Goal: Task Accomplishment & Management: Manage account settings

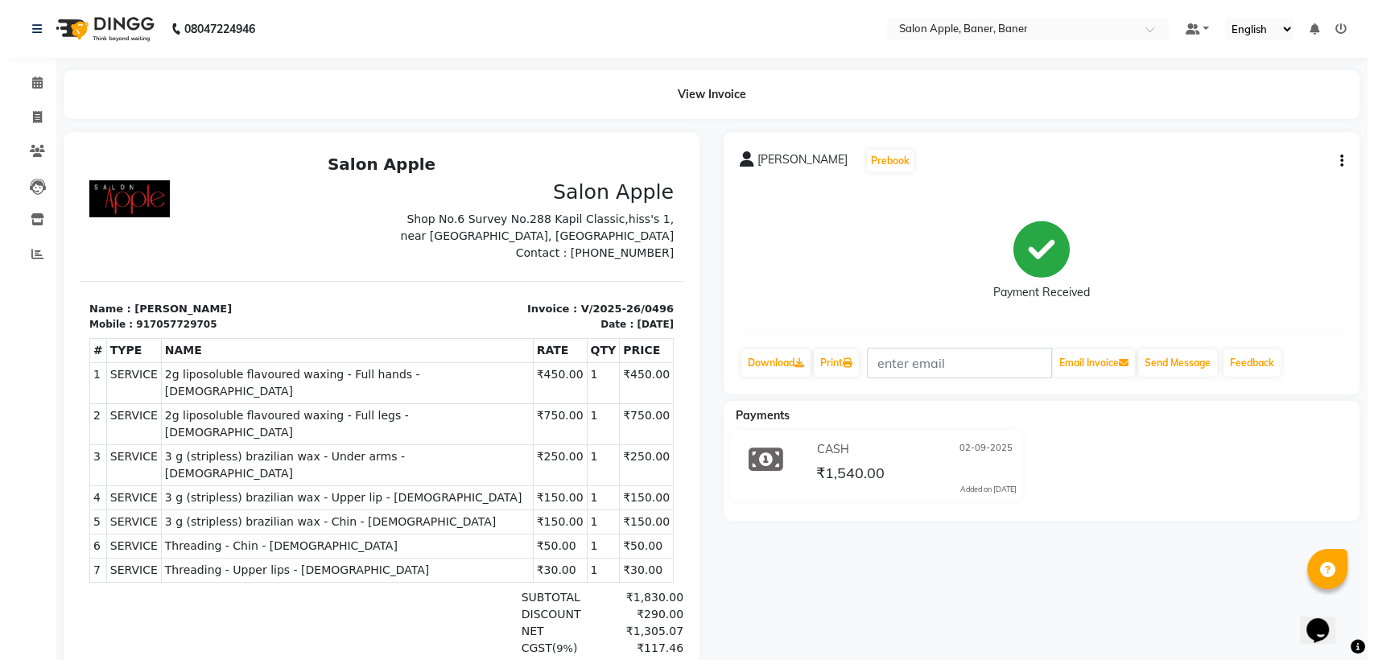
scroll to position [13, 0]
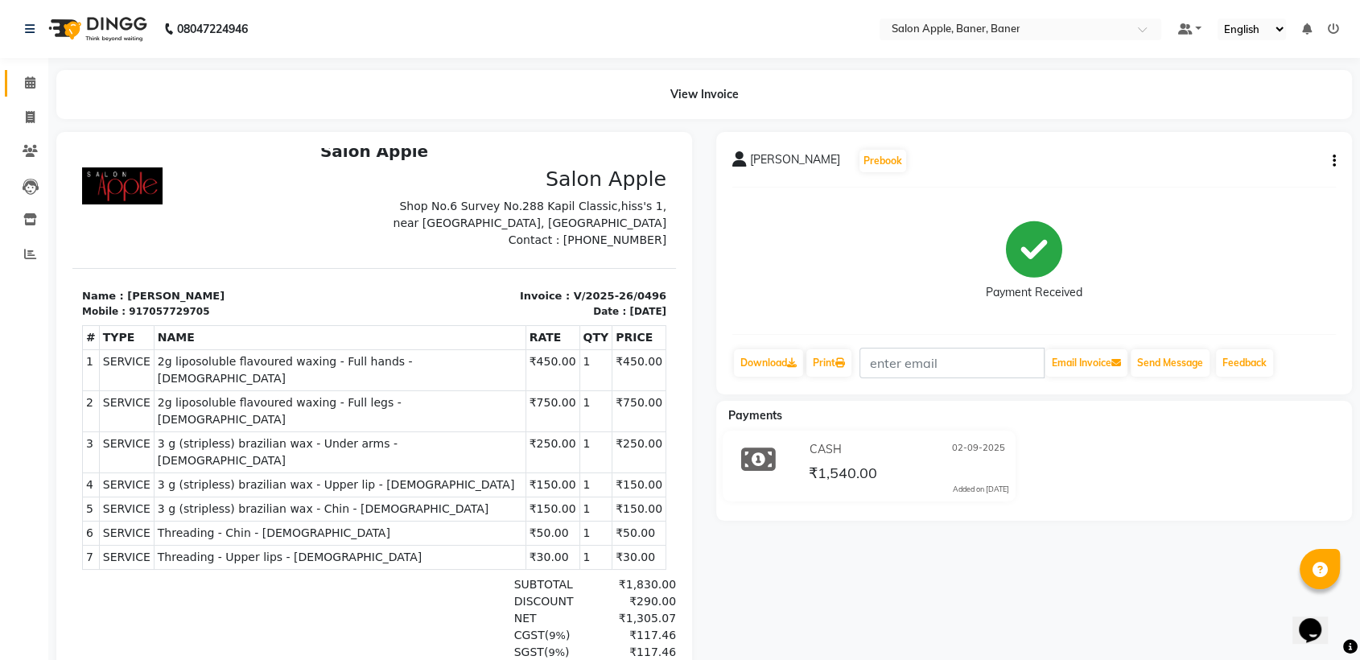
click at [23, 70] on link "Calendar" at bounding box center [24, 83] width 39 height 27
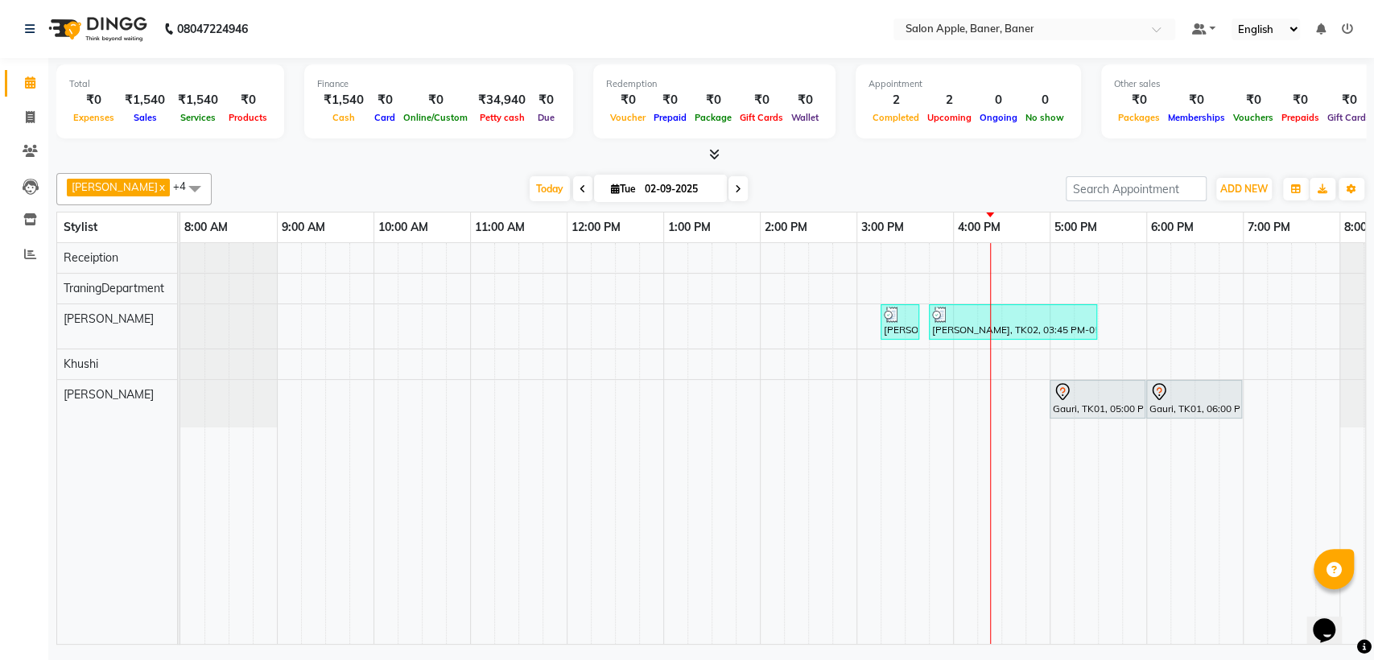
click at [771, 311] on div "[PERSON_NAME], TK02, 03:15 PM-03:40 PM, 2g liposoluble flavoured waxing - Full …" at bounding box center [808, 443] width 1256 height 401
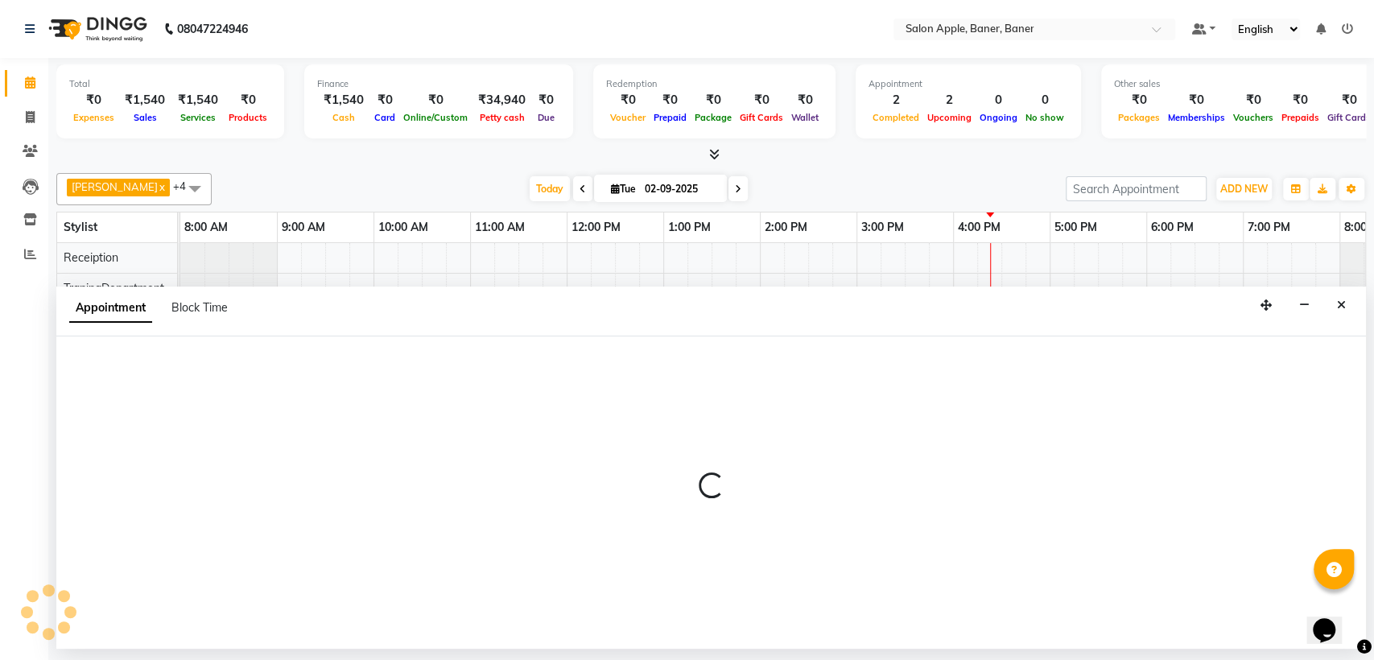
select select "84037"
select select "840"
select select "tentative"
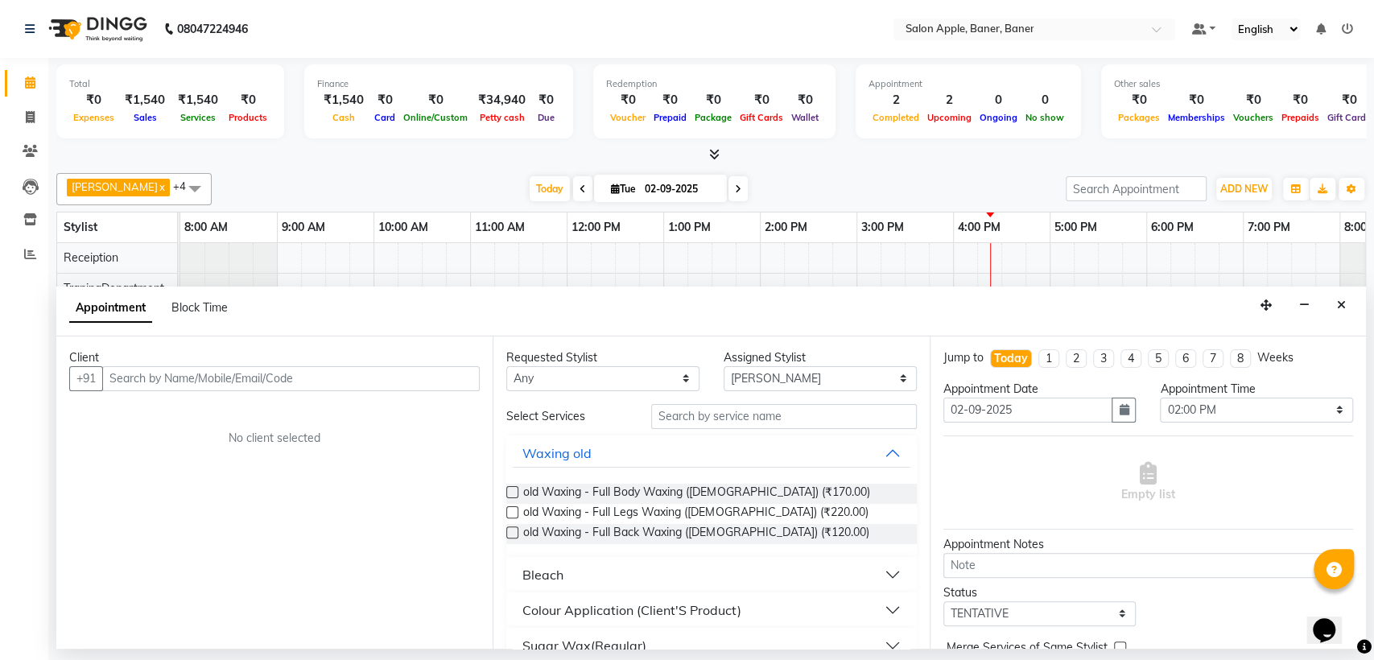
click at [314, 368] on input "text" at bounding box center [290, 378] width 377 height 25
type input "7385015730"
click at [454, 386] on button "Add Client" at bounding box center [446, 378] width 67 height 25
select select "22"
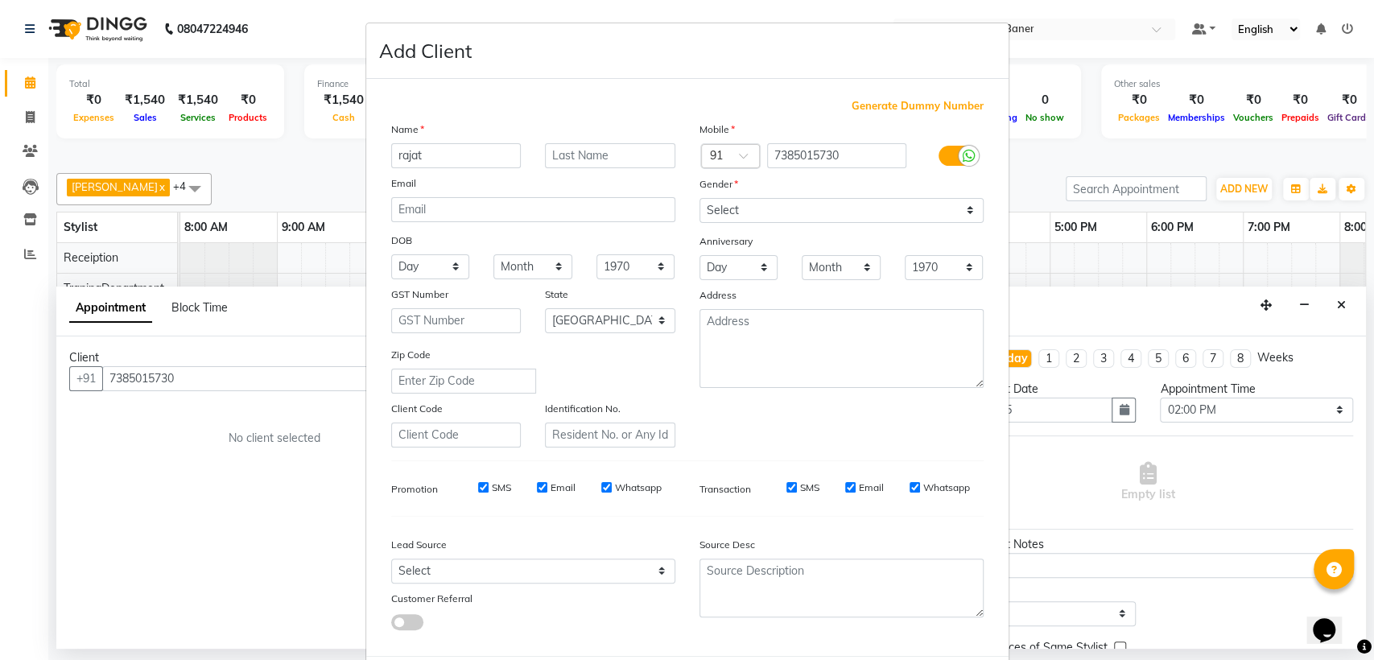
type input "rajat"
click at [608, 163] on input "text" at bounding box center [610, 155] width 130 height 25
type input "sir"
click at [812, 202] on select "Select [DEMOGRAPHIC_DATA] [DEMOGRAPHIC_DATA] Other Prefer Not To Say" at bounding box center [841, 210] width 284 height 25
select select "[DEMOGRAPHIC_DATA]"
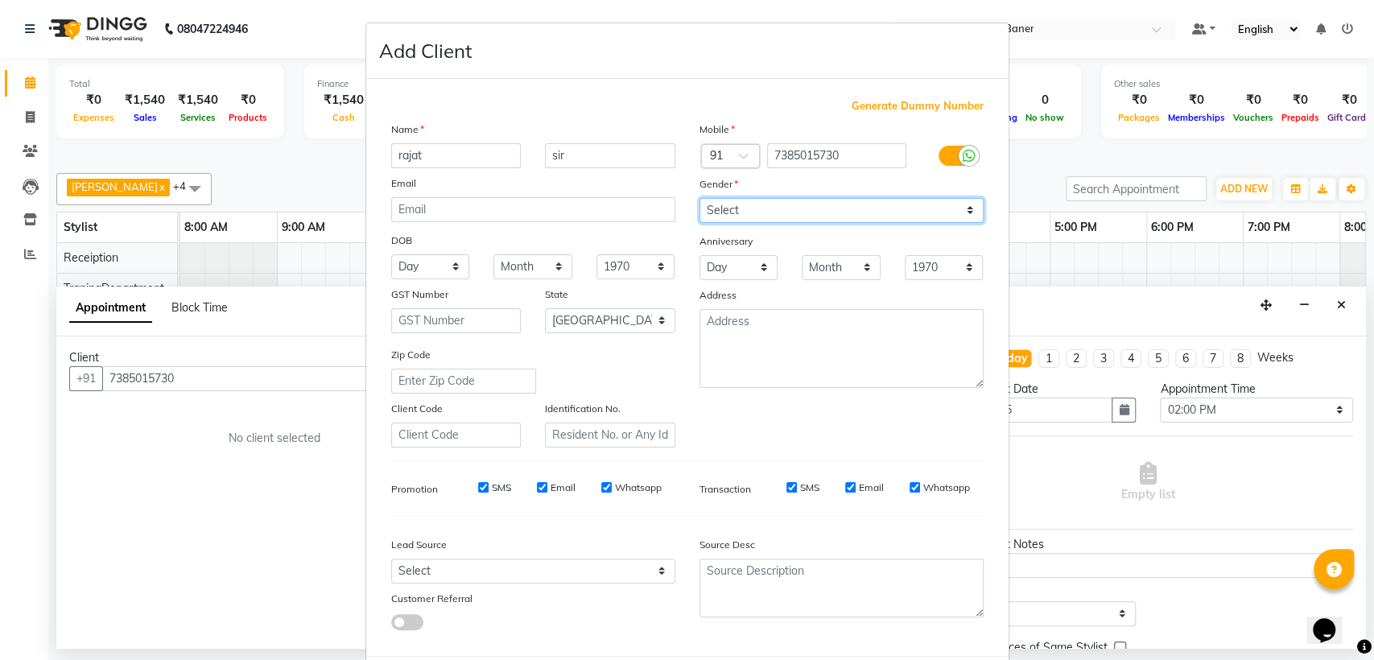
click at [699, 198] on select "Select [DEMOGRAPHIC_DATA] [DEMOGRAPHIC_DATA] Other Prefer Not To Say" at bounding box center [841, 210] width 284 height 25
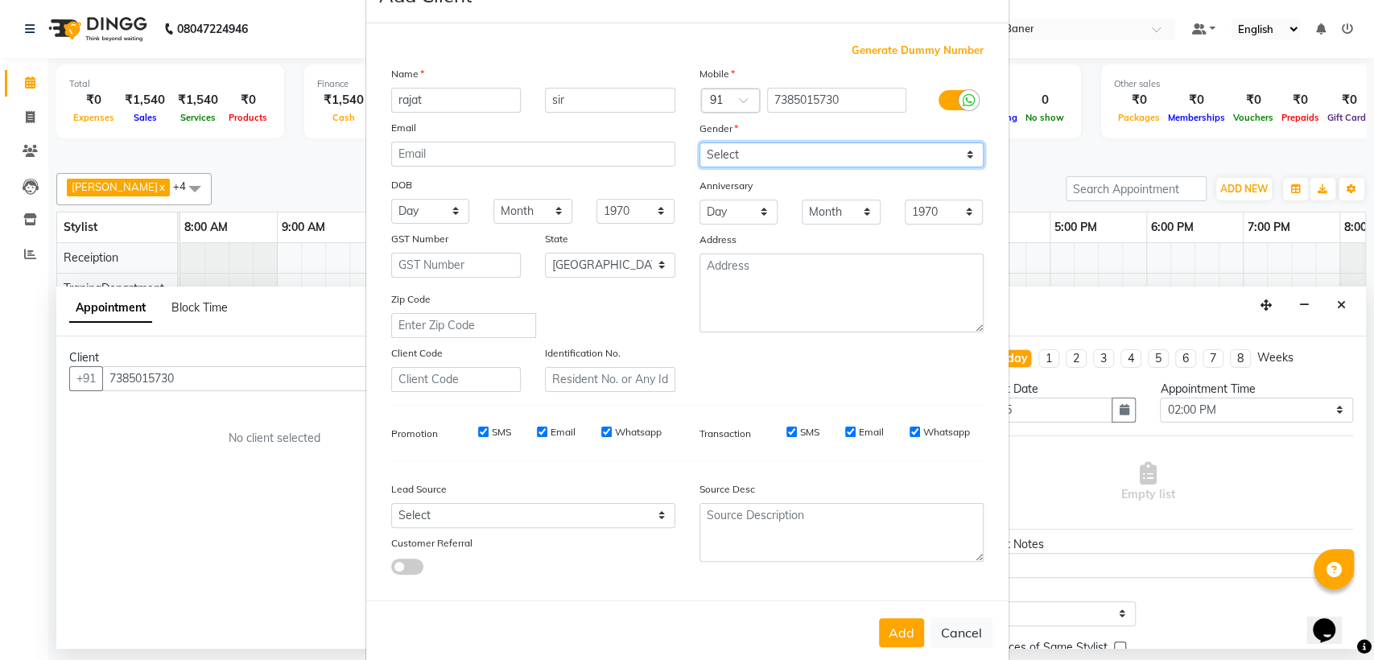
scroll to position [80, 0]
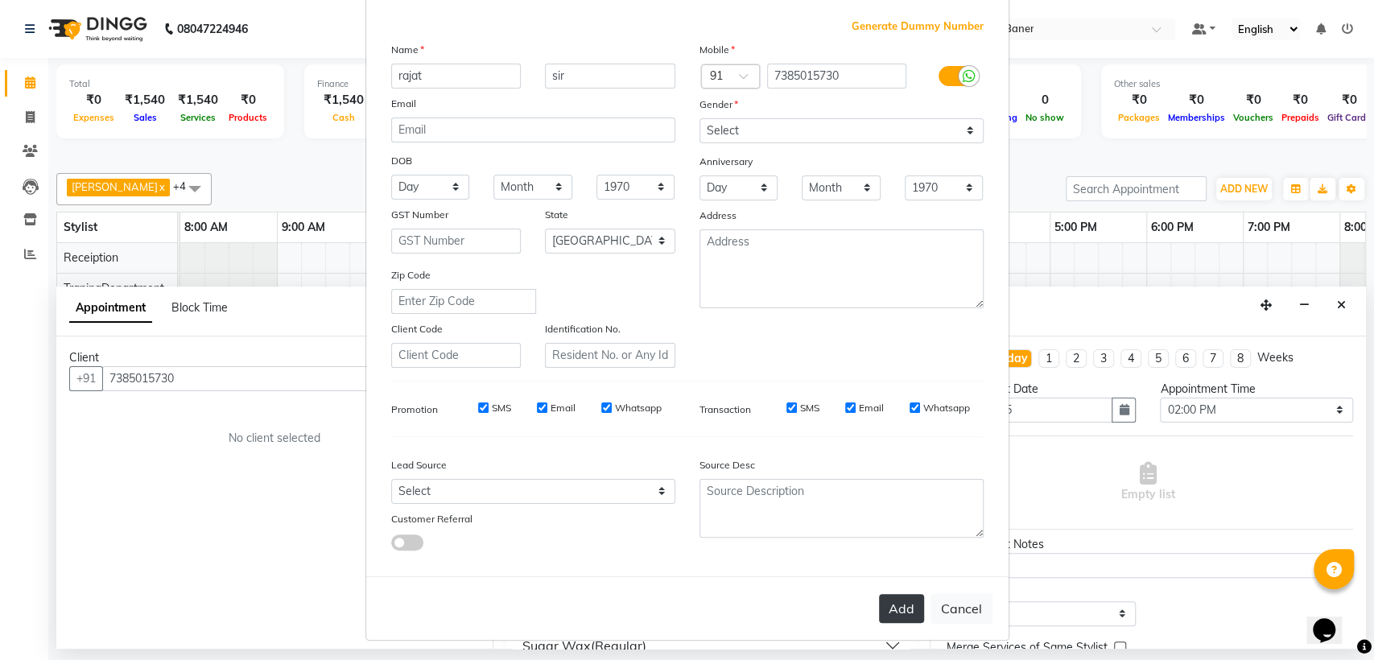
click at [892, 601] on button "Add" at bounding box center [901, 608] width 45 height 29
select select
select select "null"
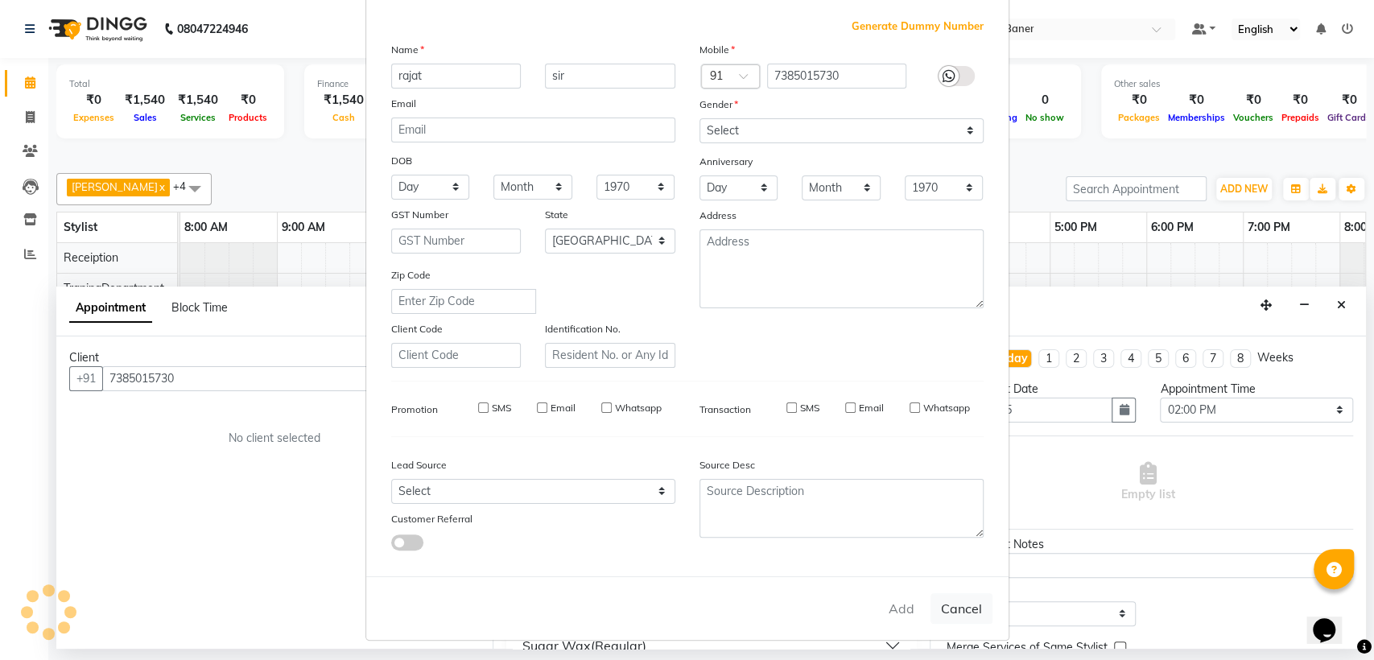
select select
checkbox input "false"
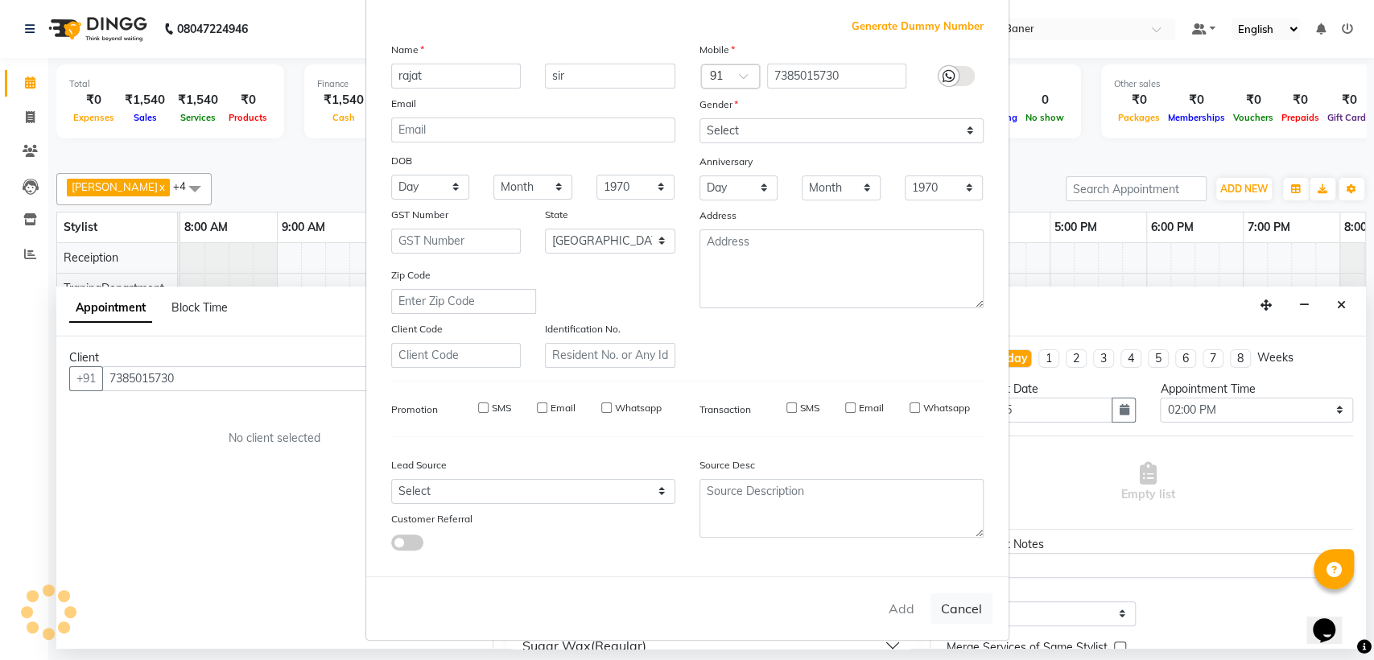
checkbox input "false"
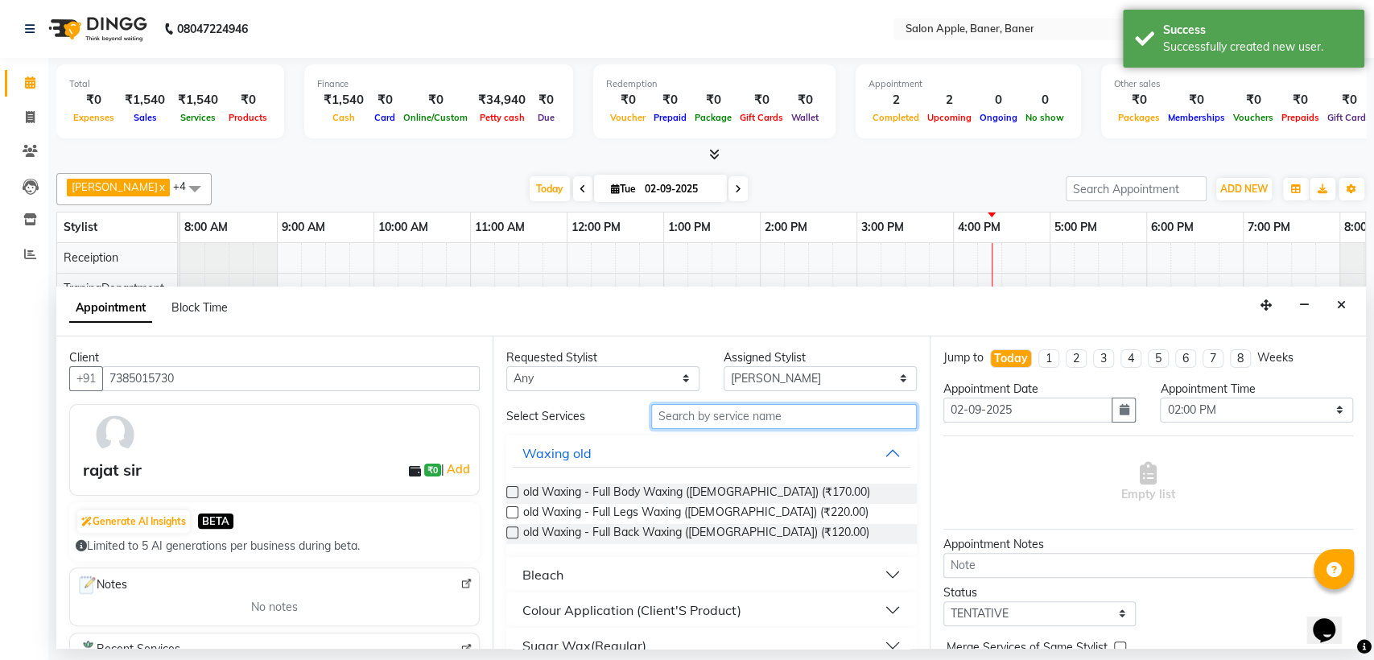
click at [865, 410] on input "text" at bounding box center [784, 416] width 266 height 25
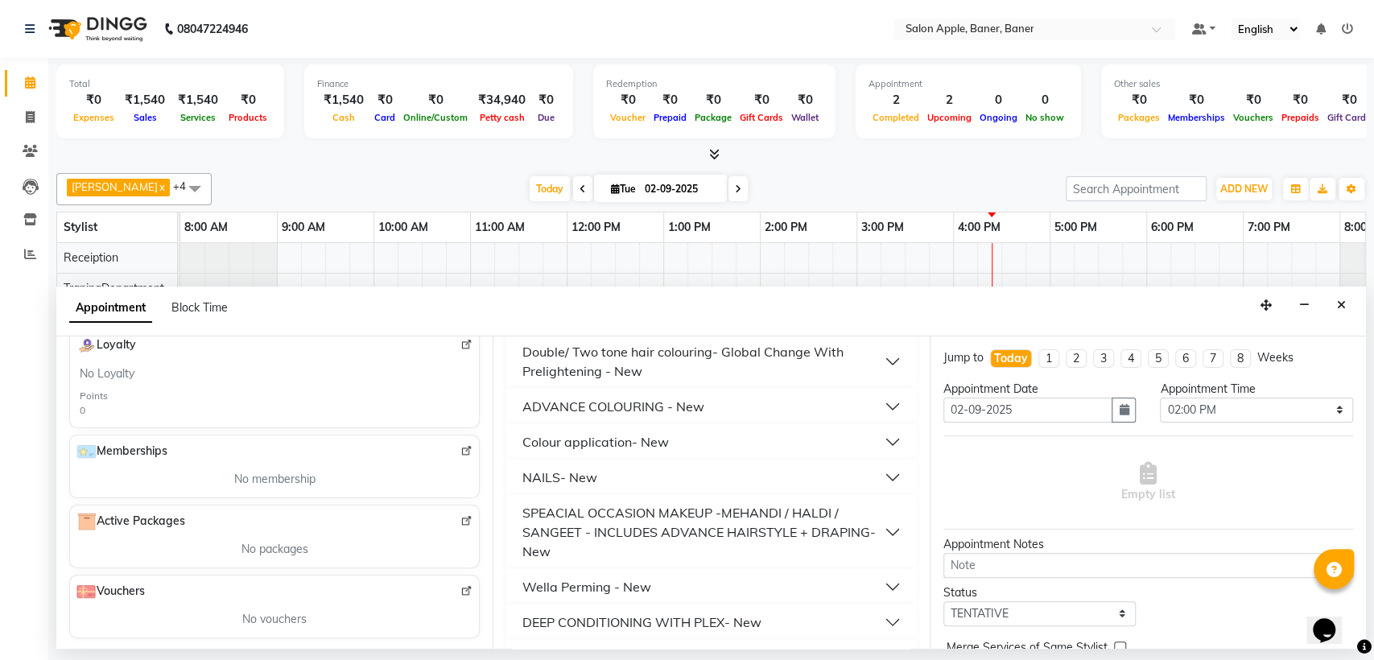
scroll to position [802, 0]
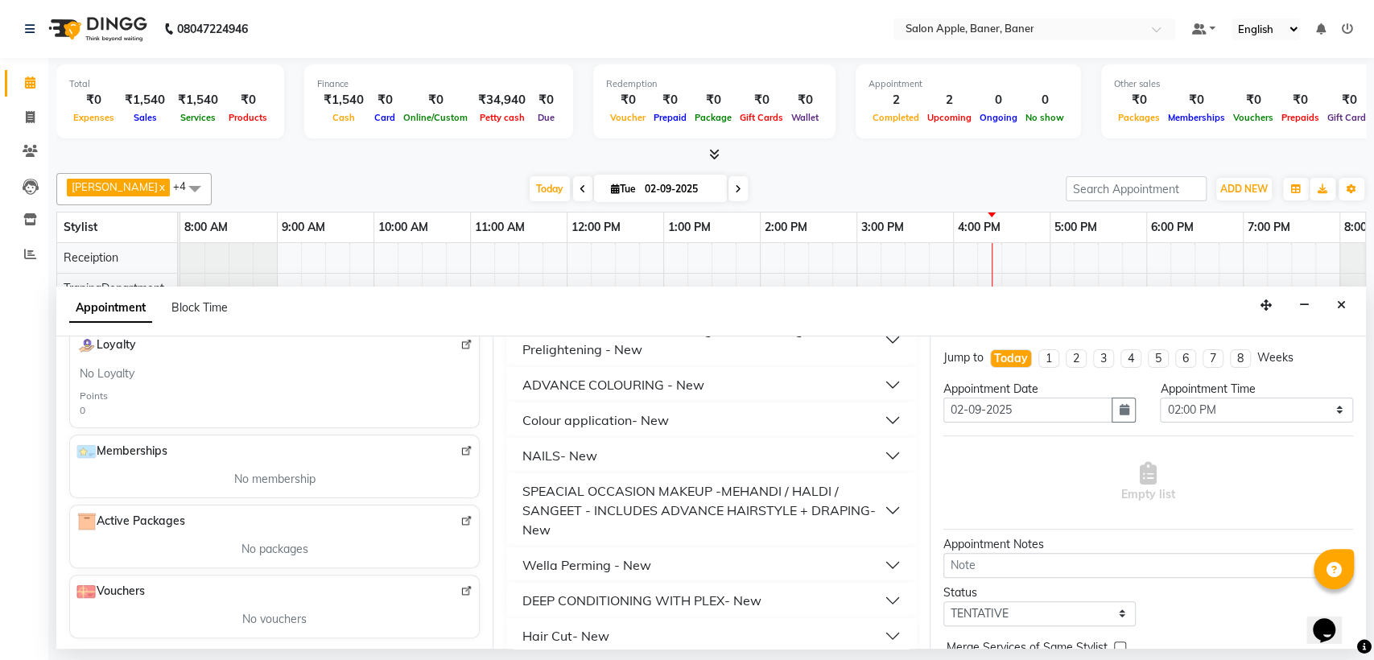
type input "300"
click at [682, 621] on button "Hair Cut- New" at bounding box center [711, 635] width 397 height 29
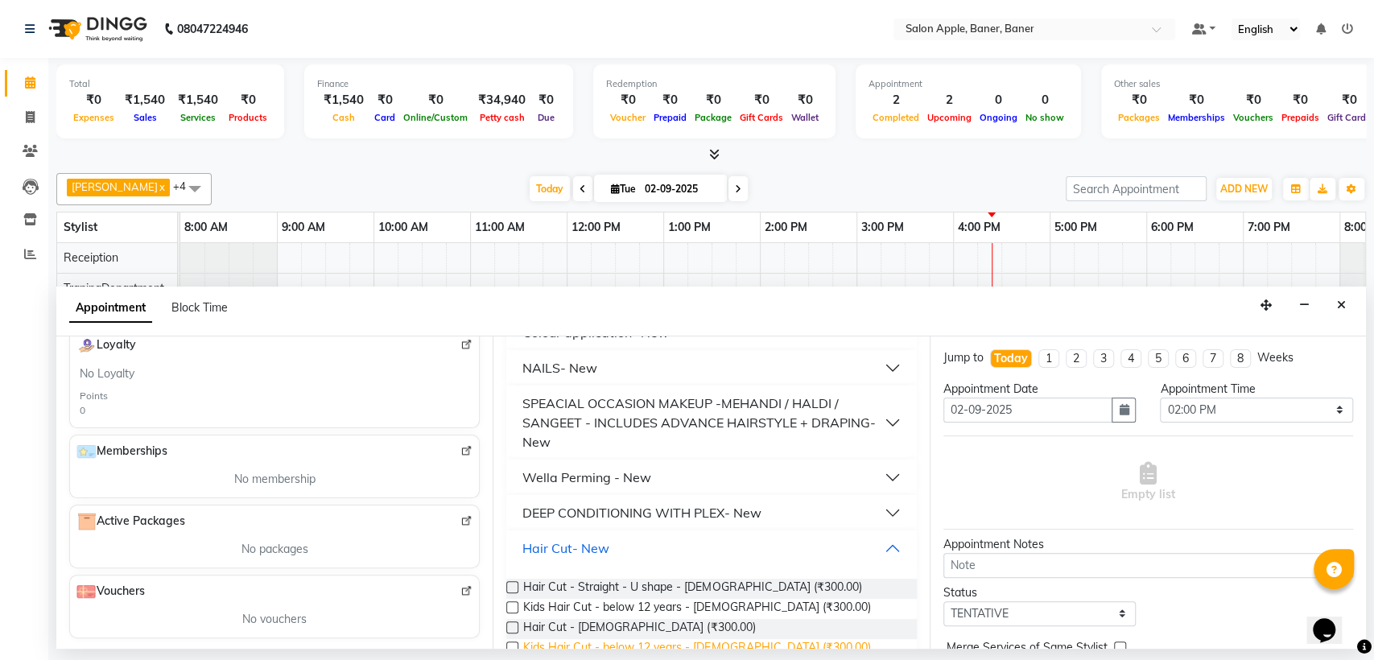
scroll to position [908, 0]
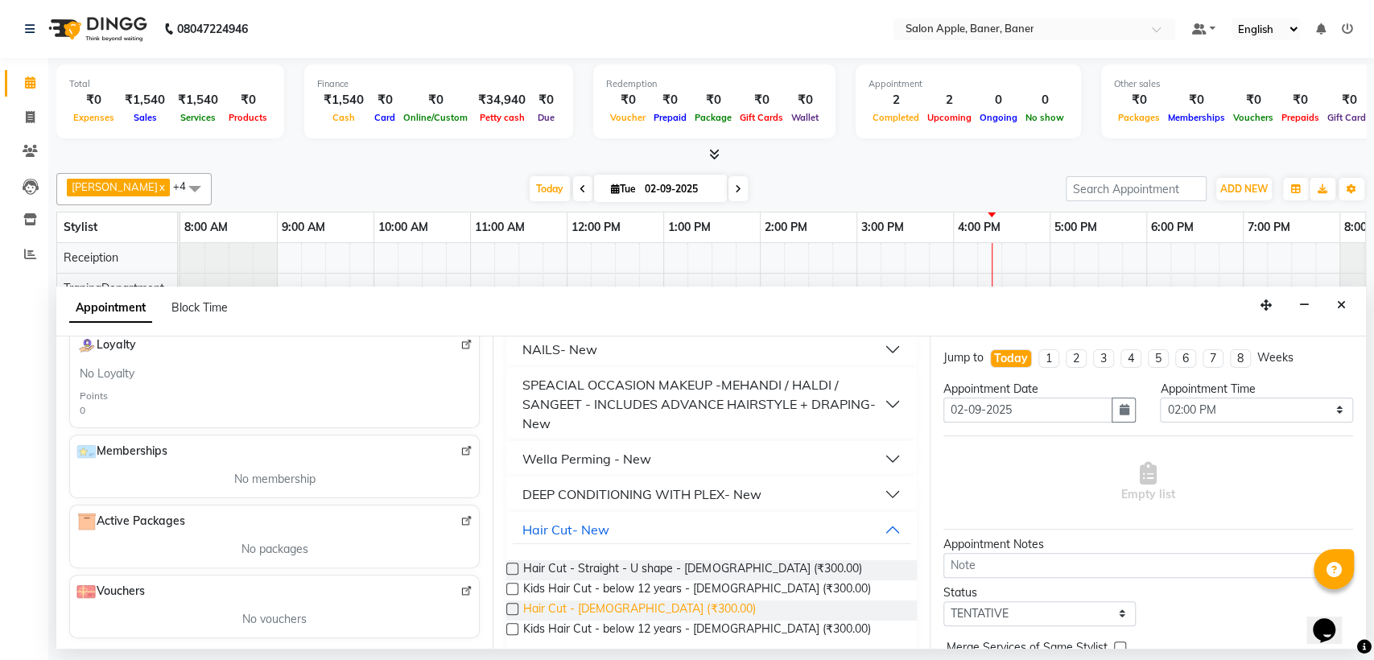
click at [641, 600] on span "Hair Cut - [DEMOGRAPHIC_DATA] (₹300.00)" at bounding box center [639, 610] width 232 height 20
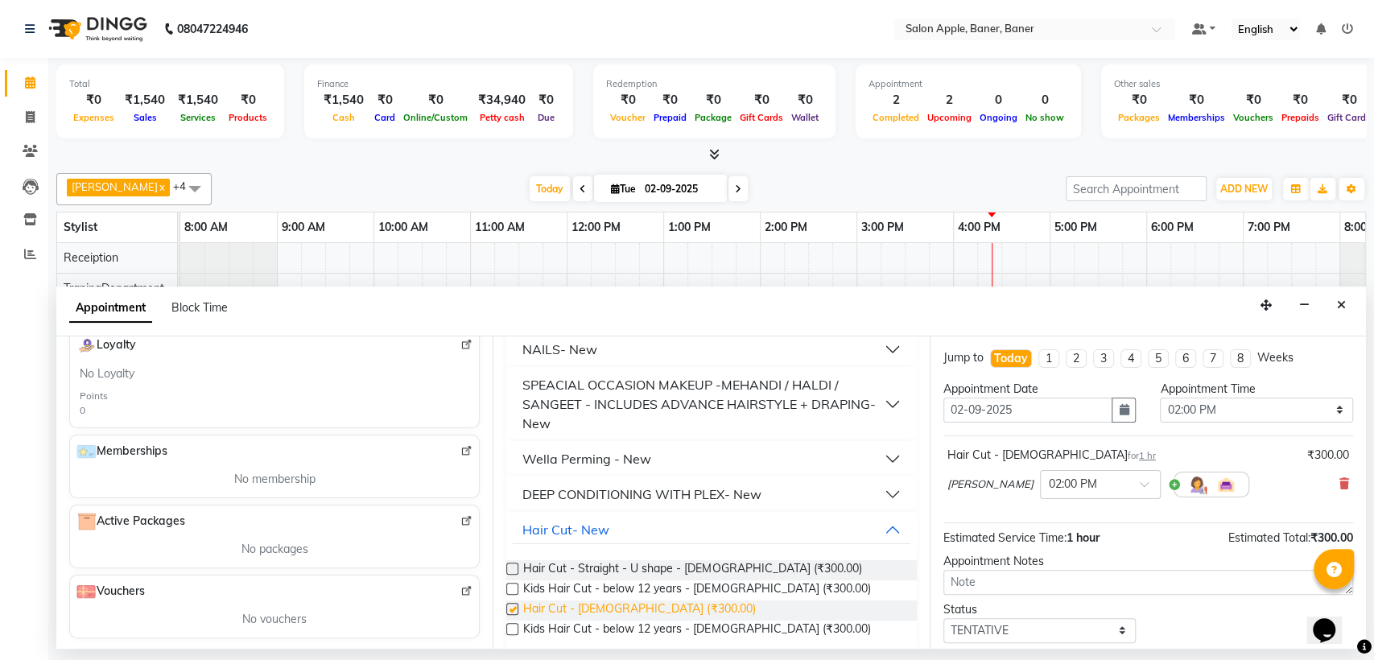
checkbox input "false"
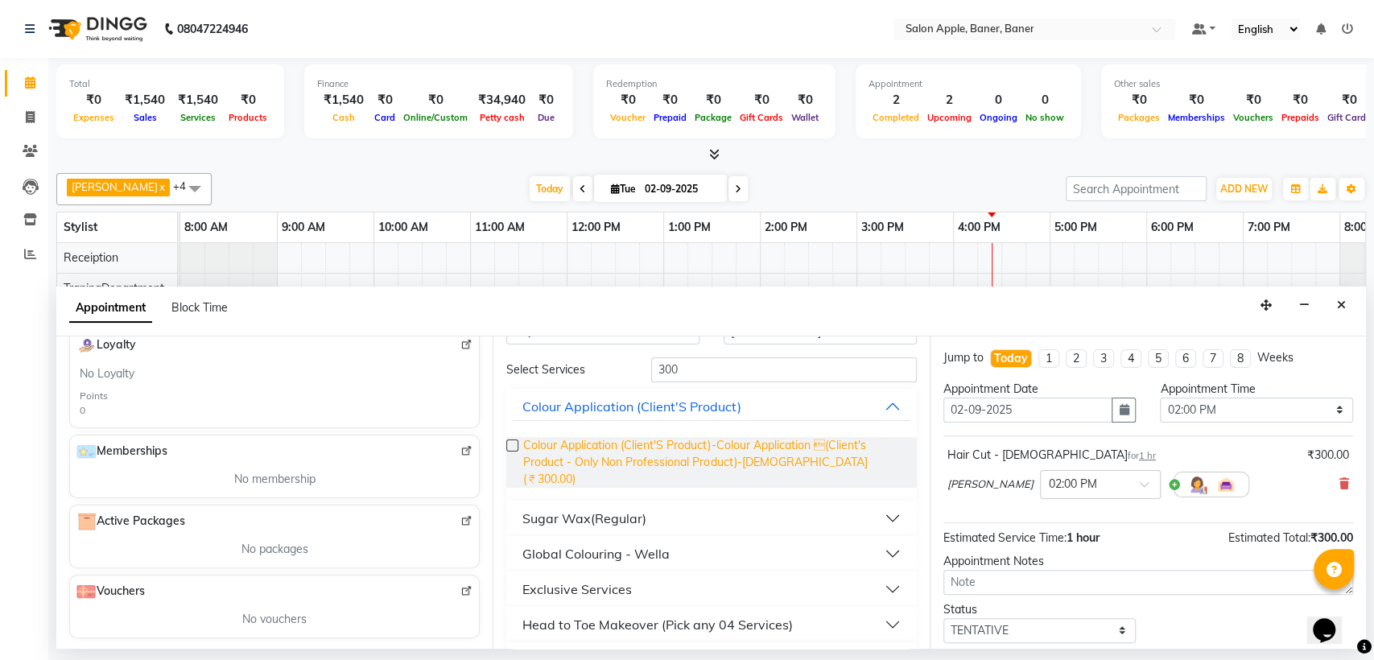
scroll to position [0, 0]
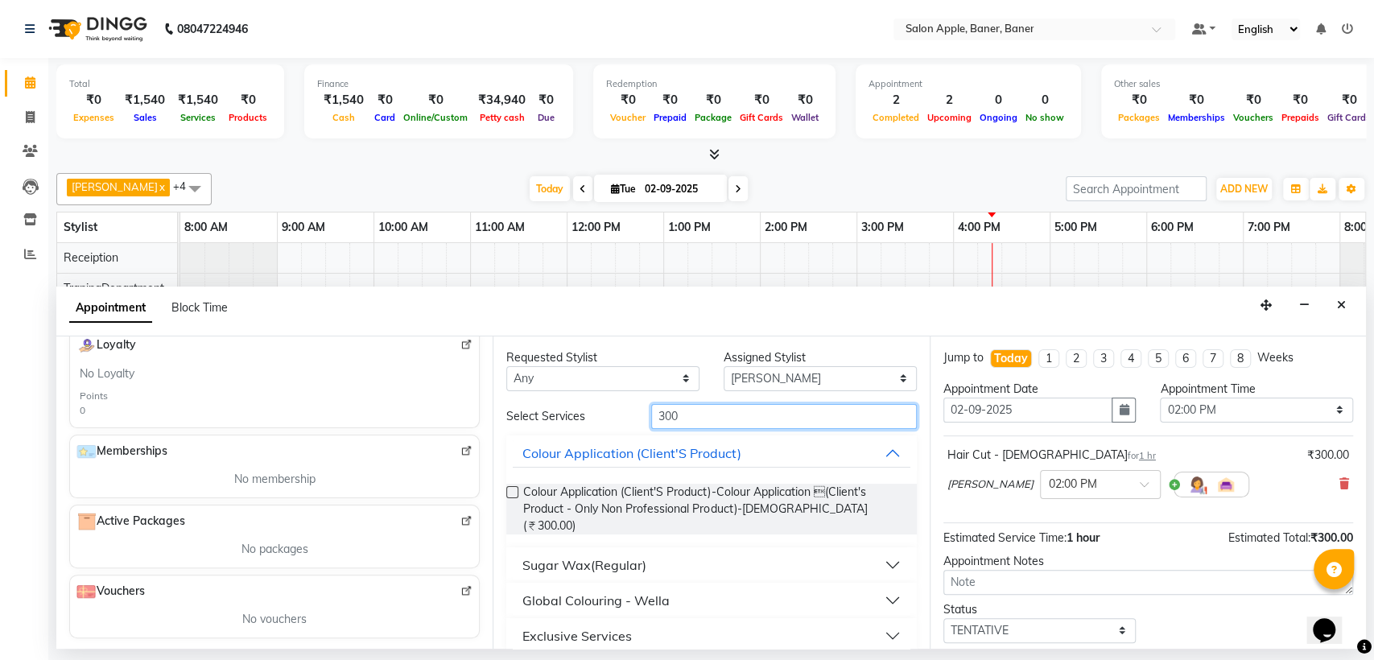
click at [744, 417] on input "300" at bounding box center [784, 416] width 266 height 25
type input "3"
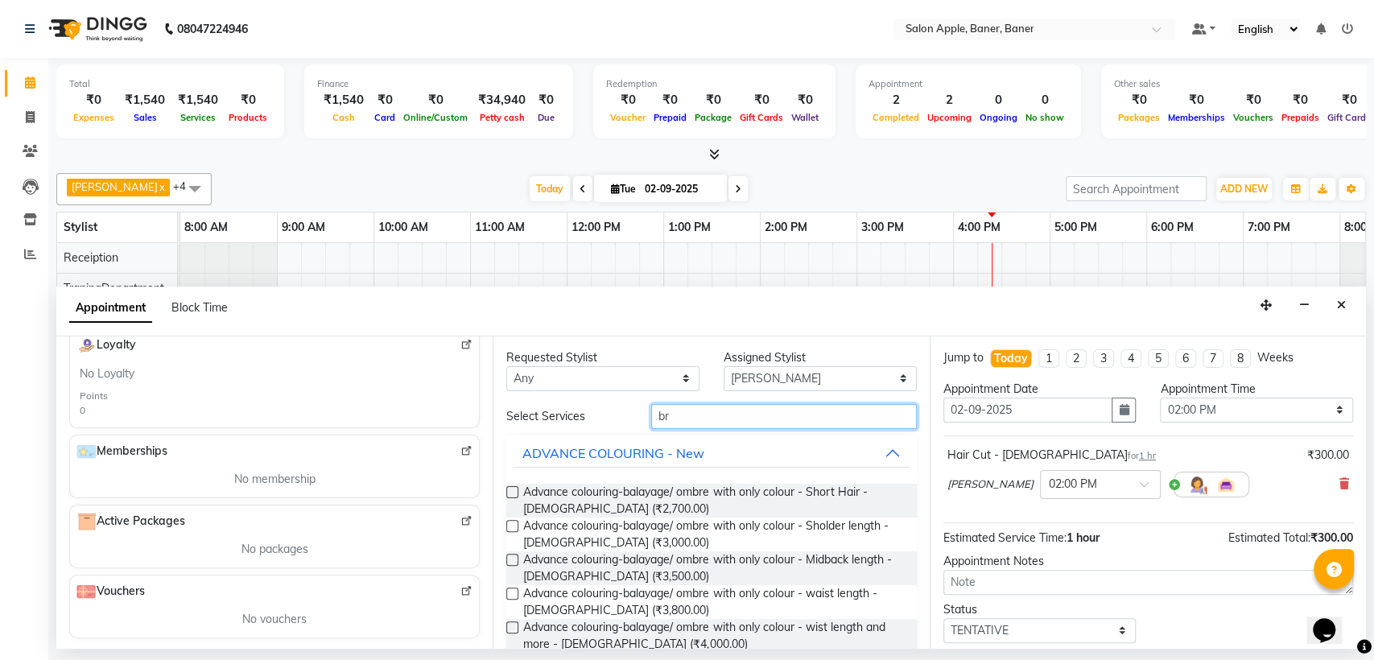
type input "b"
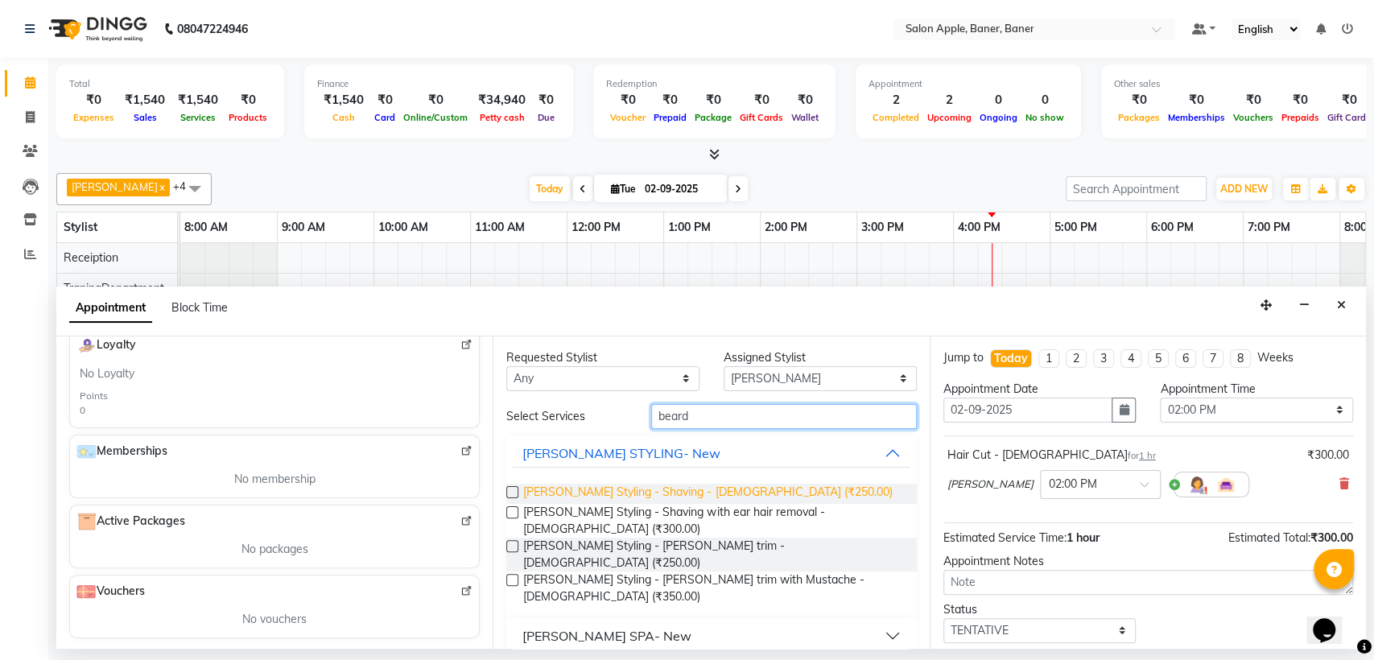
type input "beard"
click at [685, 491] on span "[PERSON_NAME] Styling - Shaving - [DEMOGRAPHIC_DATA] (₹250.00)" at bounding box center [707, 494] width 369 height 20
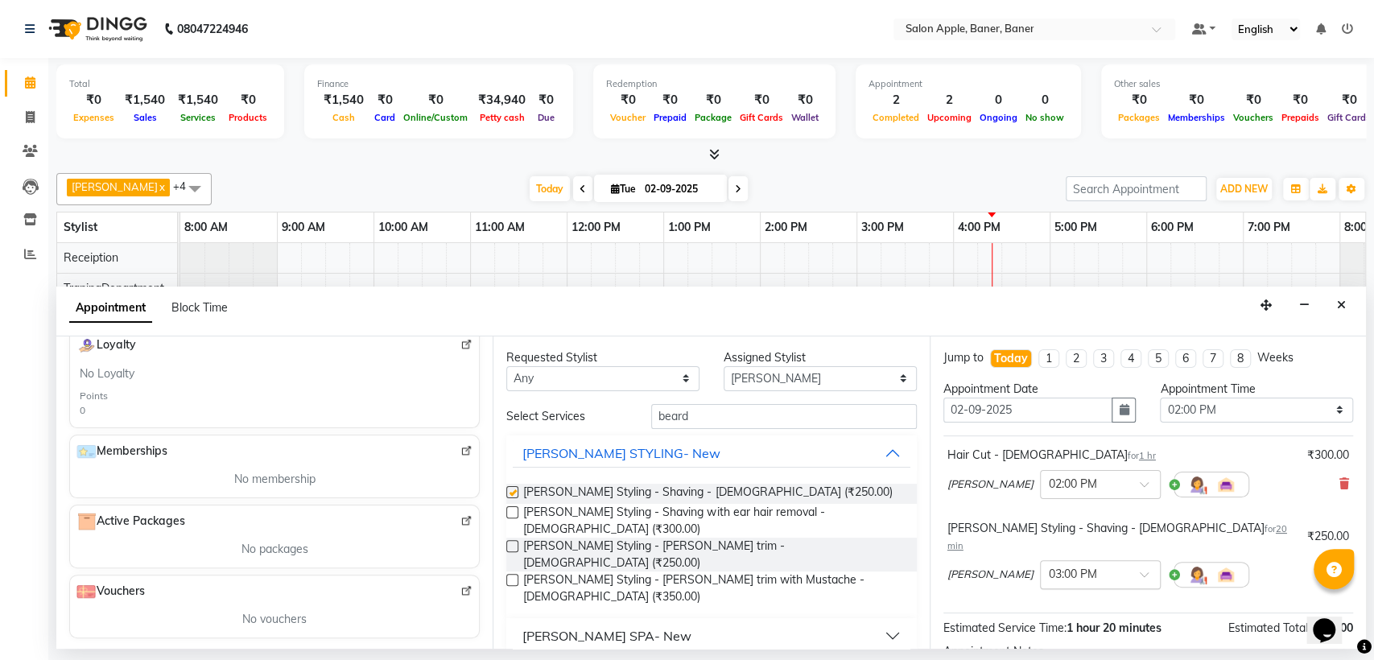
checkbox input "false"
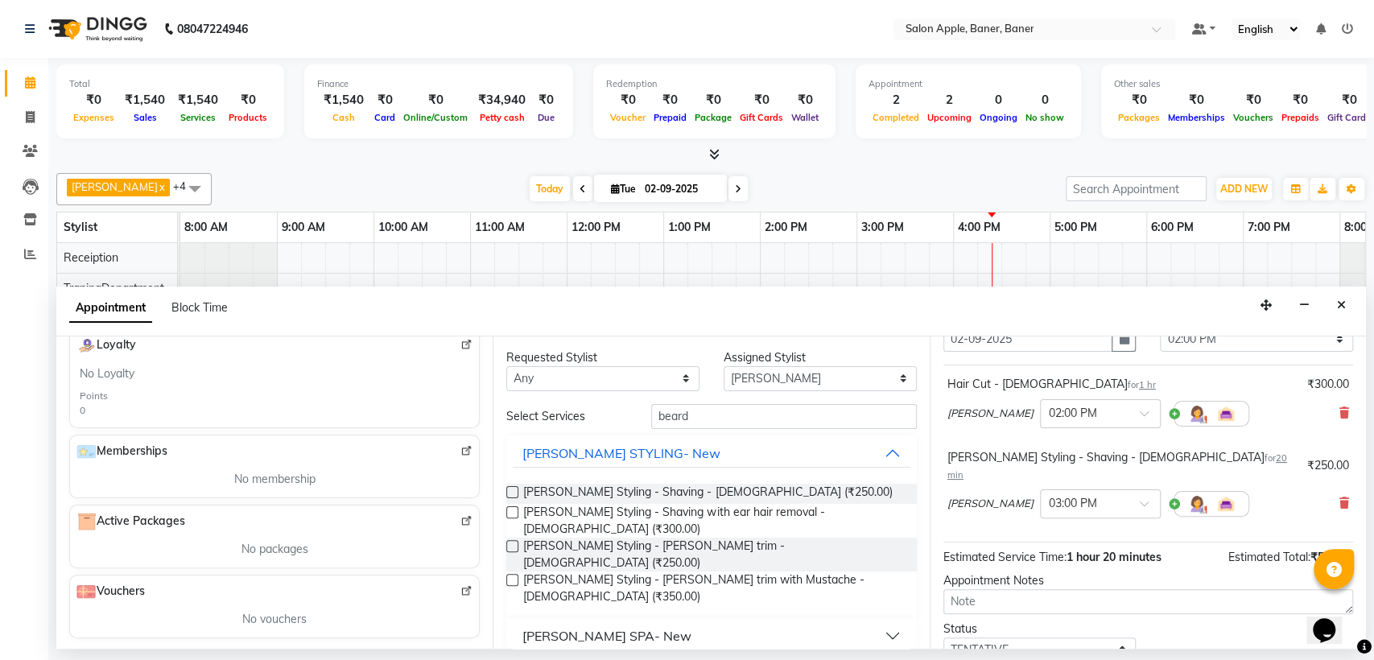
scroll to position [89, 0]
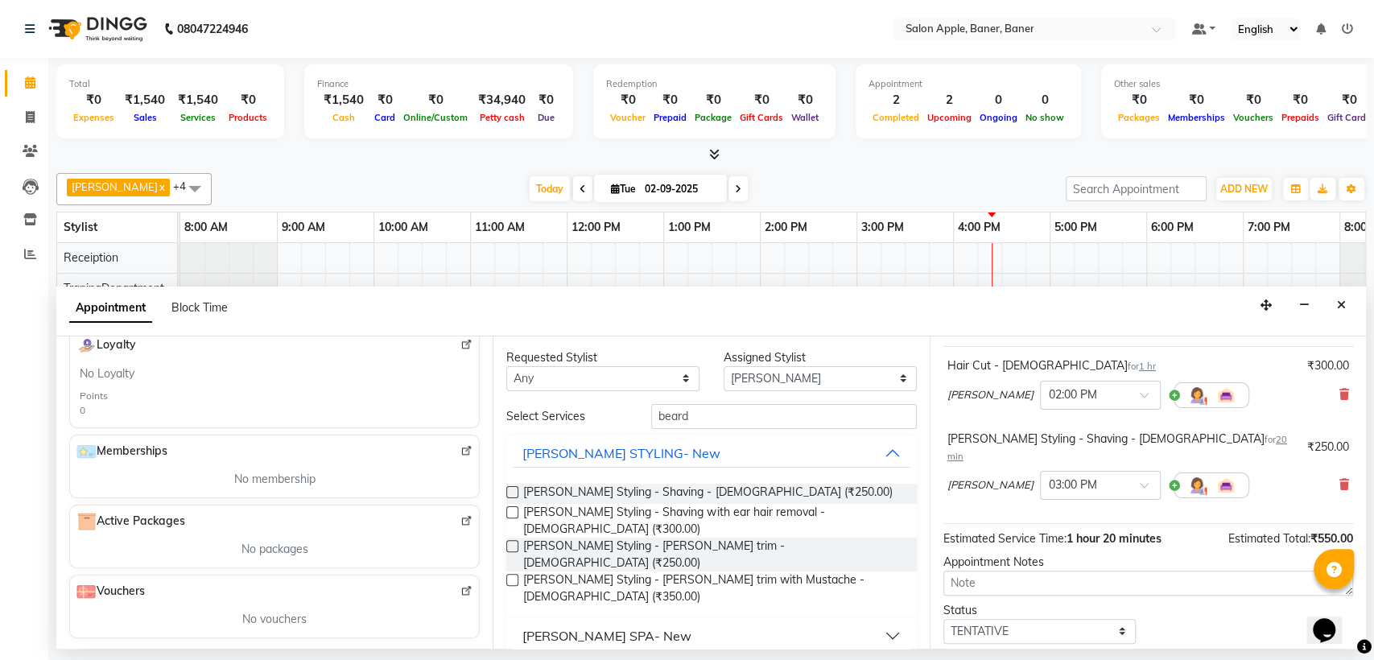
click at [1359, 530] on div "Total ₹0 Expenses ₹1,540 Sales ₹1,540 Services ₹0 Products Finance ₹1,540 Cash …" at bounding box center [711, 353] width 1326 height 591
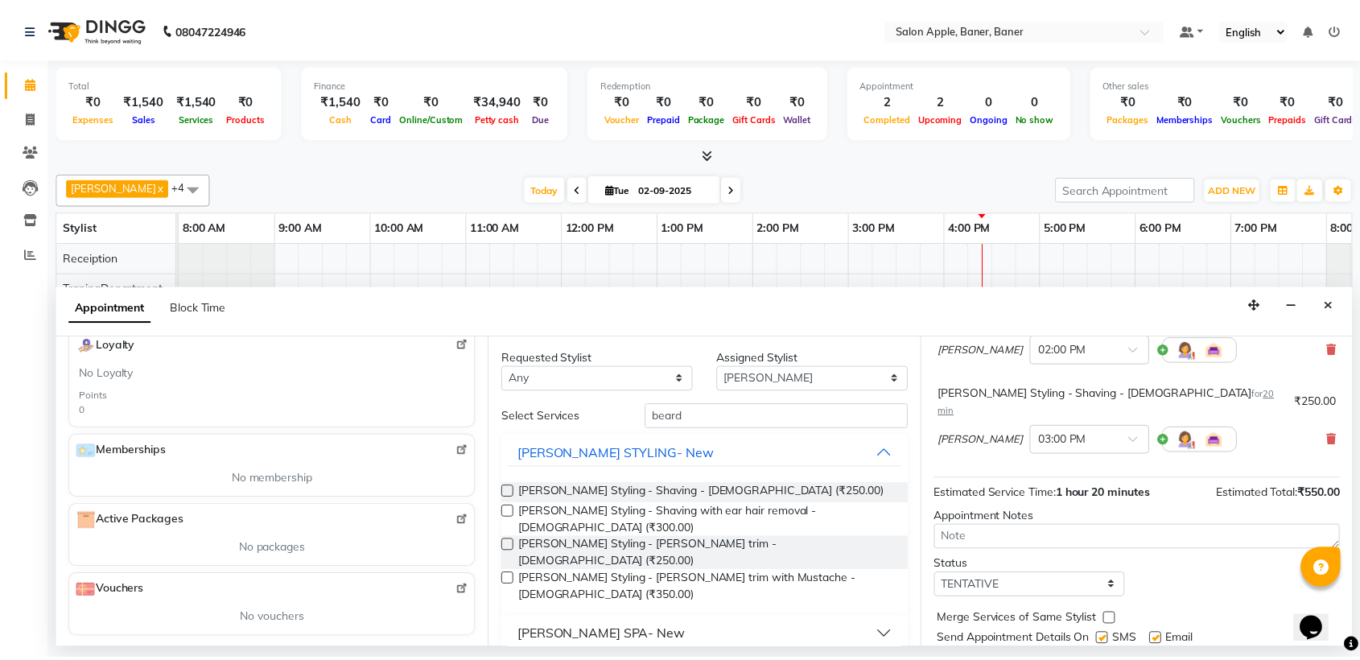
scroll to position [167, 0]
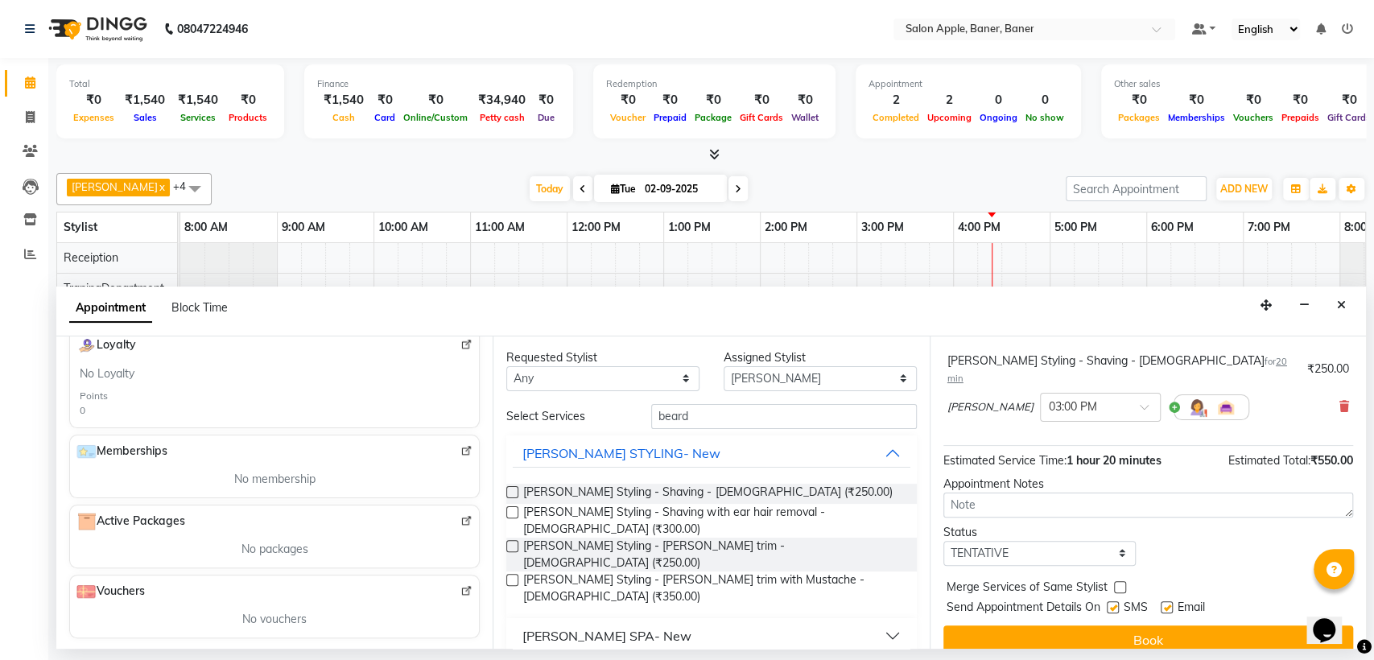
click at [1169, 601] on label at bounding box center [1167, 607] width 12 height 12
click at [1169, 604] on input "checkbox" at bounding box center [1166, 609] width 10 height 10
checkbox input "false"
click at [1110, 601] on label at bounding box center [1113, 607] width 12 height 12
click at [1110, 604] on input "checkbox" at bounding box center [1112, 609] width 10 height 10
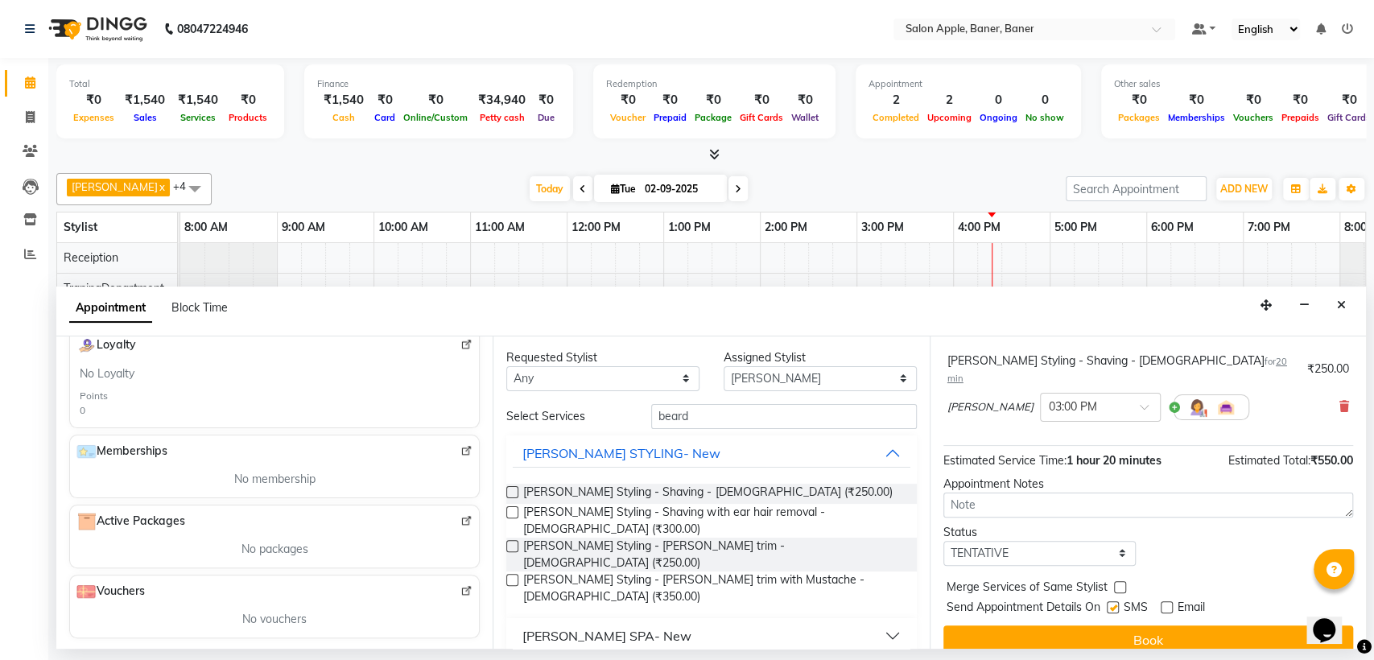
checkbox input "false"
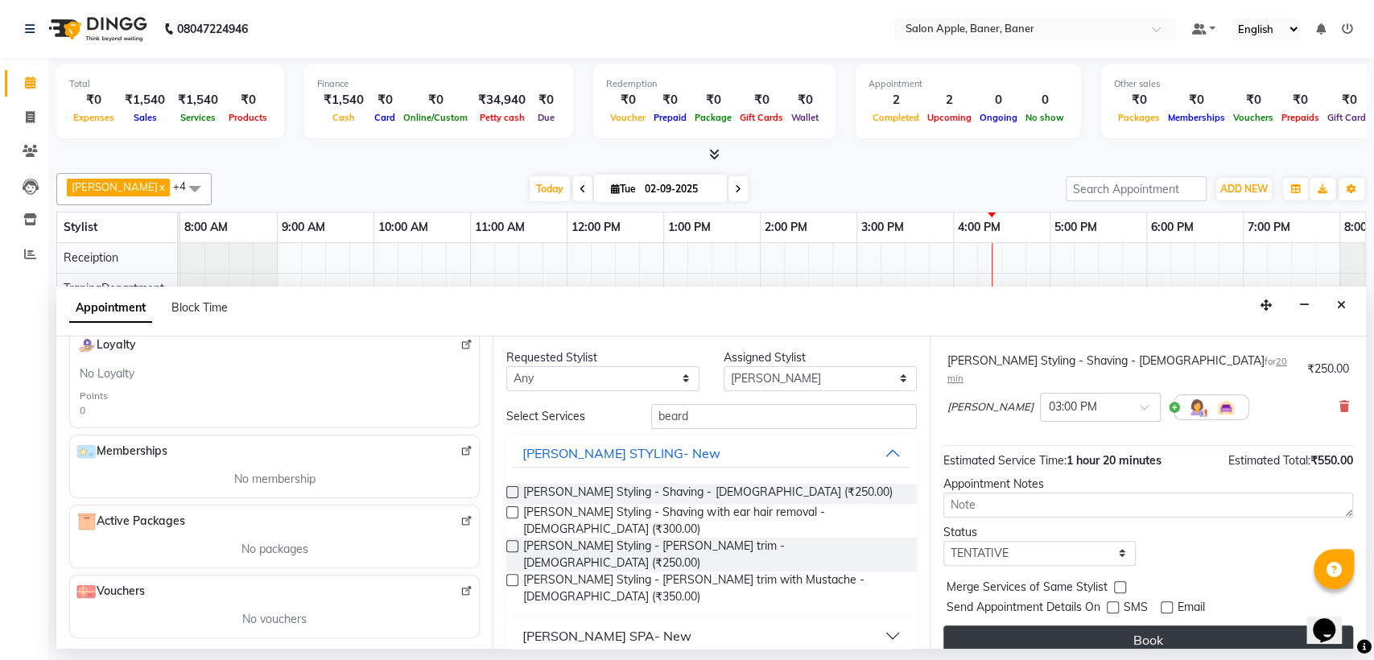
click at [1136, 625] on button "Book" at bounding box center [1148, 639] width 410 height 29
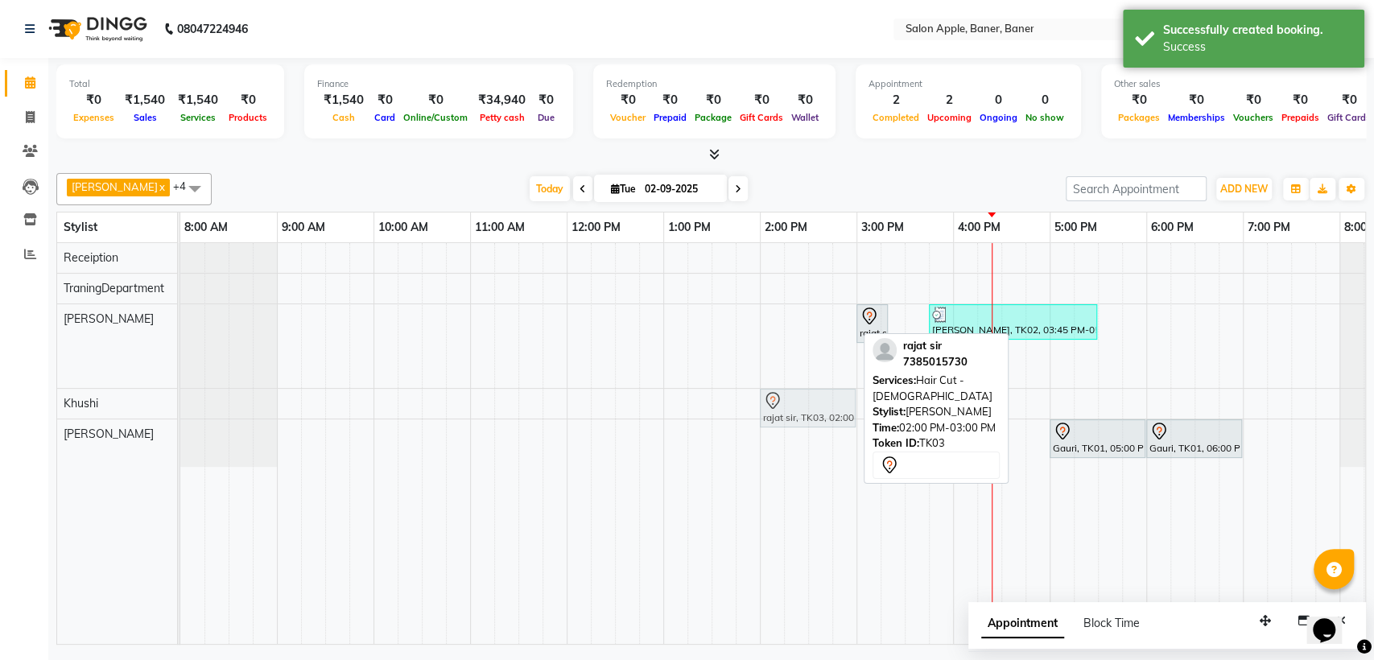
drag, startPoint x: 801, startPoint y: 328, endPoint x: 810, endPoint y: 394, distance: 66.7
click at [812, 402] on tbody "rajat sir, TK03, 02:00 PM-03:00 PM, Hair Cut - [DEMOGRAPHIC_DATA] rajat sir, TK…" at bounding box center [808, 355] width 1256 height 224
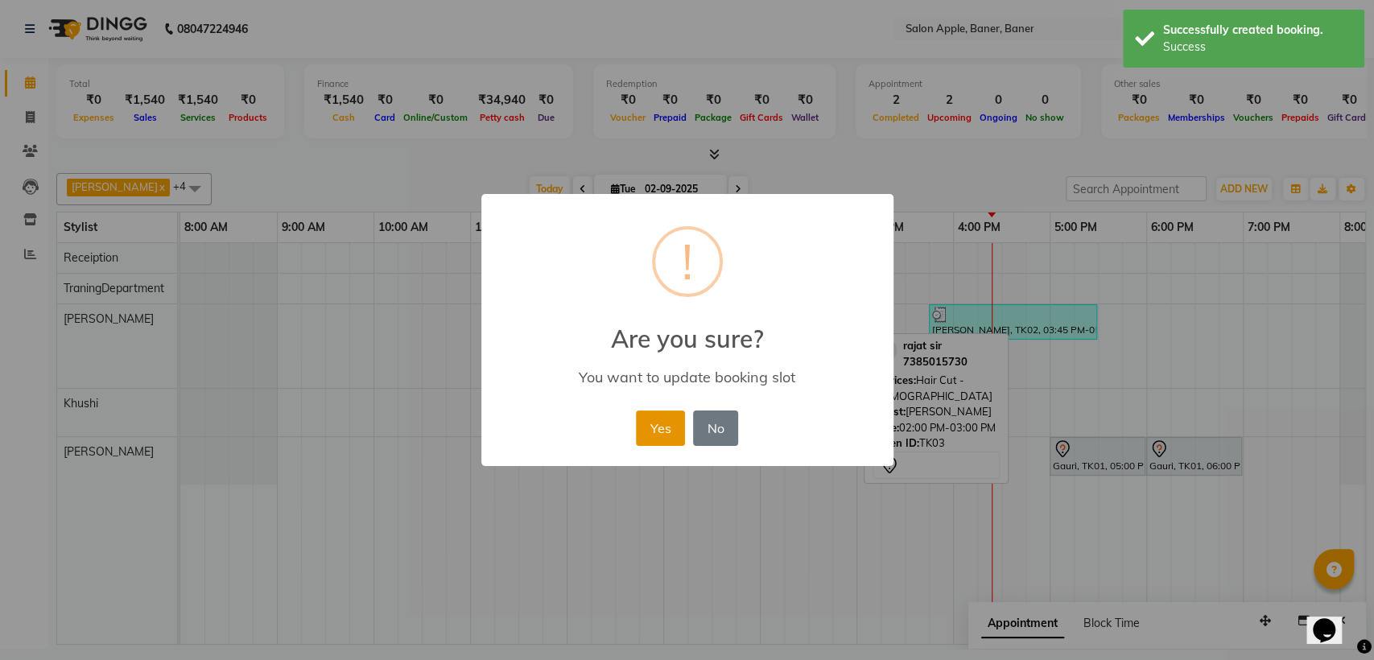
click at [645, 431] on button "Yes" at bounding box center [660, 427] width 49 height 35
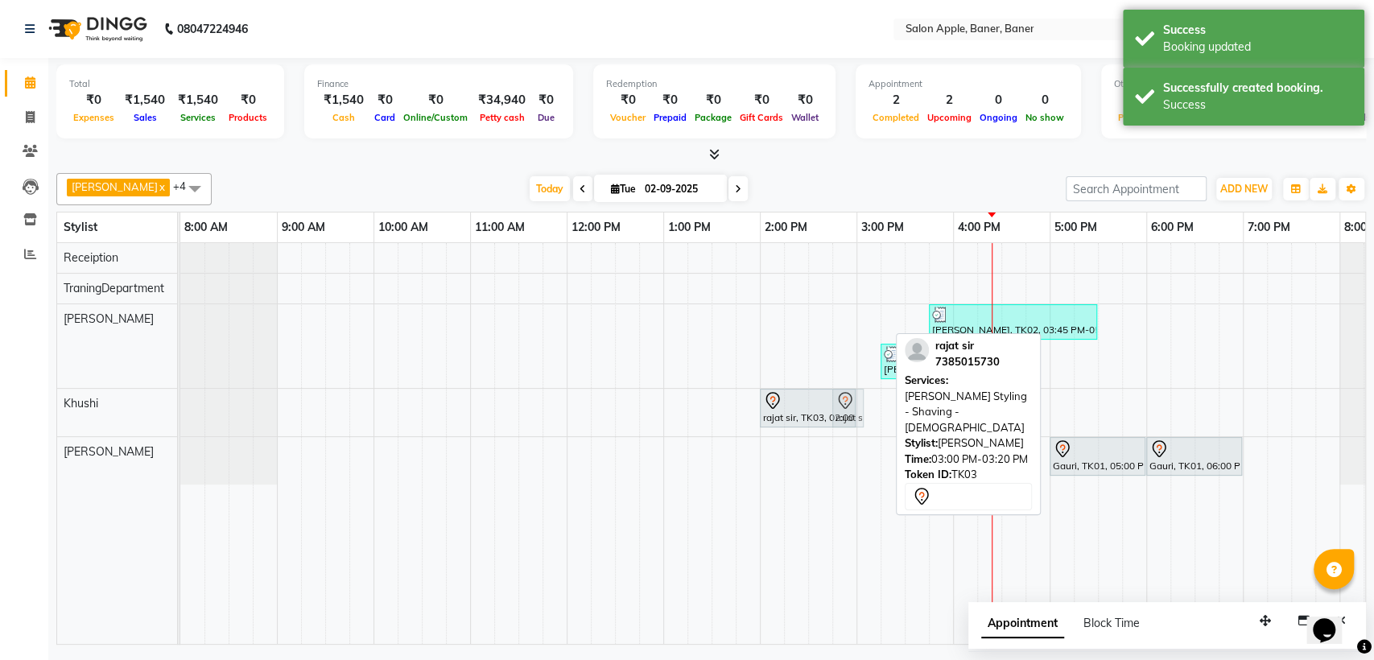
drag, startPoint x: 860, startPoint y: 326, endPoint x: 847, endPoint y: 418, distance: 92.8
click at [847, 418] on tbody "rajat sir, TK03, 03:00 PM-03:20 PM, [PERSON_NAME] Styling - Shaving - [DEMOGRAP…" at bounding box center [808, 363] width 1256 height 241
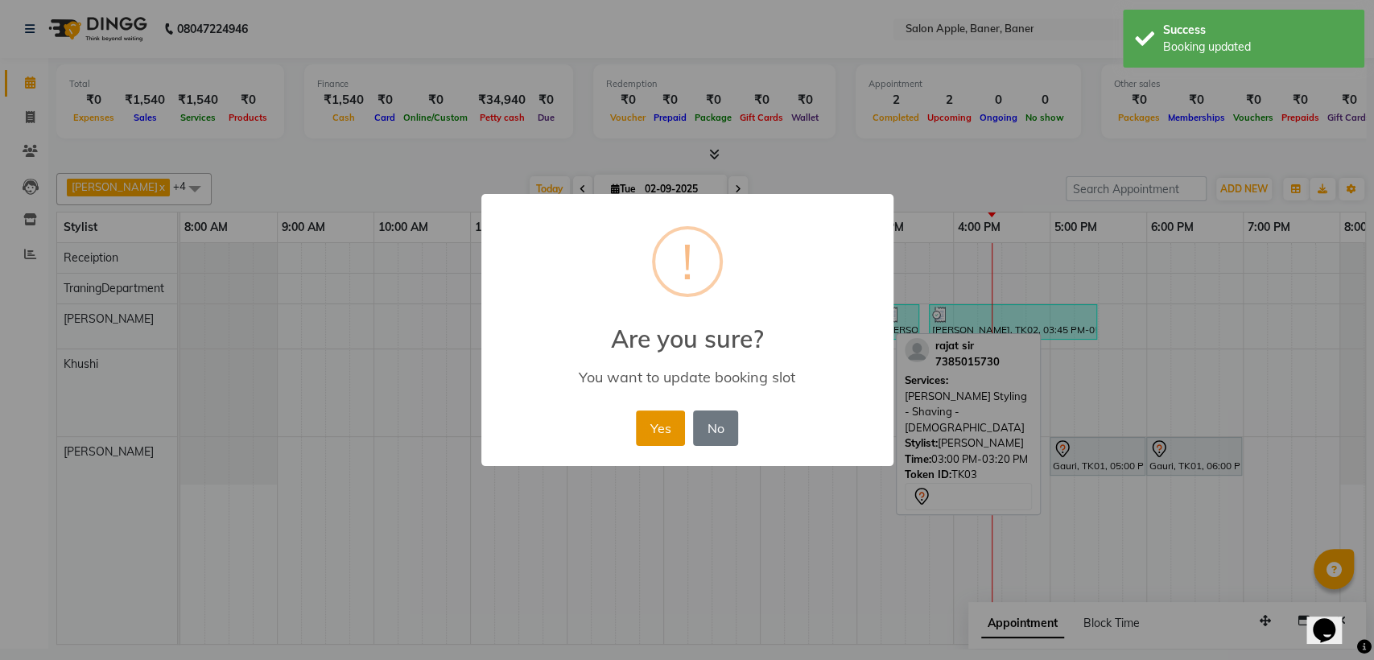
click at [678, 432] on button "Yes" at bounding box center [660, 427] width 49 height 35
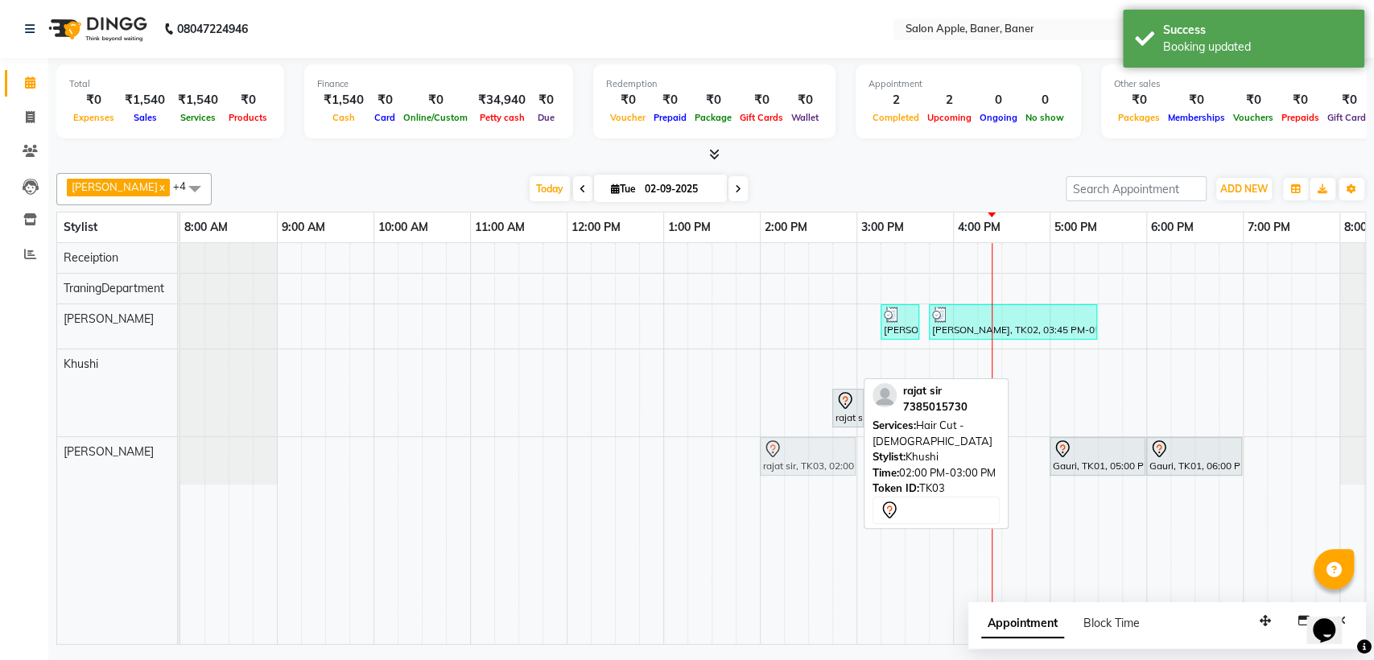
drag, startPoint x: 795, startPoint y: 377, endPoint x: 796, endPoint y: 452, distance: 74.0
click at [796, 456] on tbody "[PERSON_NAME], TK02, 03:15 PM-03:40 PM, 2g liposoluble flavoured waxing - Full …" at bounding box center [808, 363] width 1256 height 241
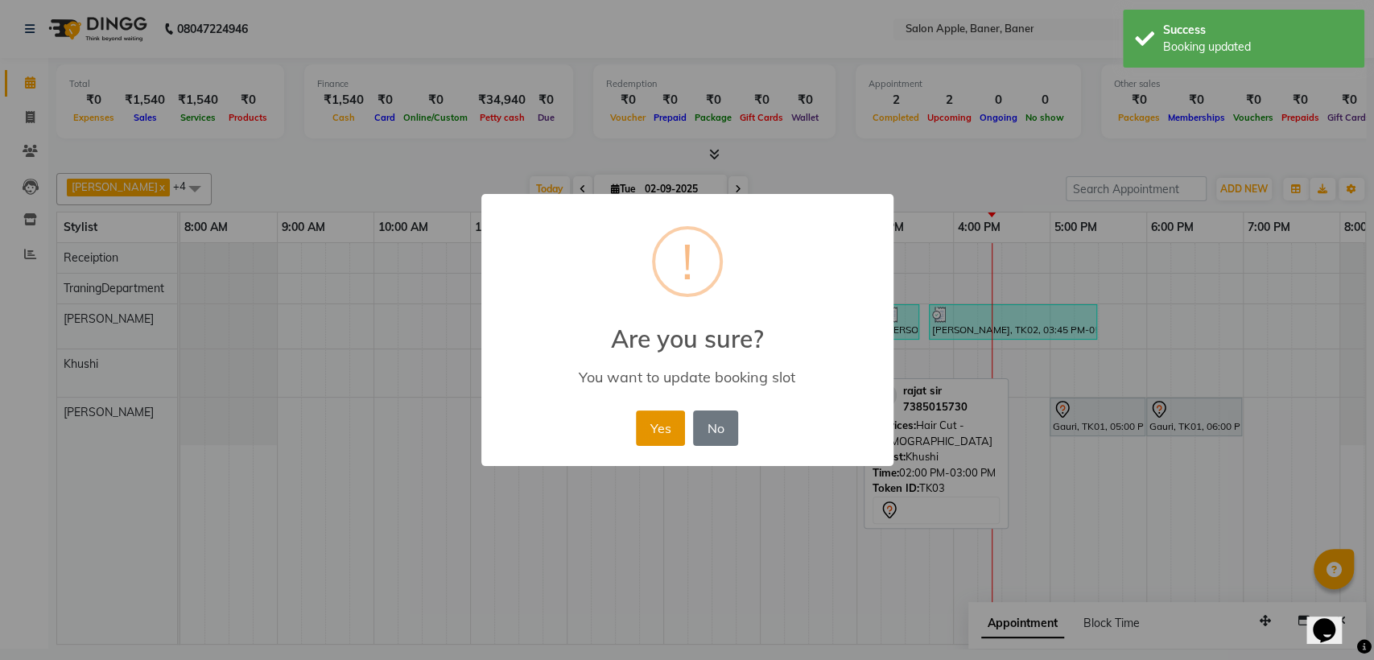
click at [653, 427] on button "Yes" at bounding box center [660, 427] width 49 height 35
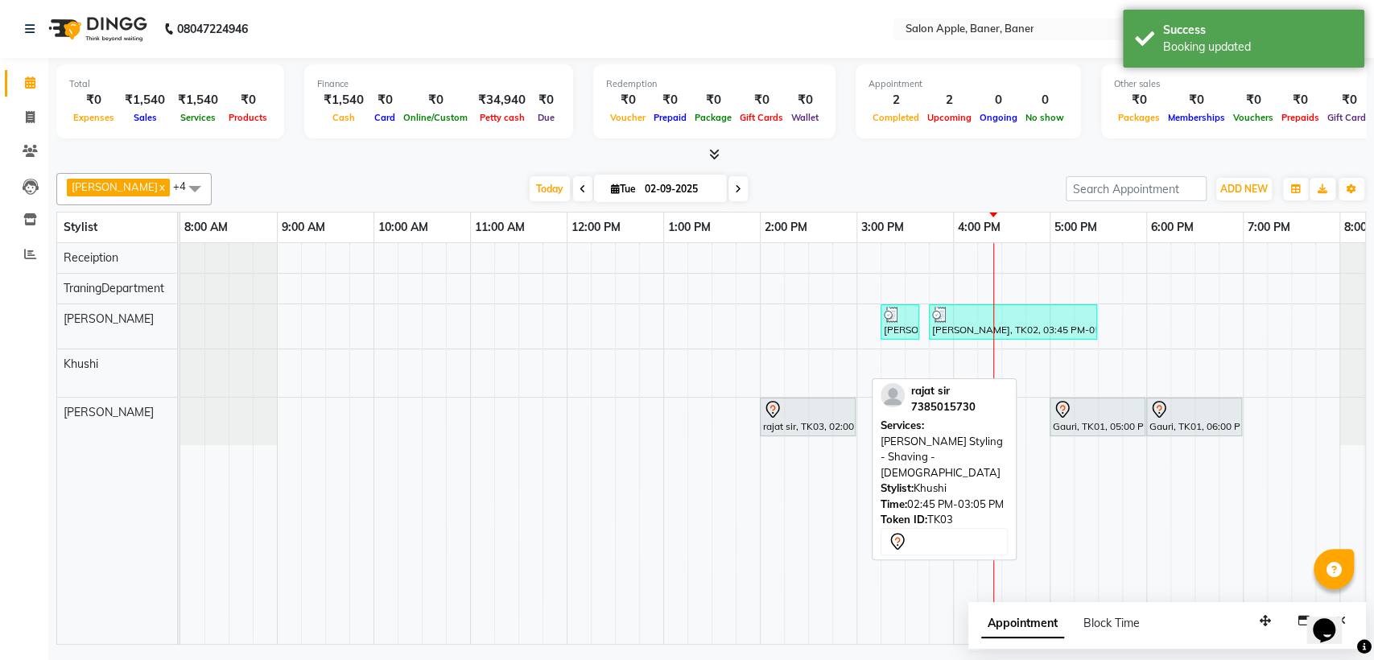
drag, startPoint x: 831, startPoint y: 361, endPoint x: 872, endPoint y: 410, distance: 62.9
click at [872, 410] on div "[PERSON_NAME] x [PERSON_NAME] x [PERSON_NAME] x Receiption x TraningDepartment …" at bounding box center [710, 406] width 1309 height 478
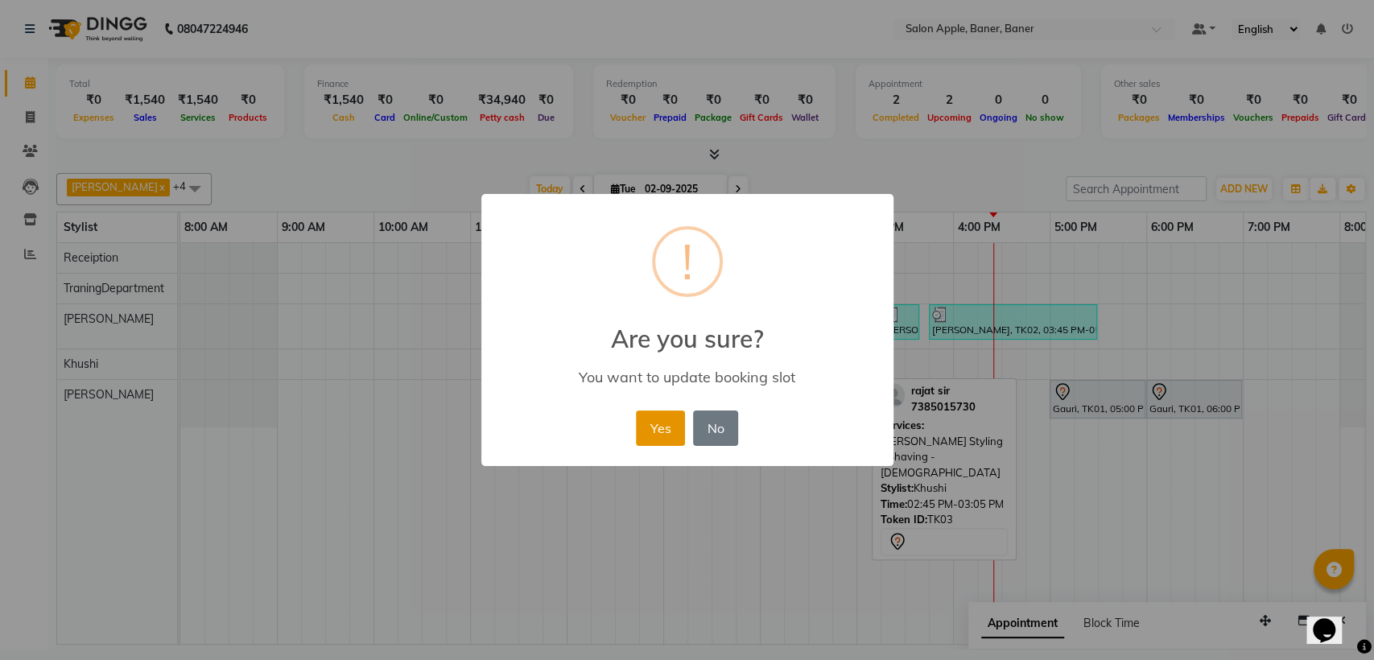
click at [675, 427] on button "Yes" at bounding box center [660, 427] width 49 height 35
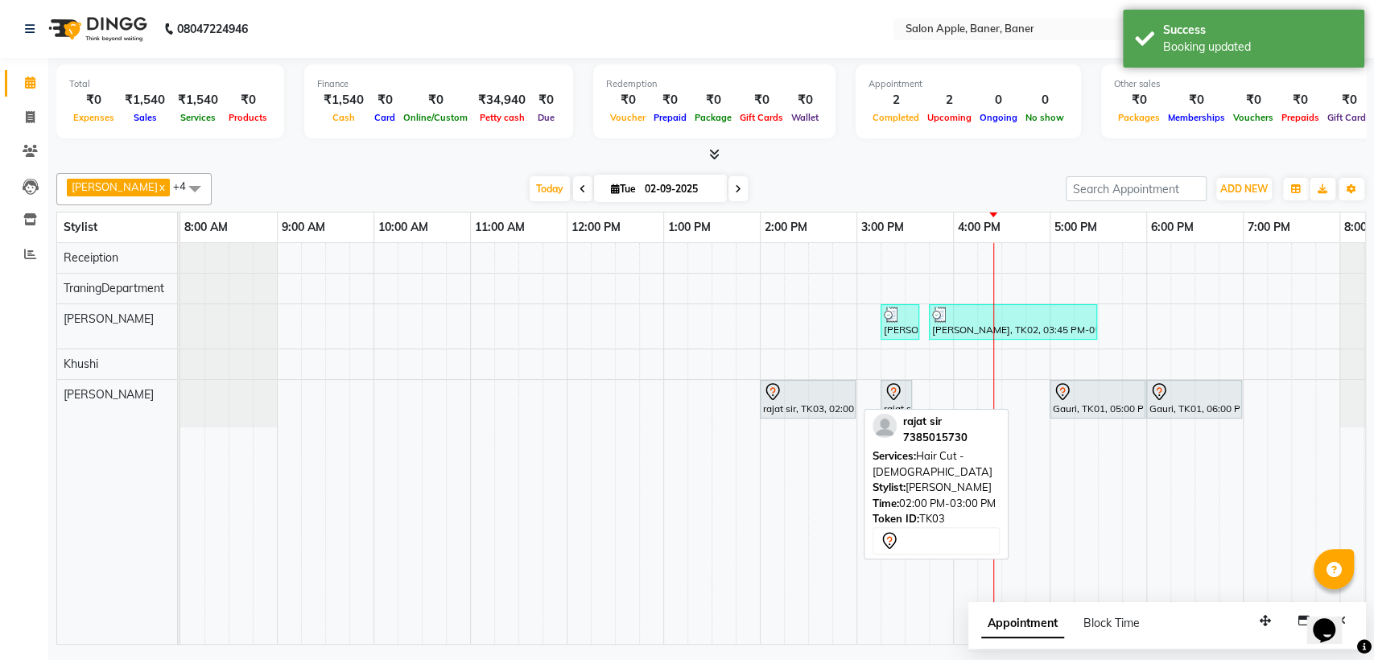
click at [768, 402] on div "rajat sir, TK03, 02:00 PM-03:00 PM, Hair Cut - [DEMOGRAPHIC_DATA]" at bounding box center [807, 399] width 93 height 34
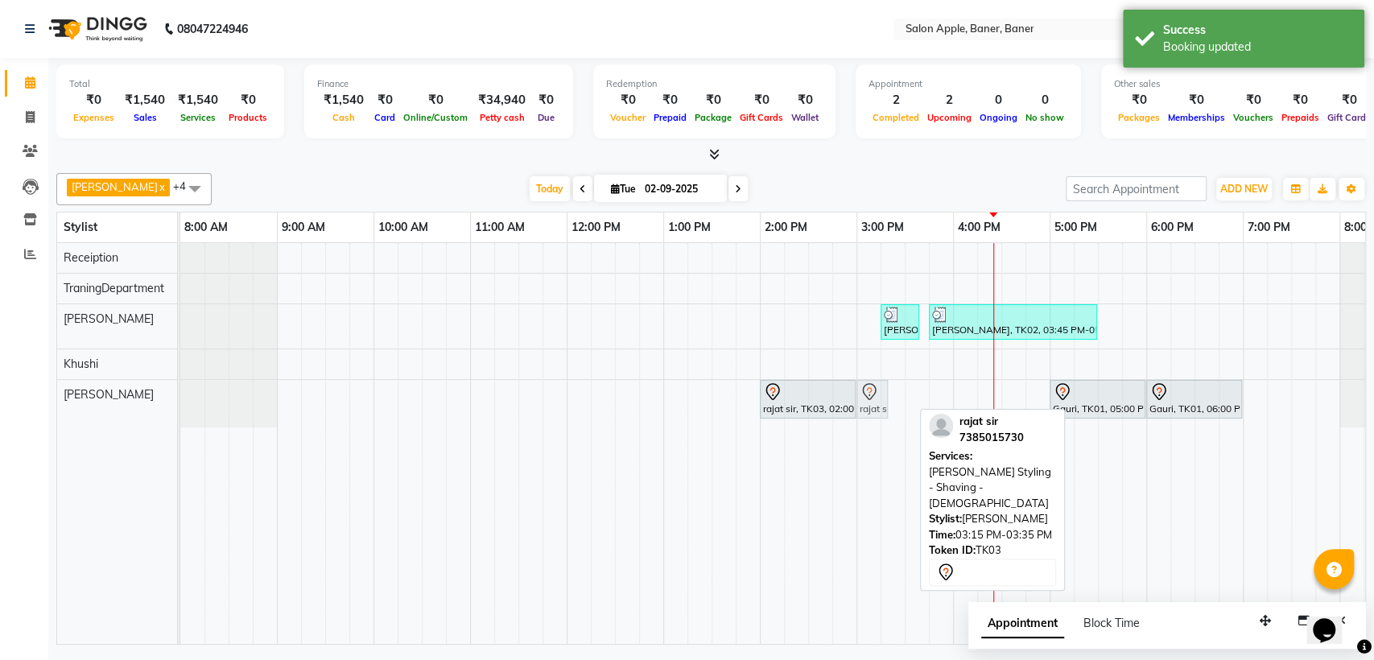
drag, startPoint x: 897, startPoint y: 390, endPoint x: 880, endPoint y: 391, distance: 16.2
click at [180, 391] on div "rajat sir, TK03, 02:00 PM-03:00 PM, Hair Cut - [DEMOGRAPHIC_DATA] rajat sir, TK…" at bounding box center [180, 403] width 0 height 47
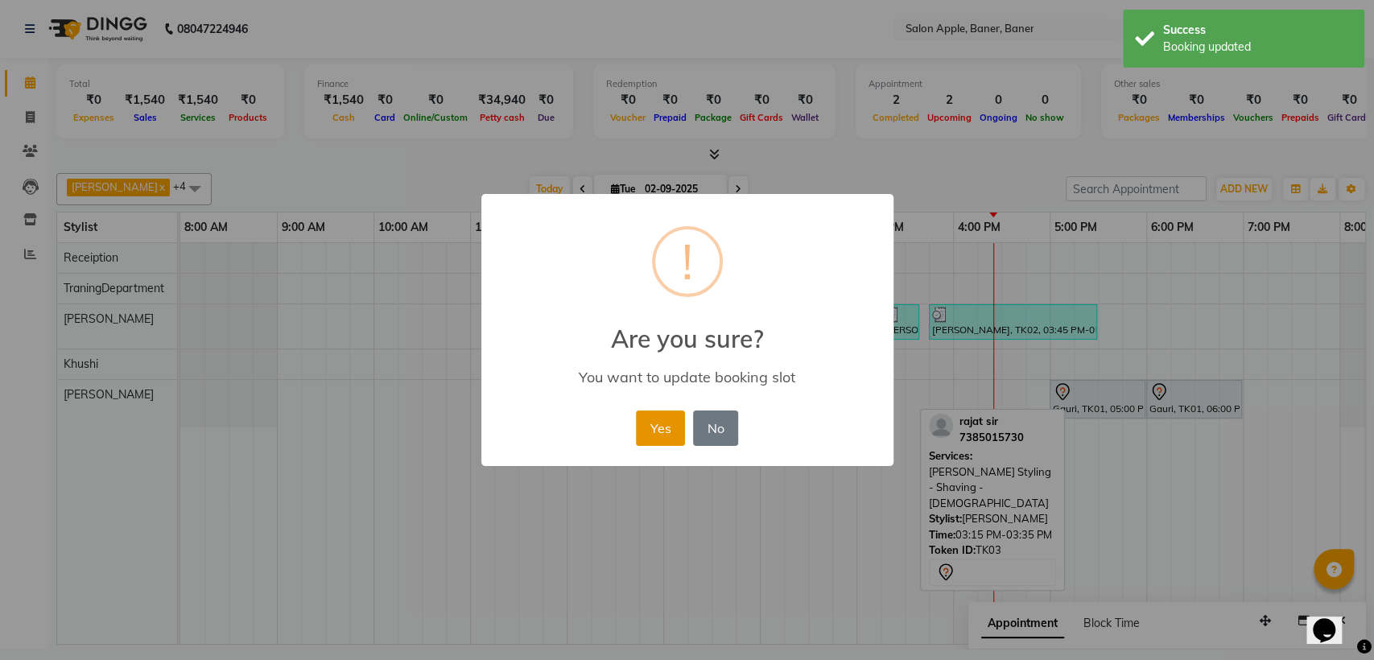
click at [655, 418] on button "Yes" at bounding box center [660, 427] width 49 height 35
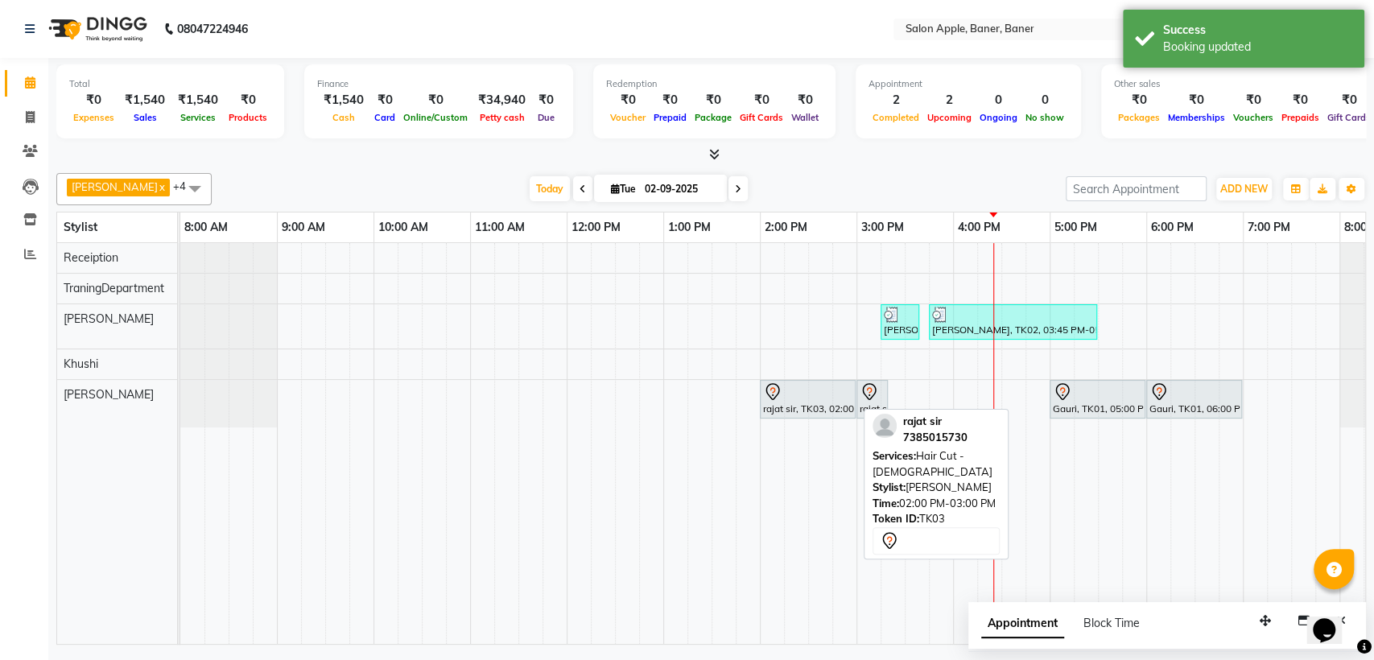
click at [788, 406] on div "rajat sir, TK03, 02:00 PM-03:00 PM, Hair Cut - [DEMOGRAPHIC_DATA]" at bounding box center [807, 399] width 93 height 34
click at [789, 406] on div "rajat sir, TK03, 02:00 PM-03:00 PM, Hair Cut - [DEMOGRAPHIC_DATA]" at bounding box center [807, 399] width 93 height 34
select select "7"
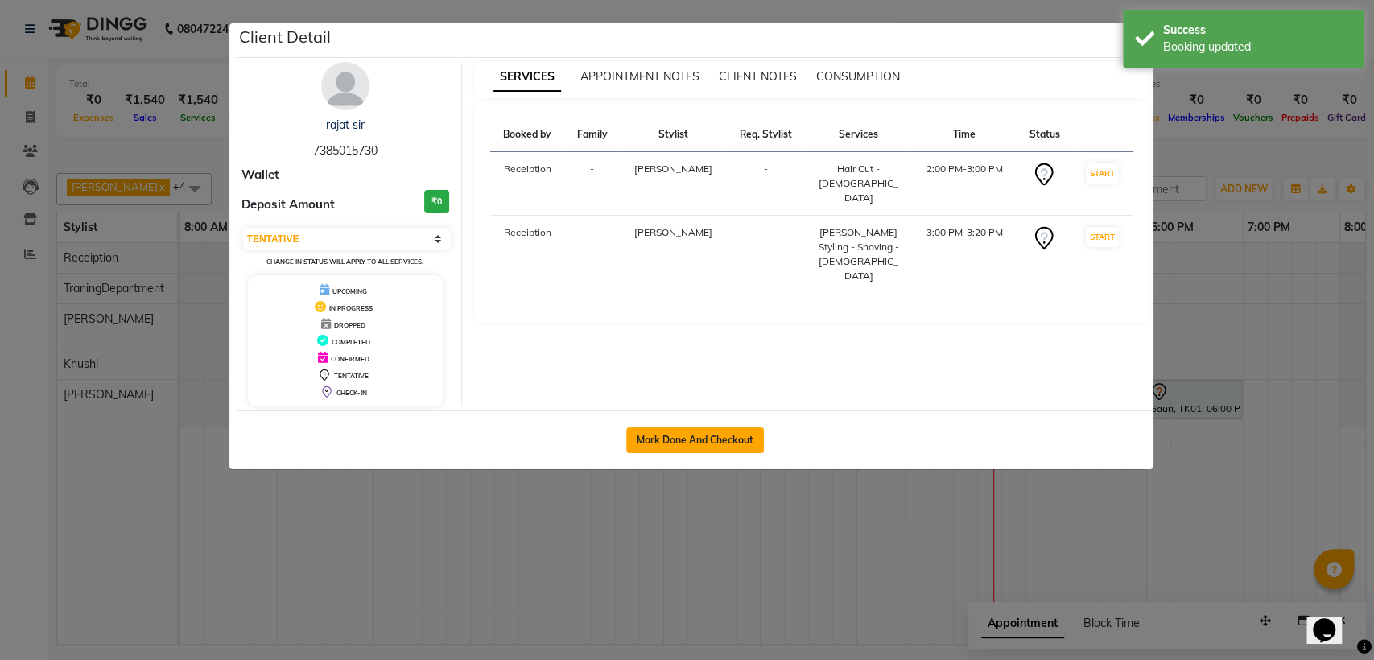
click at [740, 433] on button "Mark Done And Checkout" at bounding box center [695, 440] width 138 height 26
select select "771"
select select "service"
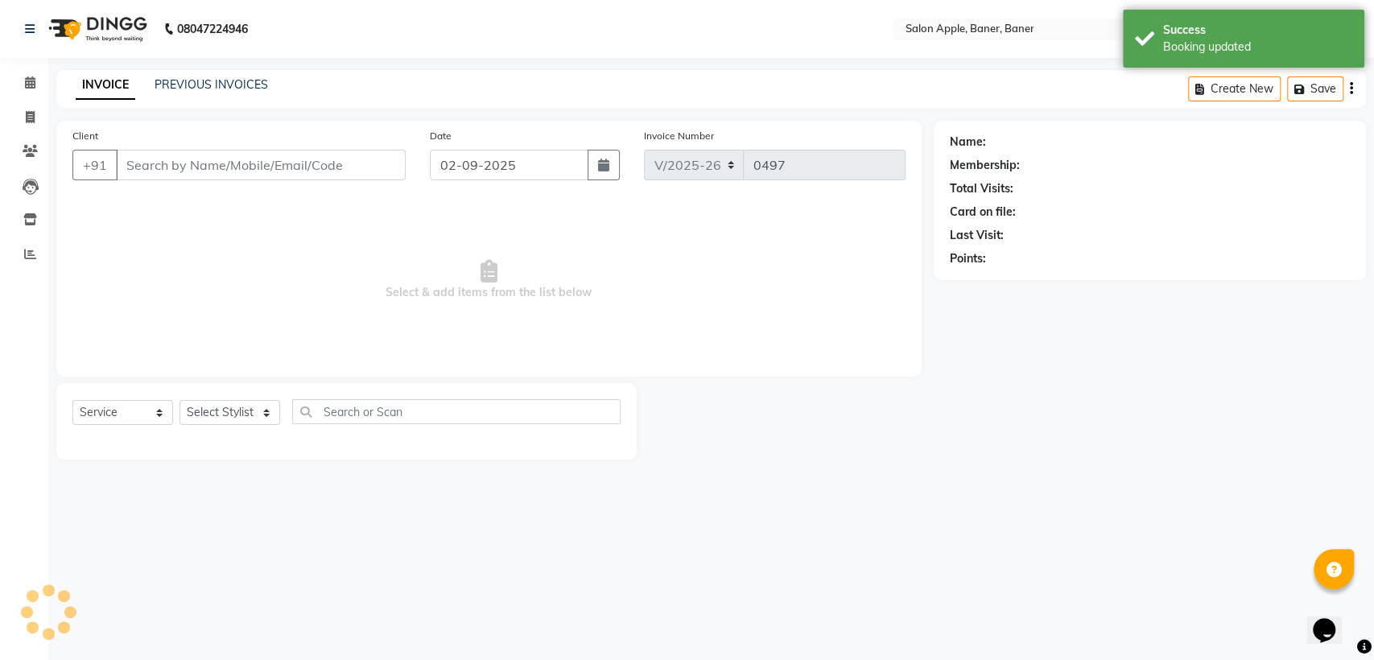
type input "7385015730"
select select "51177"
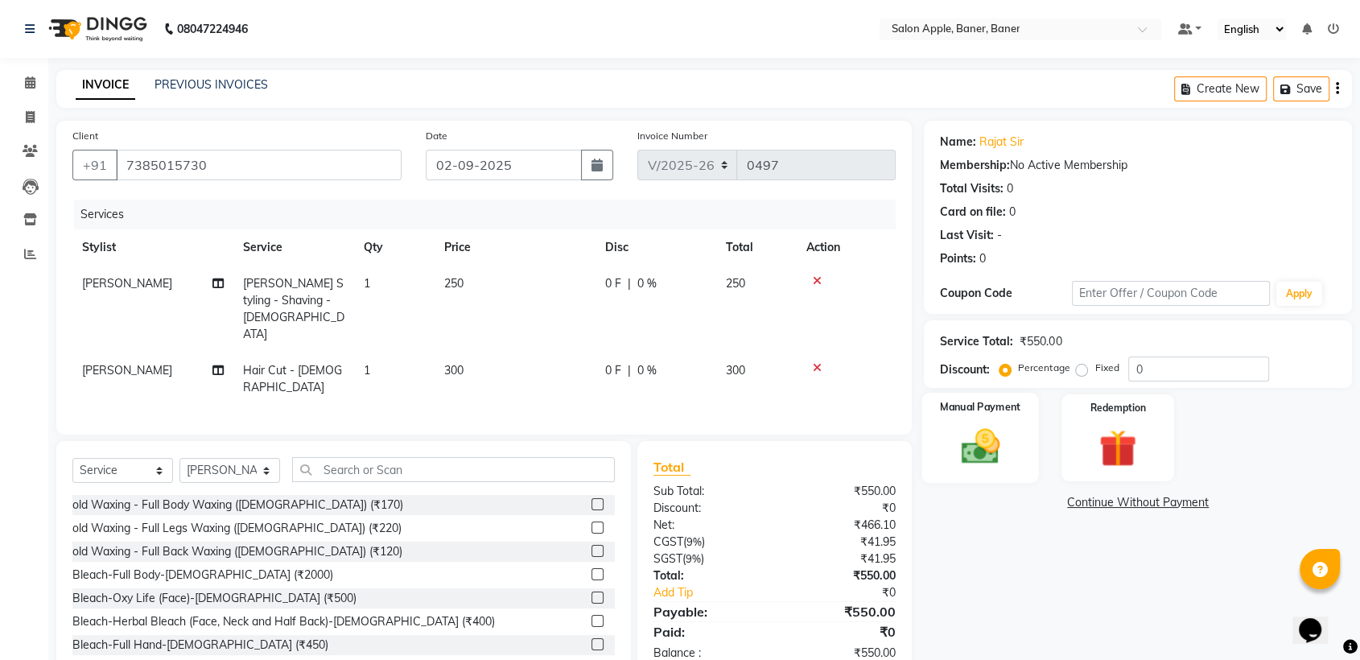
click at [992, 447] on img at bounding box center [980, 446] width 63 height 45
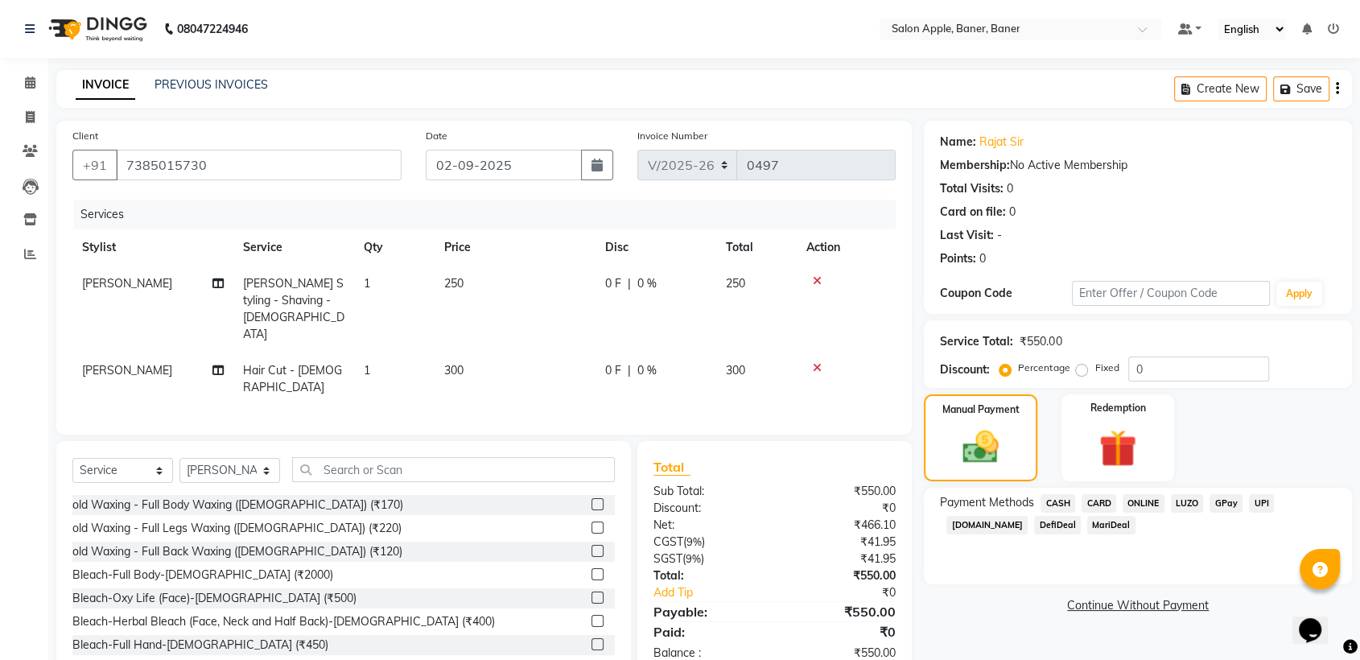
click at [1145, 505] on span "ONLINE" at bounding box center [1144, 503] width 42 height 19
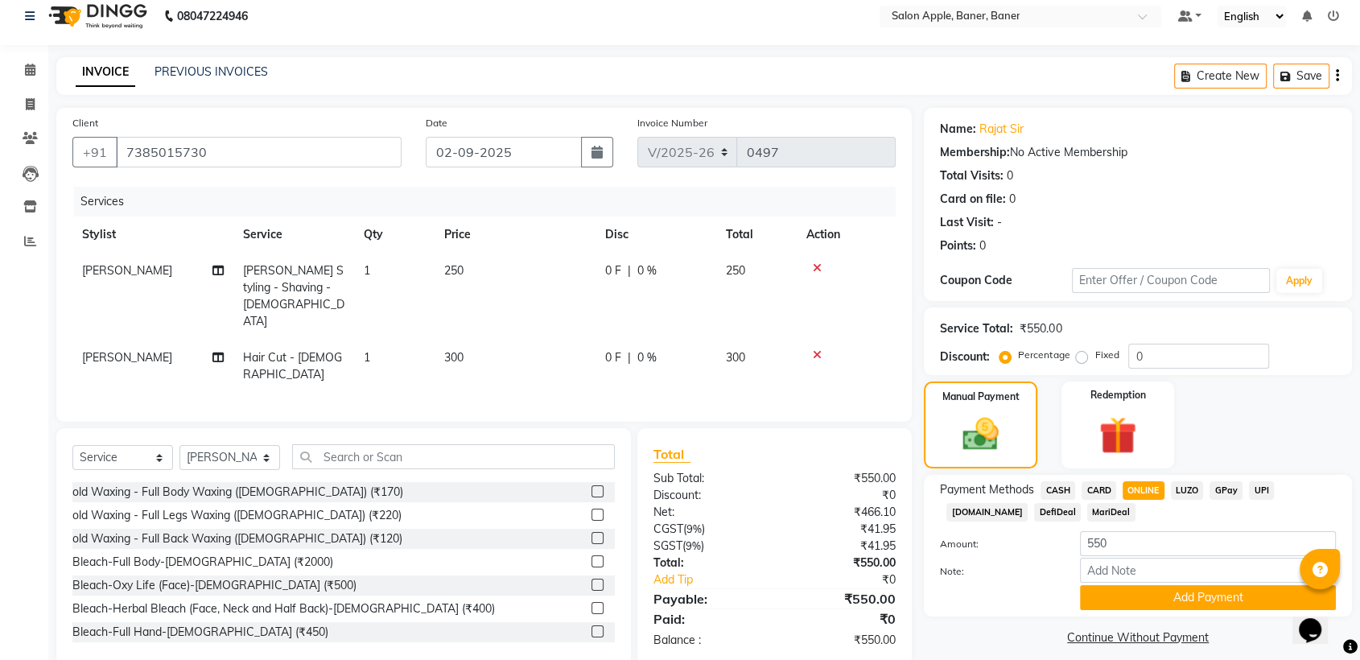
scroll to position [26, 0]
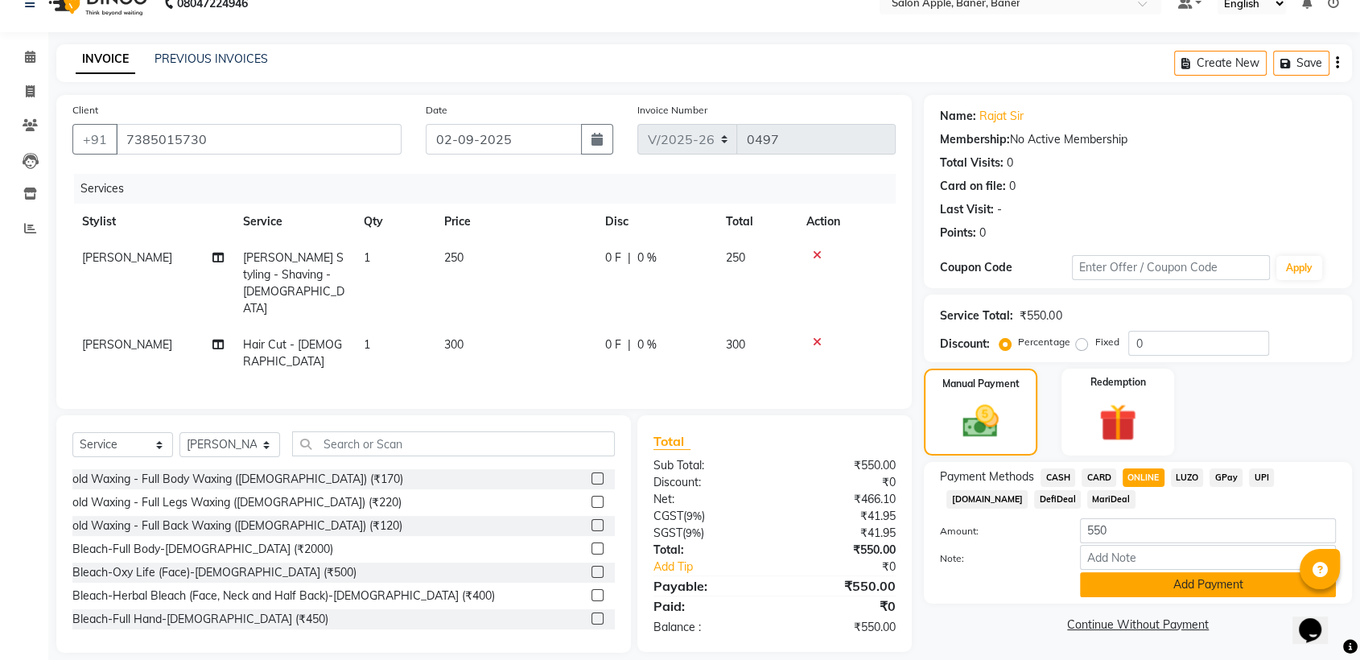
click at [1198, 590] on button "Add Payment" at bounding box center [1208, 584] width 256 height 25
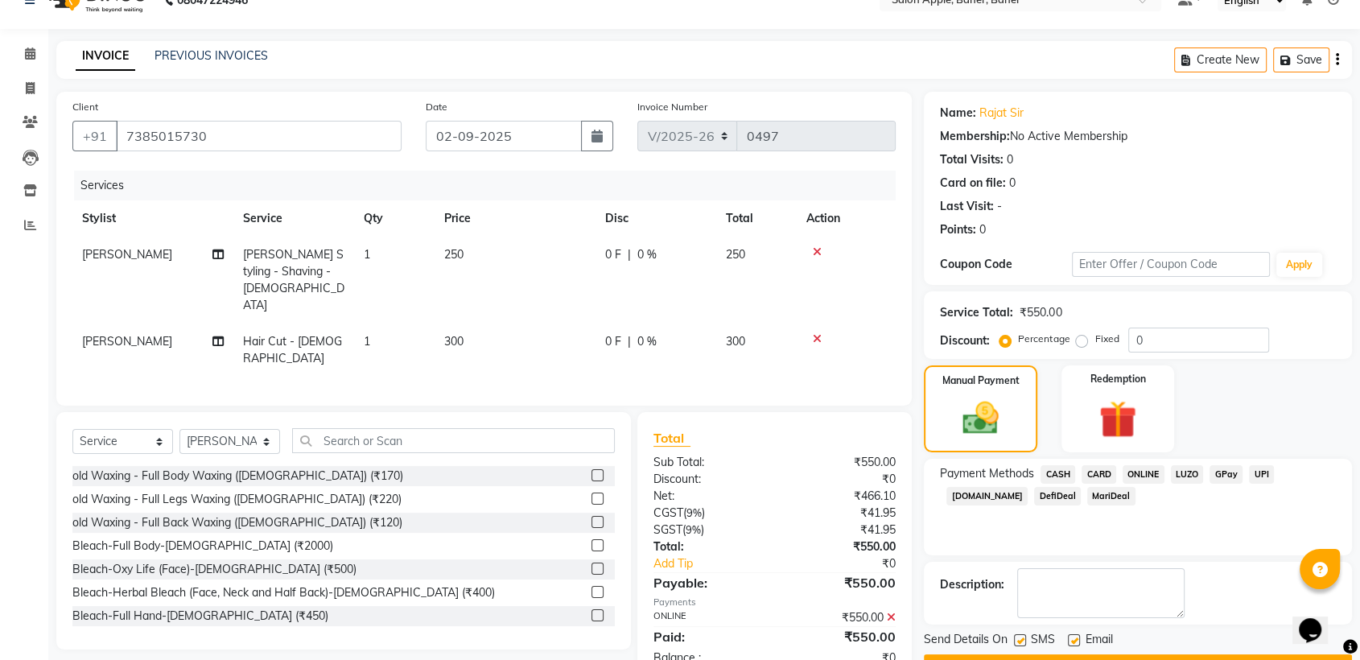
scroll to position [72, 0]
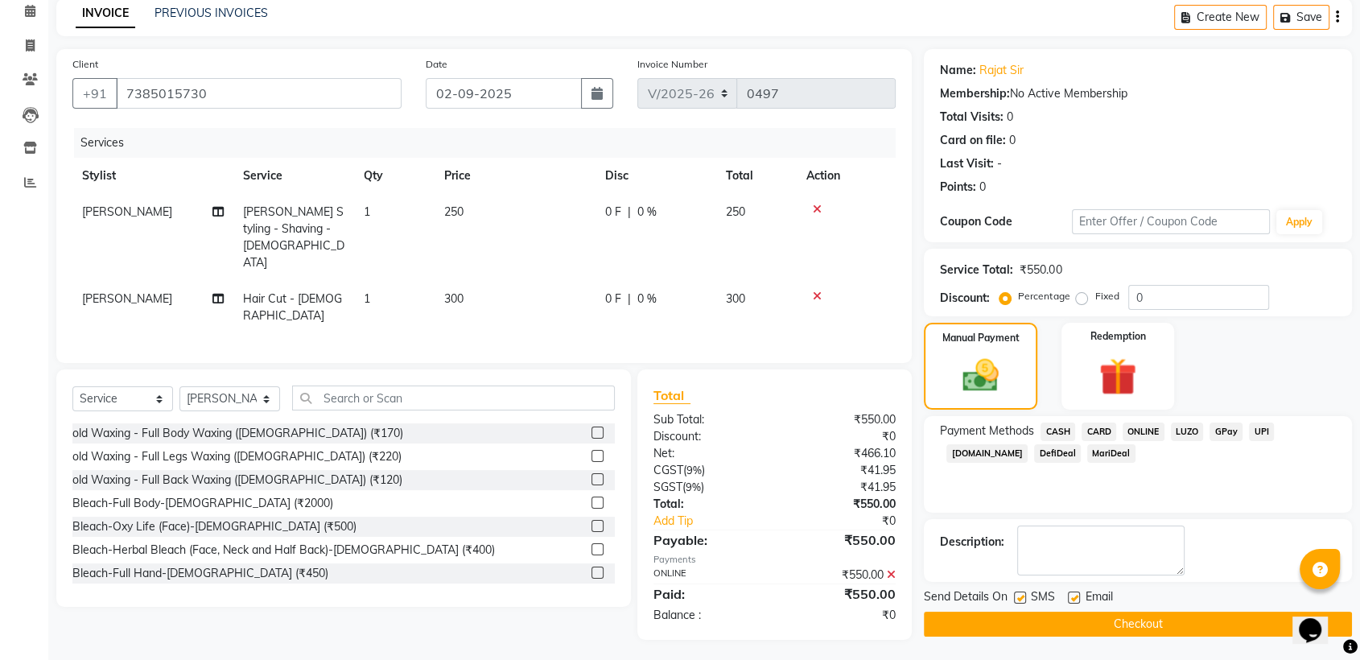
click at [1022, 593] on label at bounding box center [1020, 598] width 12 height 12
click at [1022, 593] on input "checkbox" at bounding box center [1019, 598] width 10 height 10
checkbox input "false"
click at [1075, 596] on label at bounding box center [1074, 598] width 12 height 12
click at [1075, 596] on input "checkbox" at bounding box center [1073, 598] width 10 height 10
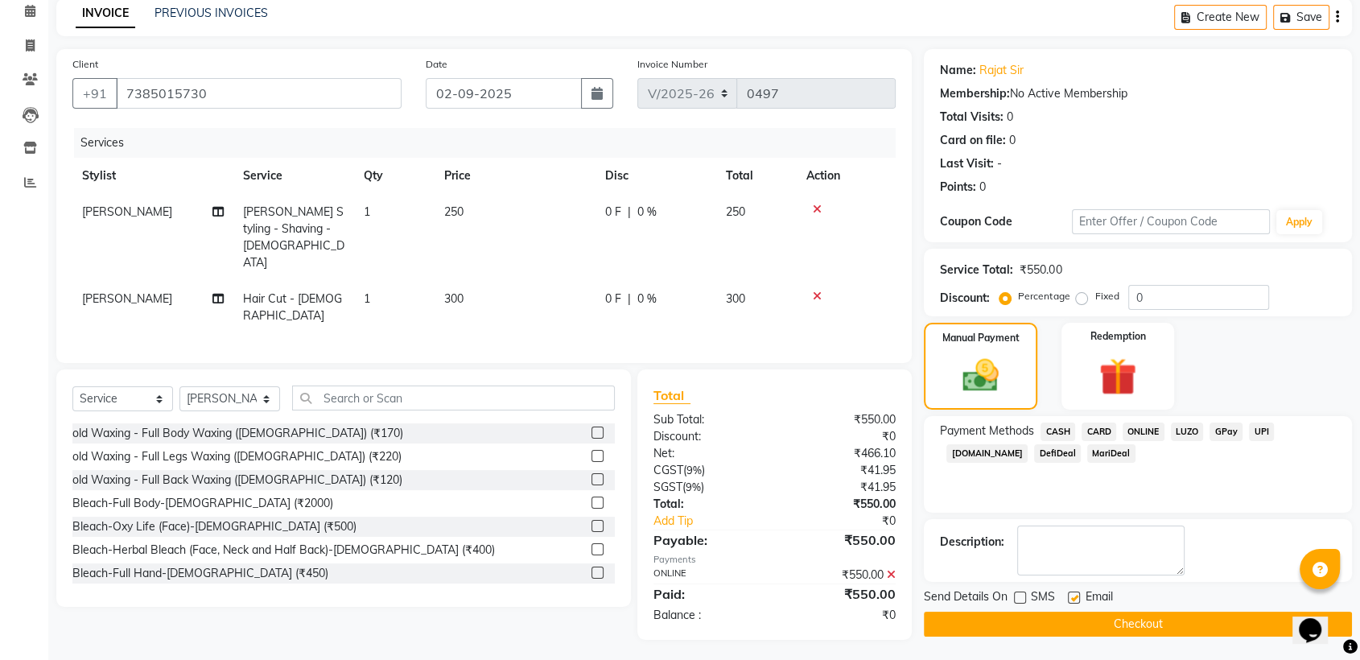
checkbox input "false"
click at [1081, 613] on button "Checkout" at bounding box center [1138, 624] width 428 height 25
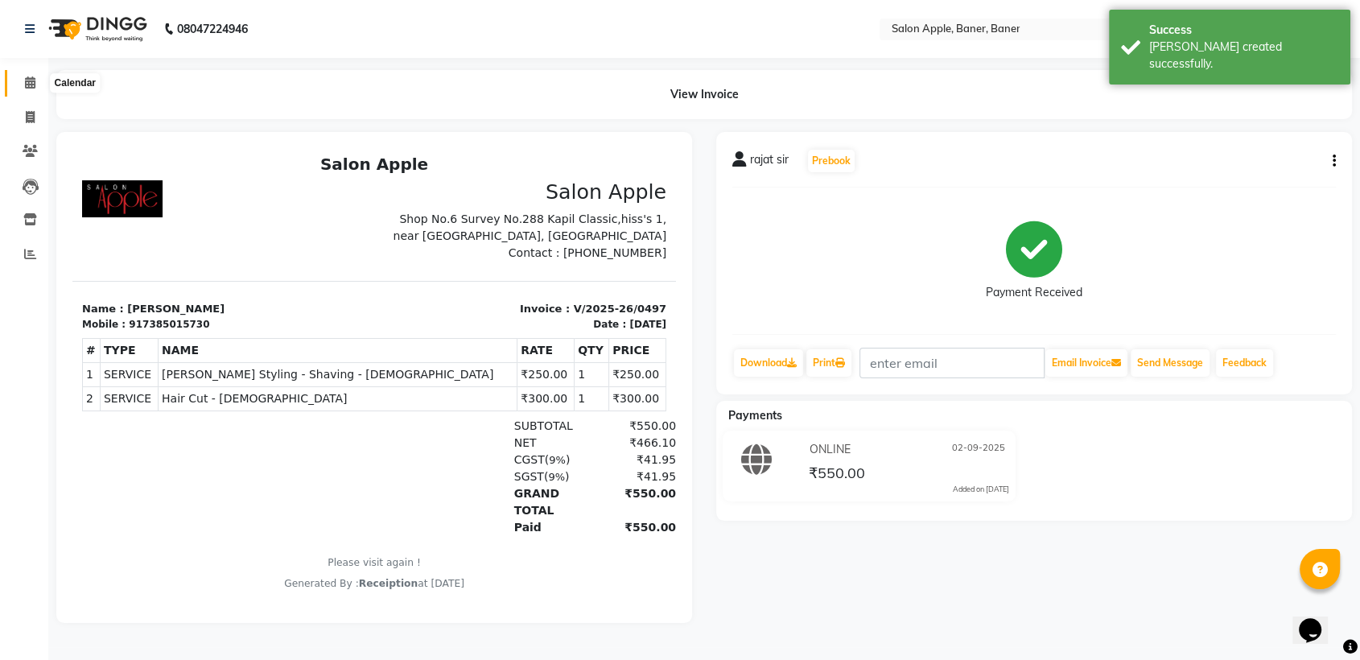
click at [30, 76] on span at bounding box center [30, 83] width 28 height 19
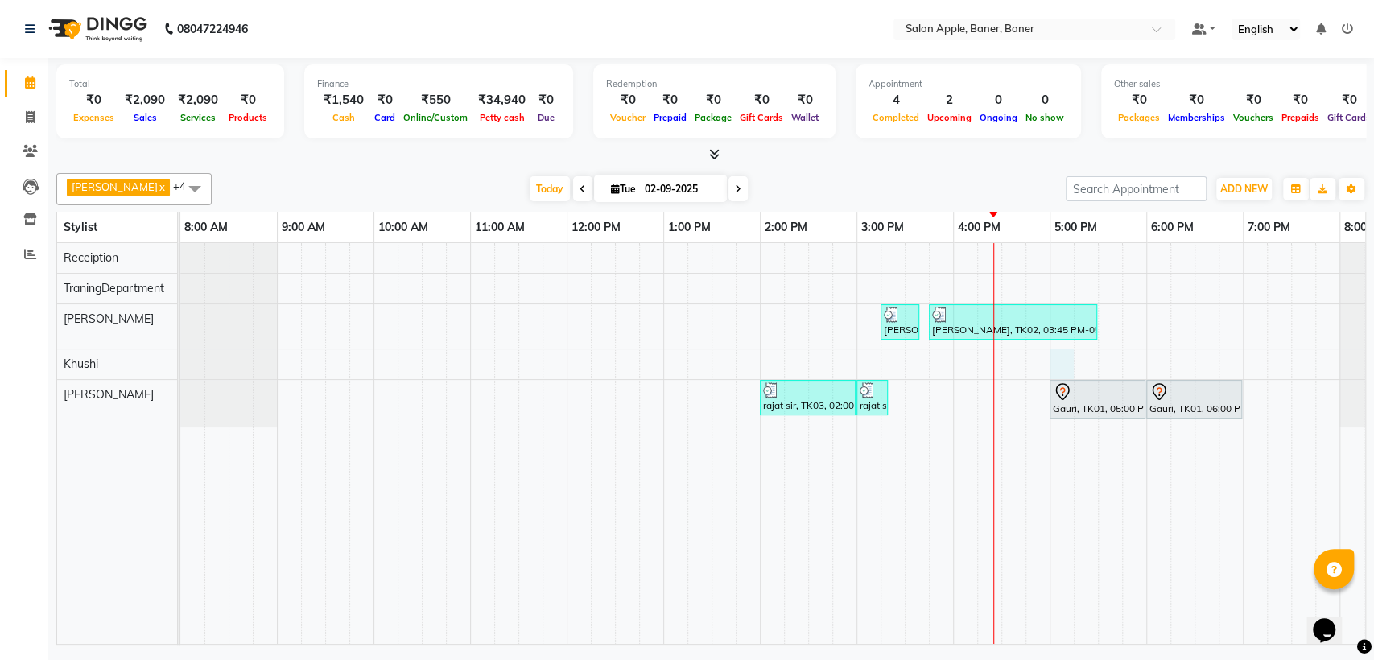
click at [1063, 359] on div "[PERSON_NAME], TK02, 03:15 PM-03:40 PM, 2g liposoluble flavoured waxing - Full …" at bounding box center [808, 443] width 1256 height 401
select select "84038"
select select "1020"
select select "tentative"
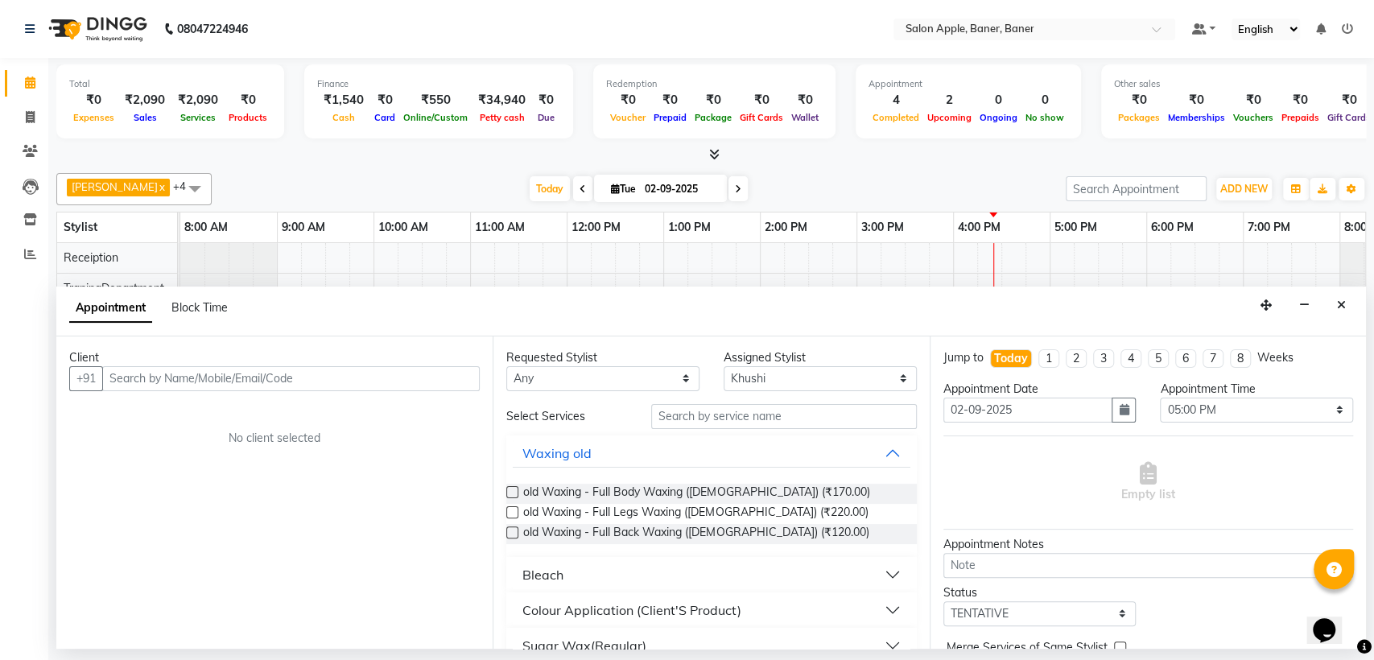
click at [432, 379] on input "text" at bounding box center [290, 378] width 377 height 25
type input "9607404164"
click at [451, 388] on button "Add Client" at bounding box center [446, 378] width 67 height 25
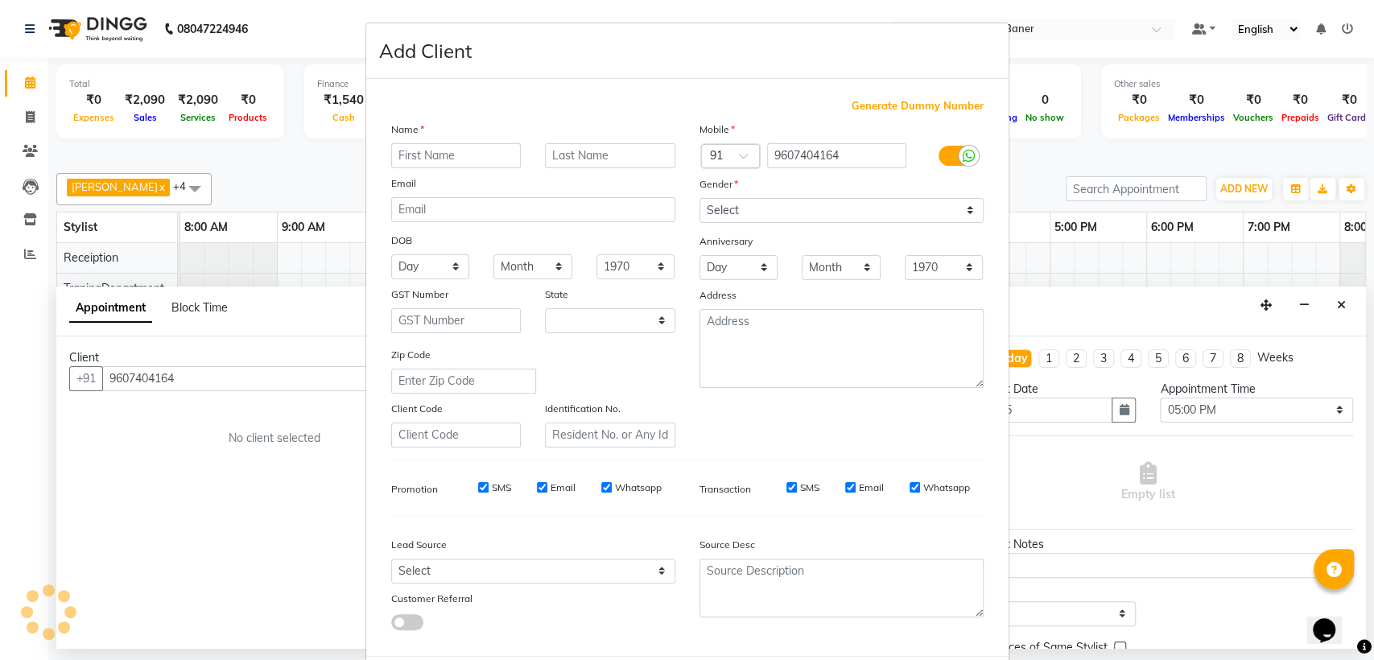
select select "22"
type input "[PERSON_NAME]"
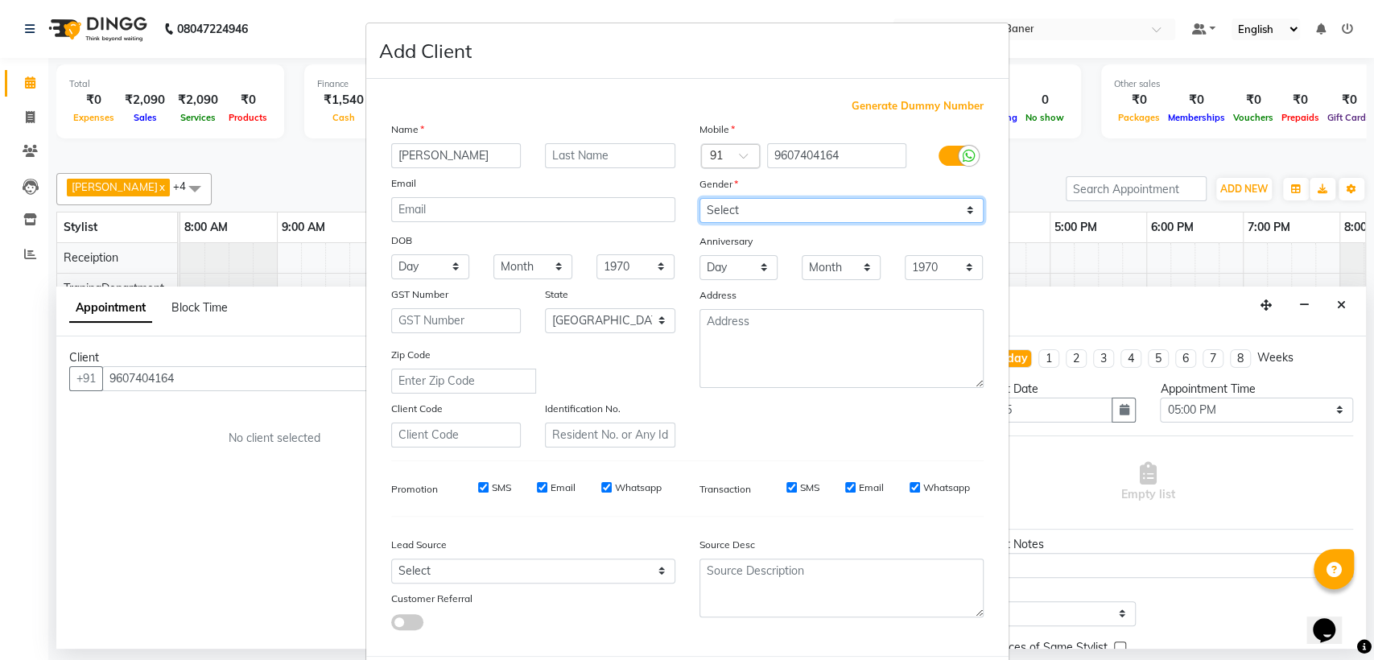
click at [748, 216] on select "Select [DEMOGRAPHIC_DATA] [DEMOGRAPHIC_DATA] Other Prefer Not To Say" at bounding box center [841, 210] width 284 height 25
select select "[DEMOGRAPHIC_DATA]"
click at [699, 198] on select "Select [DEMOGRAPHIC_DATA] [DEMOGRAPHIC_DATA] Other Prefer Not To Say" at bounding box center [841, 210] width 284 height 25
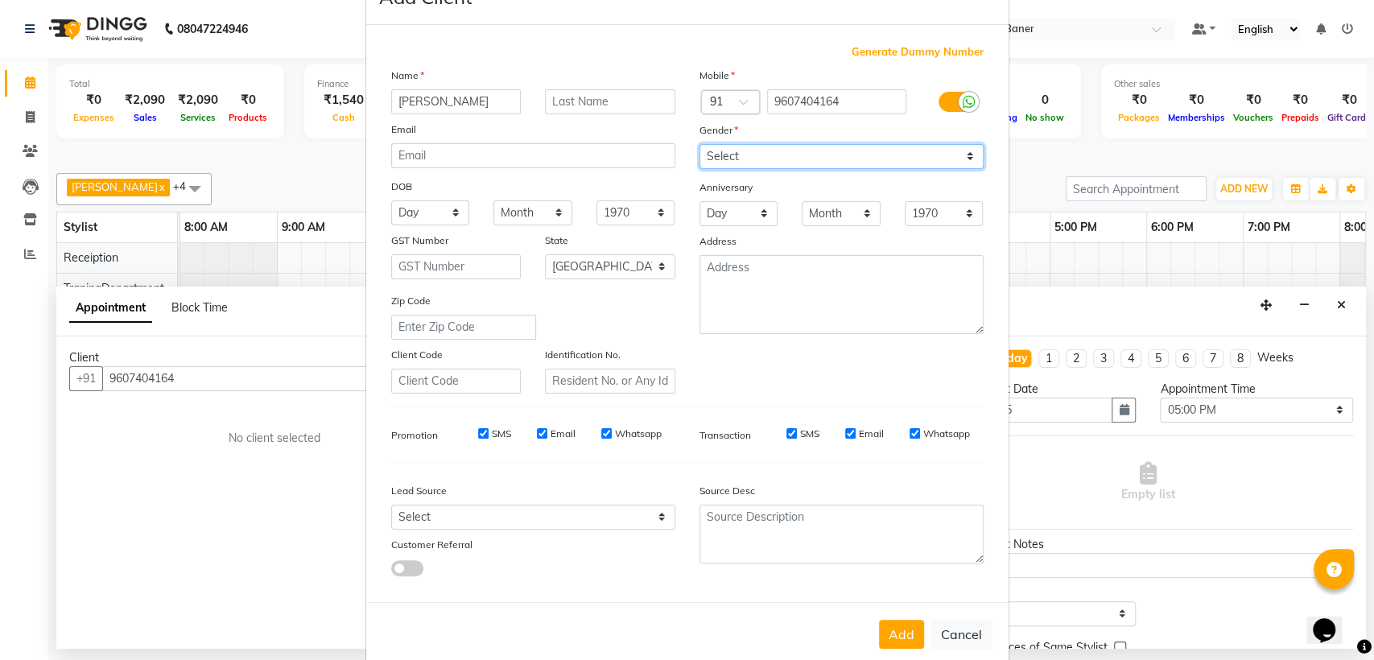
scroll to position [80, 0]
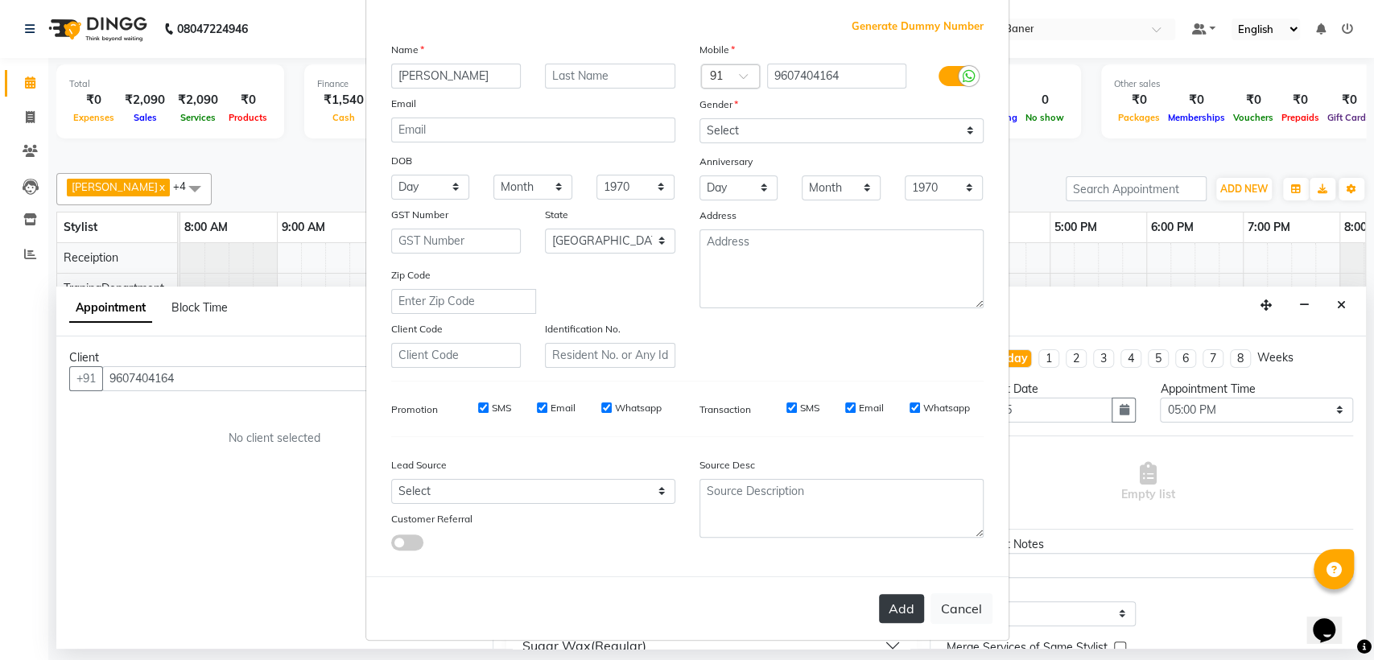
click at [897, 610] on button "Add" at bounding box center [901, 608] width 45 height 29
select select
select select "null"
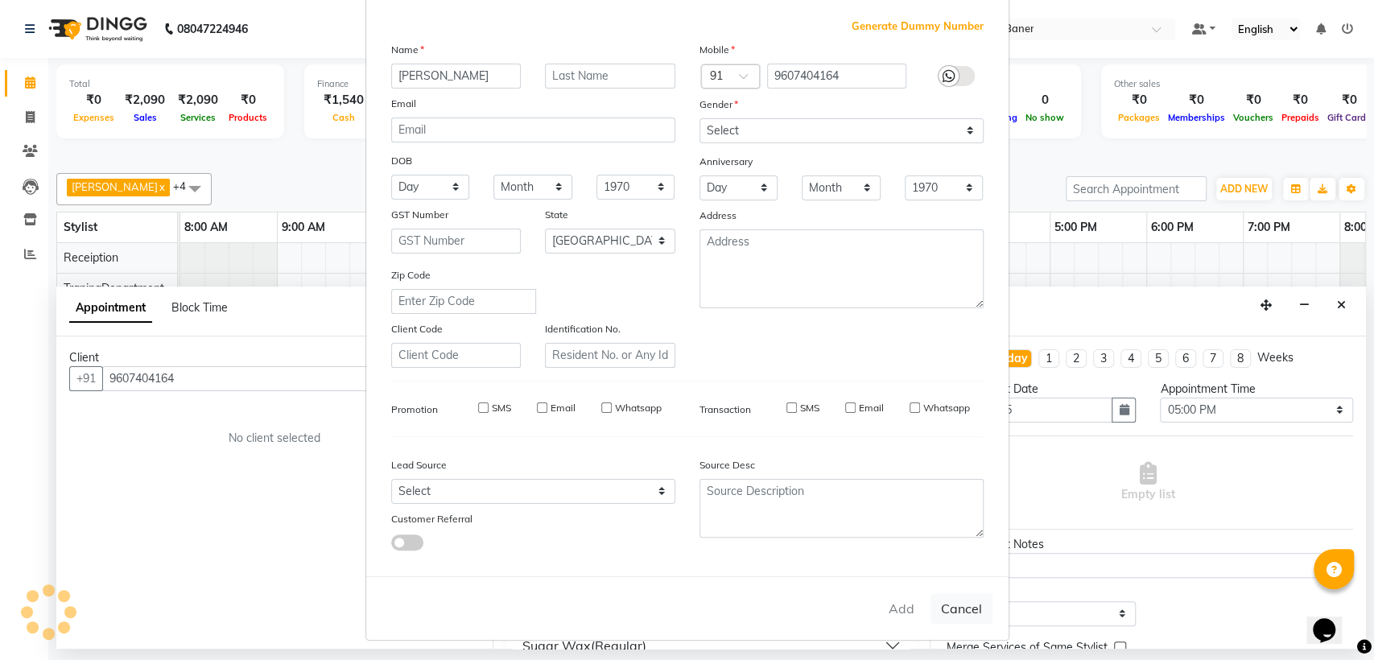
select select
checkbox input "false"
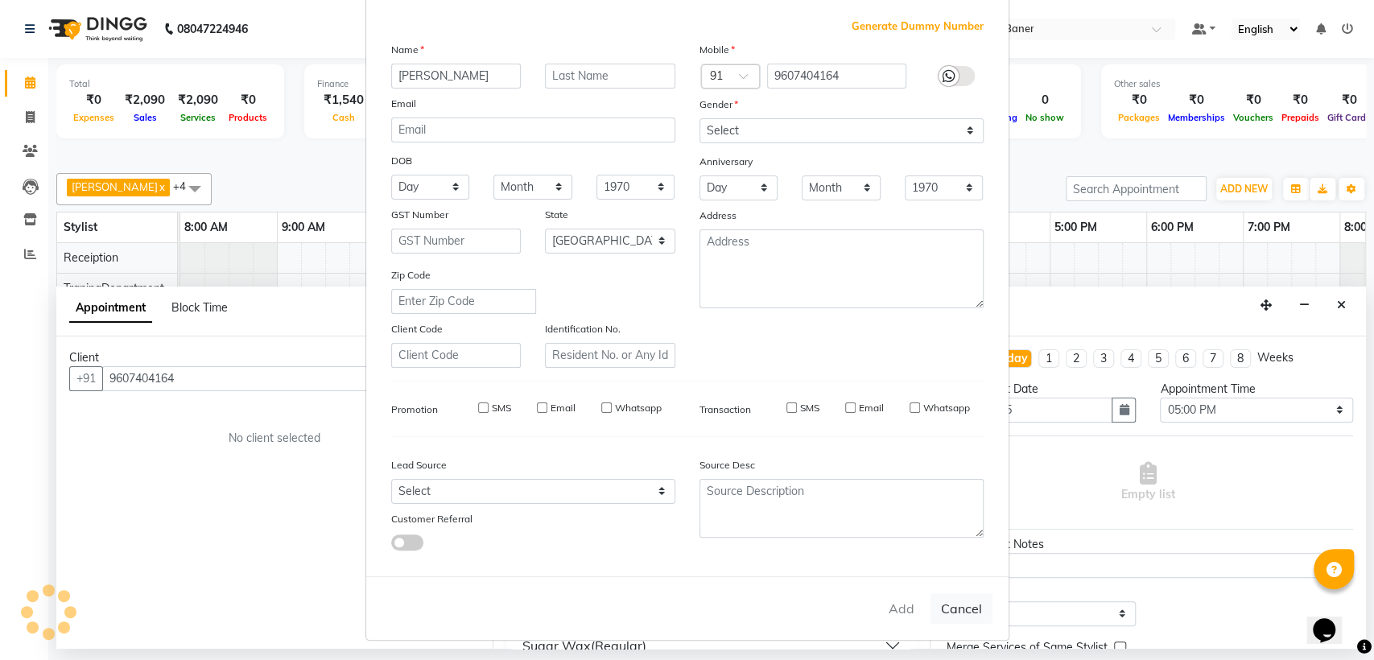
checkbox input "false"
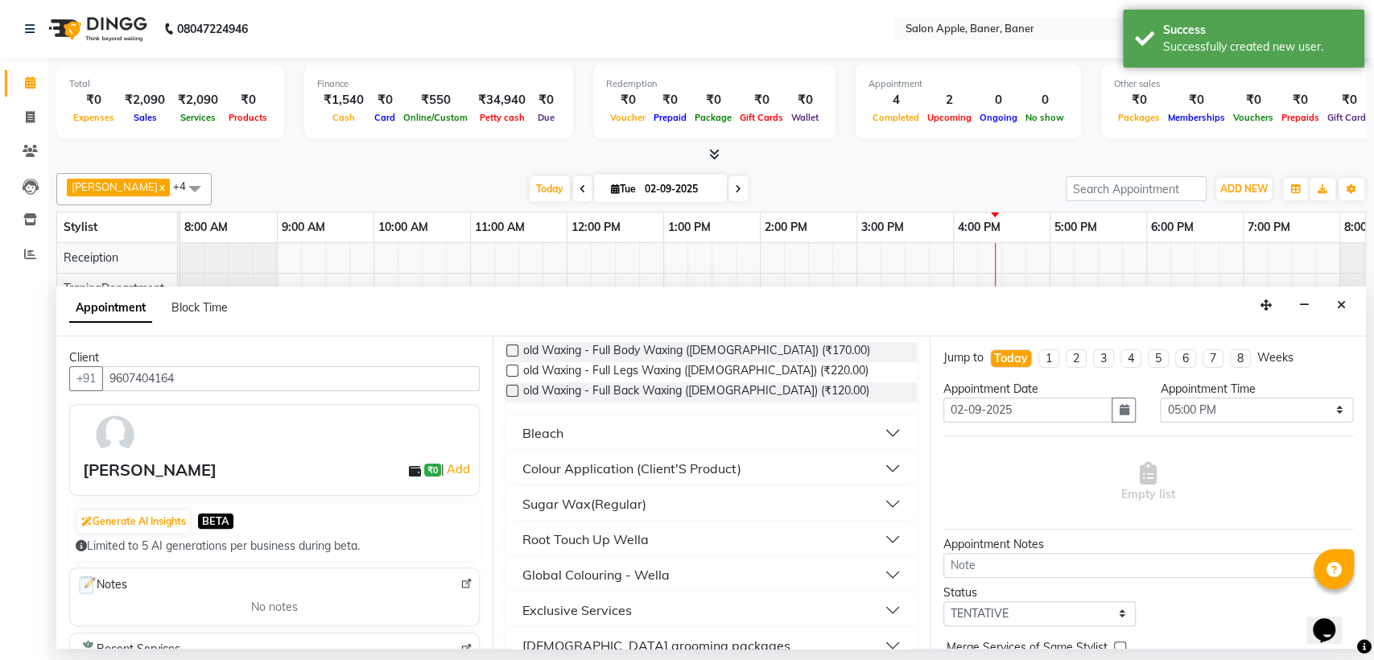
scroll to position [0, 0]
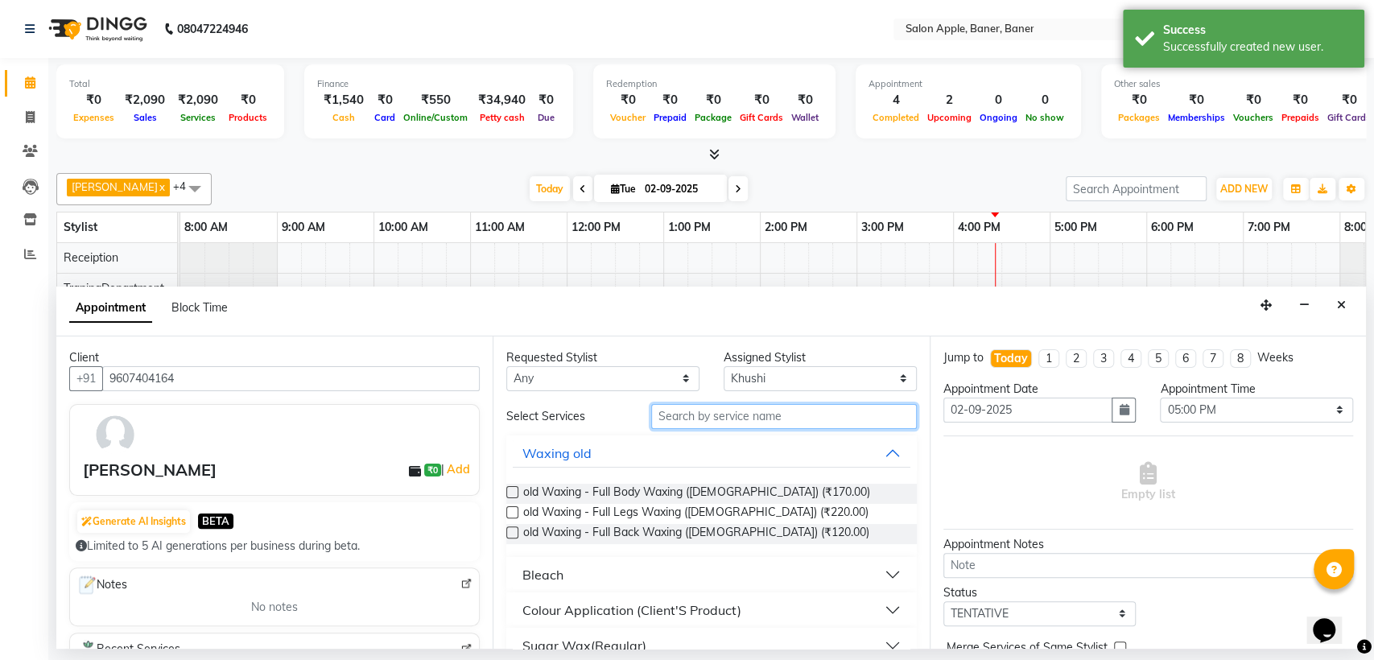
click at [844, 420] on input "text" at bounding box center [784, 416] width 266 height 25
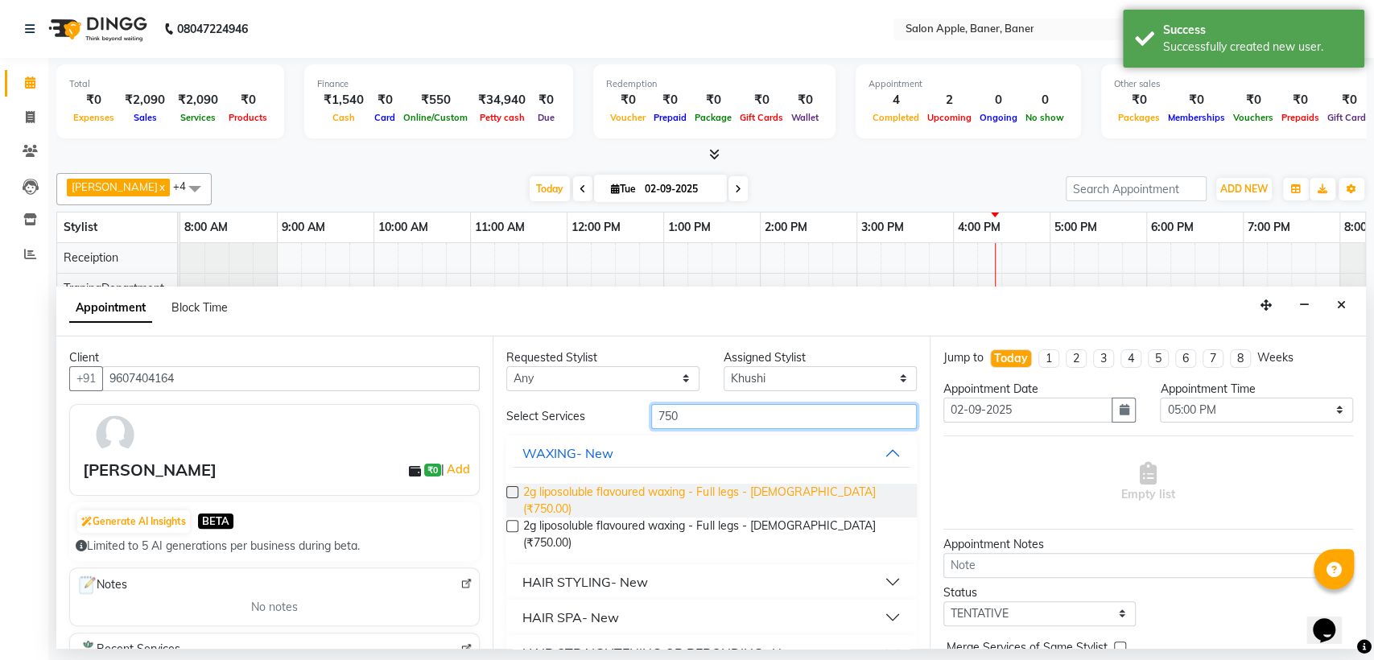
type input "750"
click at [774, 491] on span "2g liposoluble flavoured waxing - Full legs - [DEMOGRAPHIC_DATA] (₹750.00)" at bounding box center [713, 501] width 380 height 34
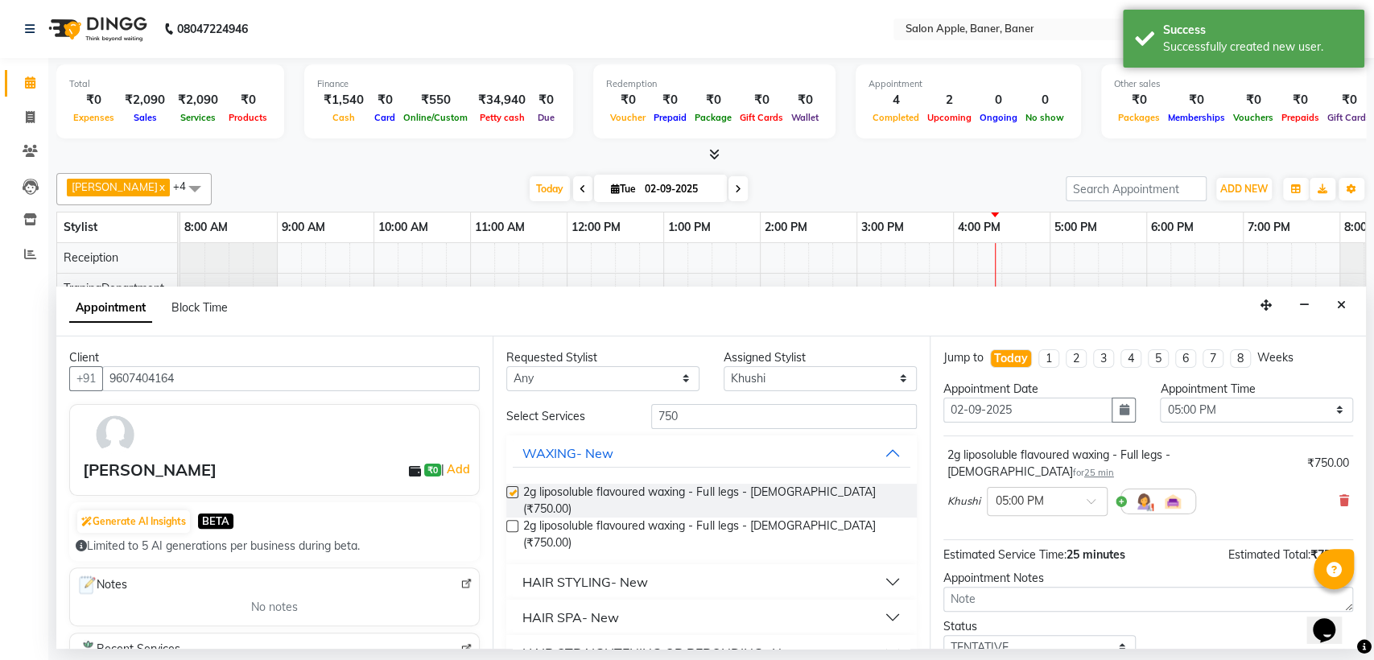
checkbox input "false"
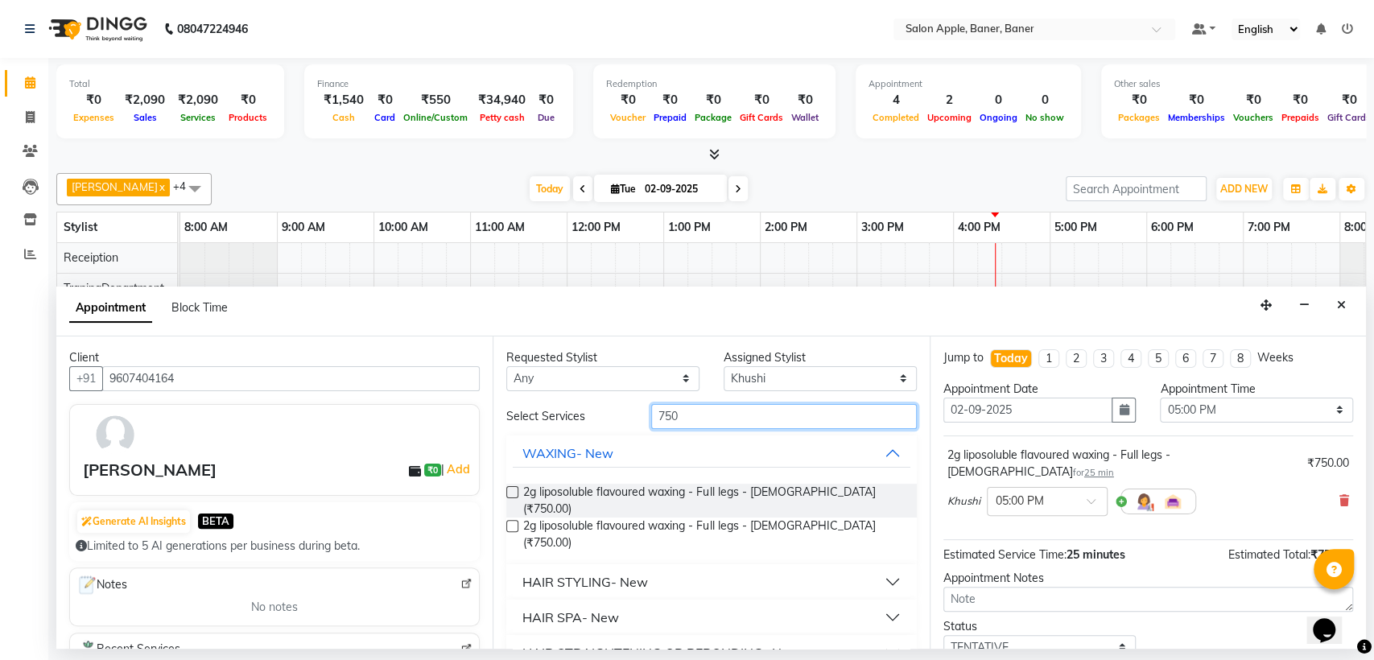
click at [788, 416] on input "750" at bounding box center [784, 416] width 266 height 25
type input "7"
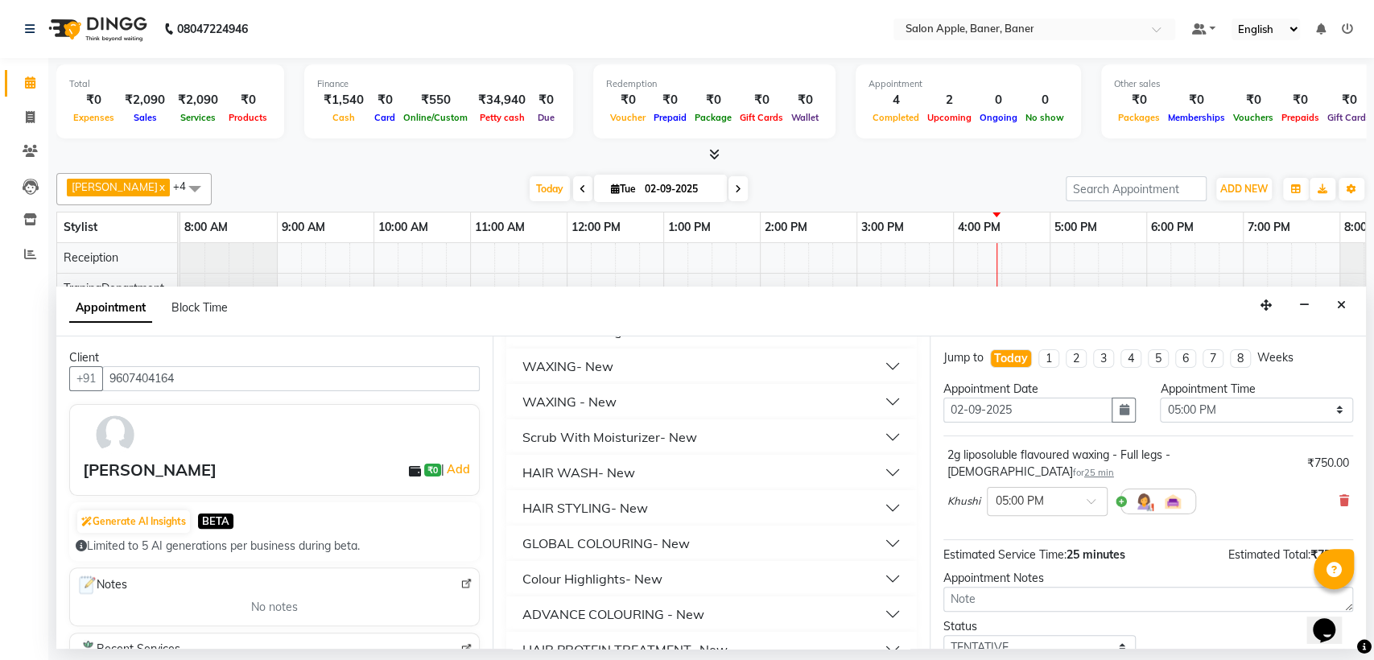
scroll to position [268, 0]
type input "450"
click at [621, 390] on button "WAXING - New" at bounding box center [711, 397] width 397 height 29
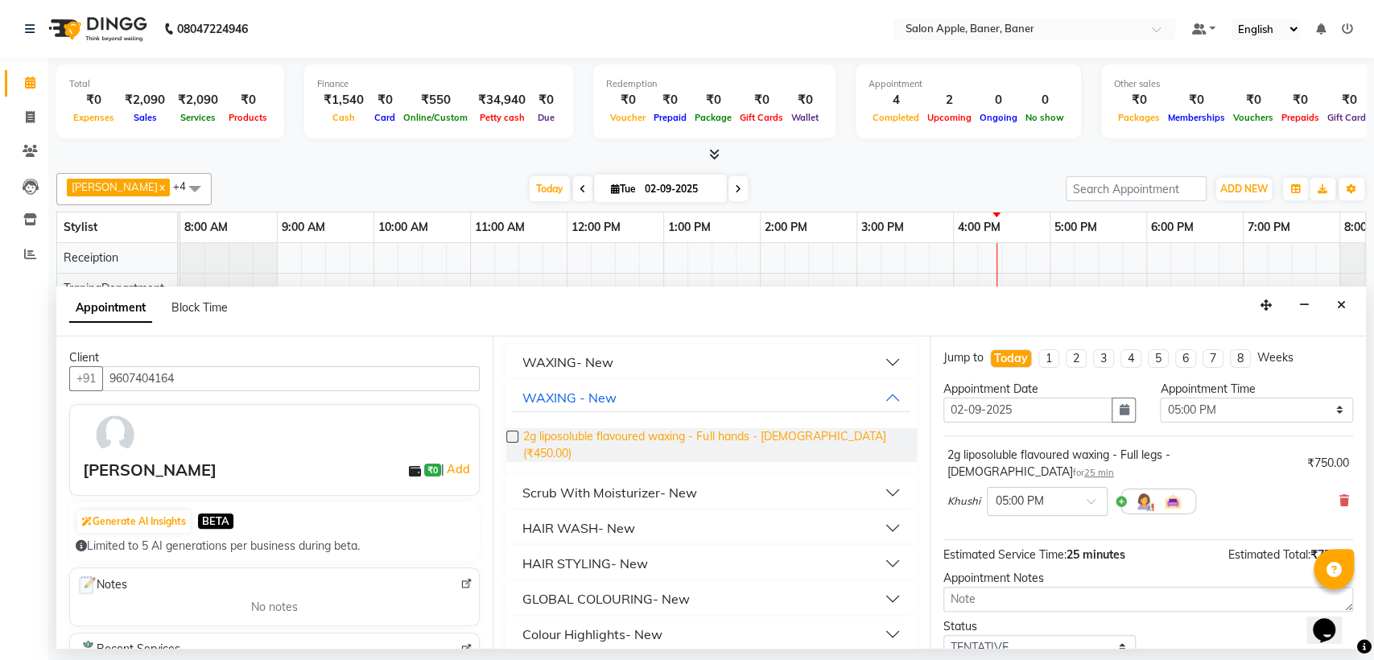
click at [649, 431] on span "2g liposoluble flavoured waxing - Full hands - [DEMOGRAPHIC_DATA] (₹450.00)" at bounding box center [713, 445] width 380 height 34
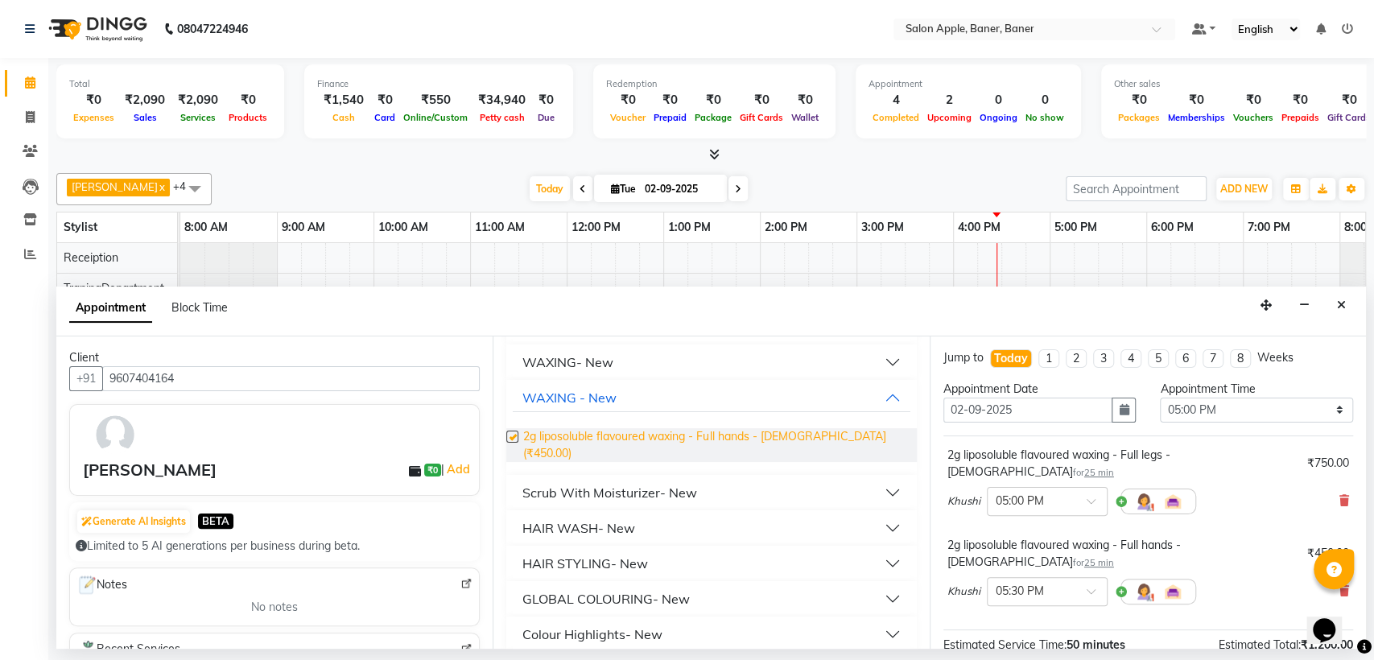
checkbox input "false"
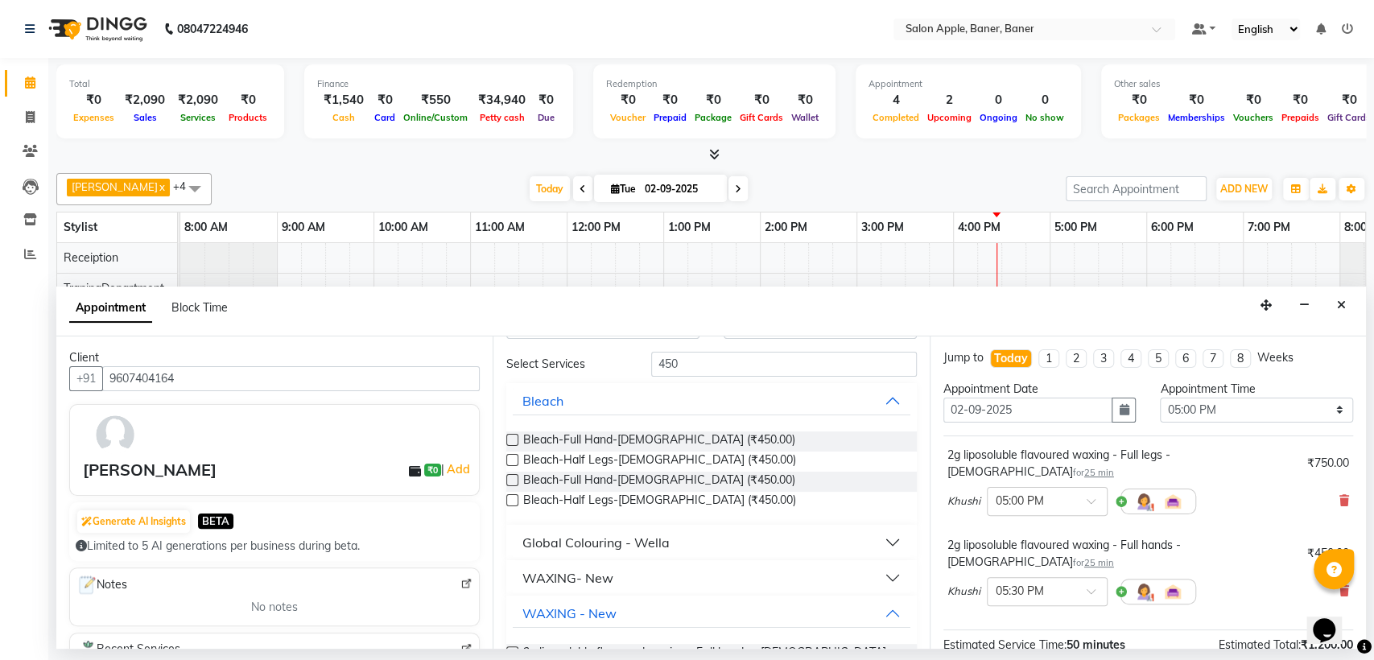
scroll to position [0, 0]
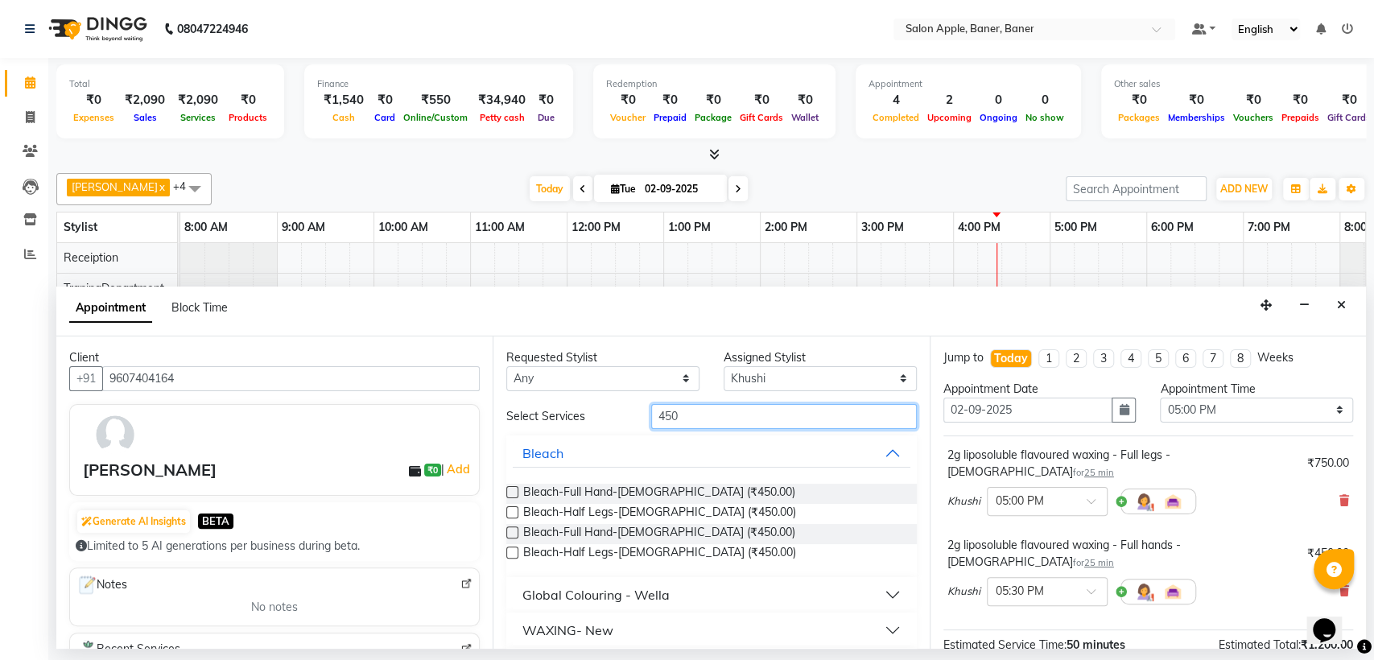
drag, startPoint x: 807, startPoint y: 423, endPoint x: 842, endPoint y: 336, distance: 93.6
click at [806, 419] on input "450" at bounding box center [784, 416] width 266 height 25
type input "4"
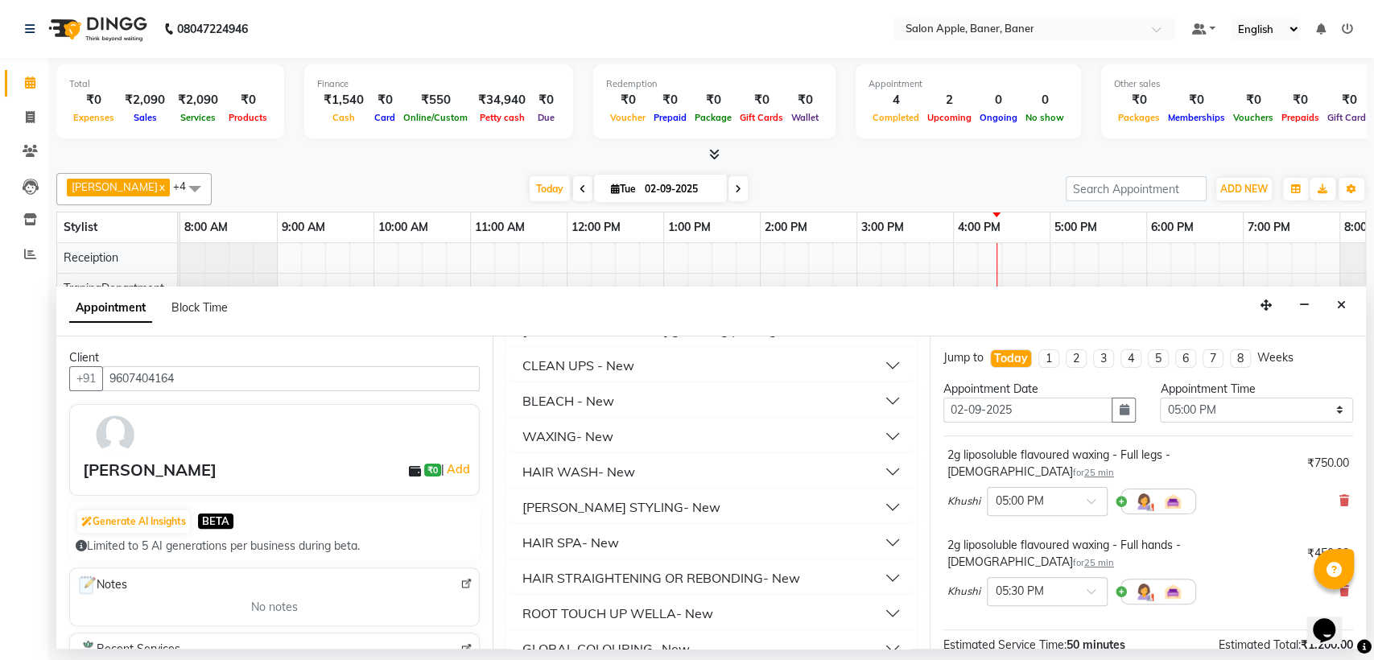
scroll to position [447, 0]
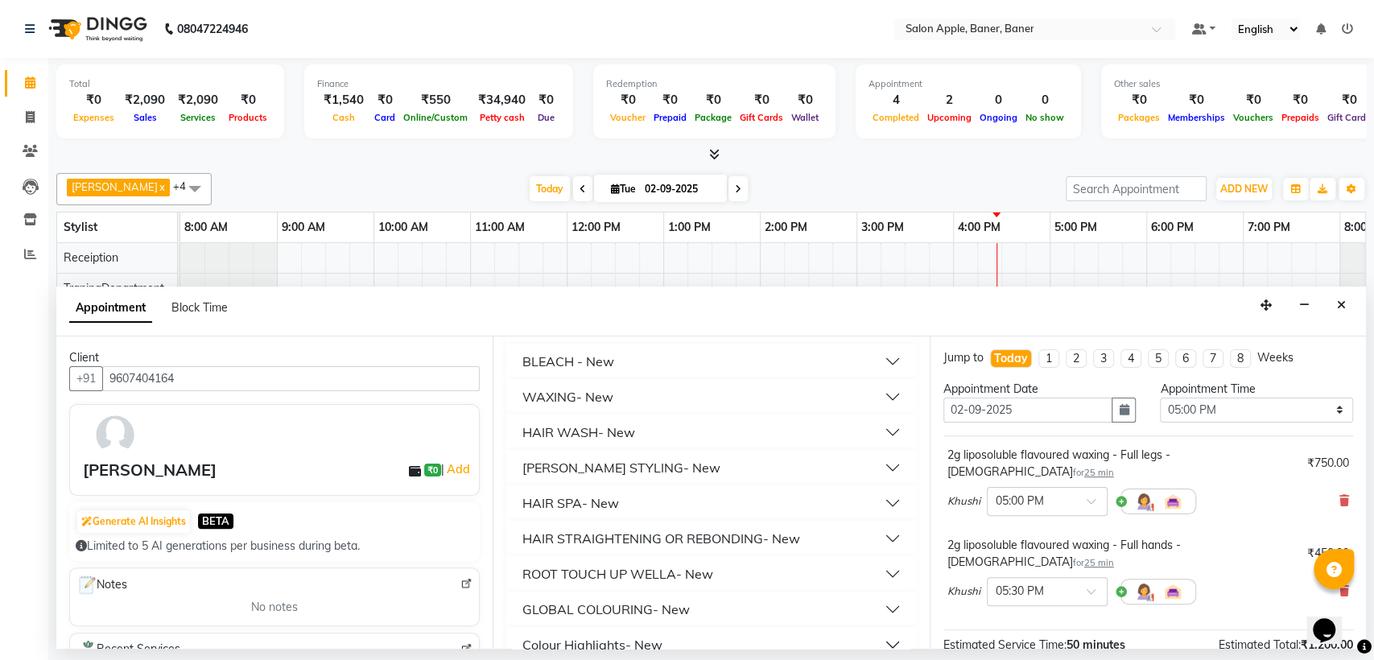
type input "250"
click at [616, 388] on button "WAXING- New" at bounding box center [711, 396] width 397 height 29
click at [626, 383] on button "WAXING- New" at bounding box center [711, 396] width 397 height 29
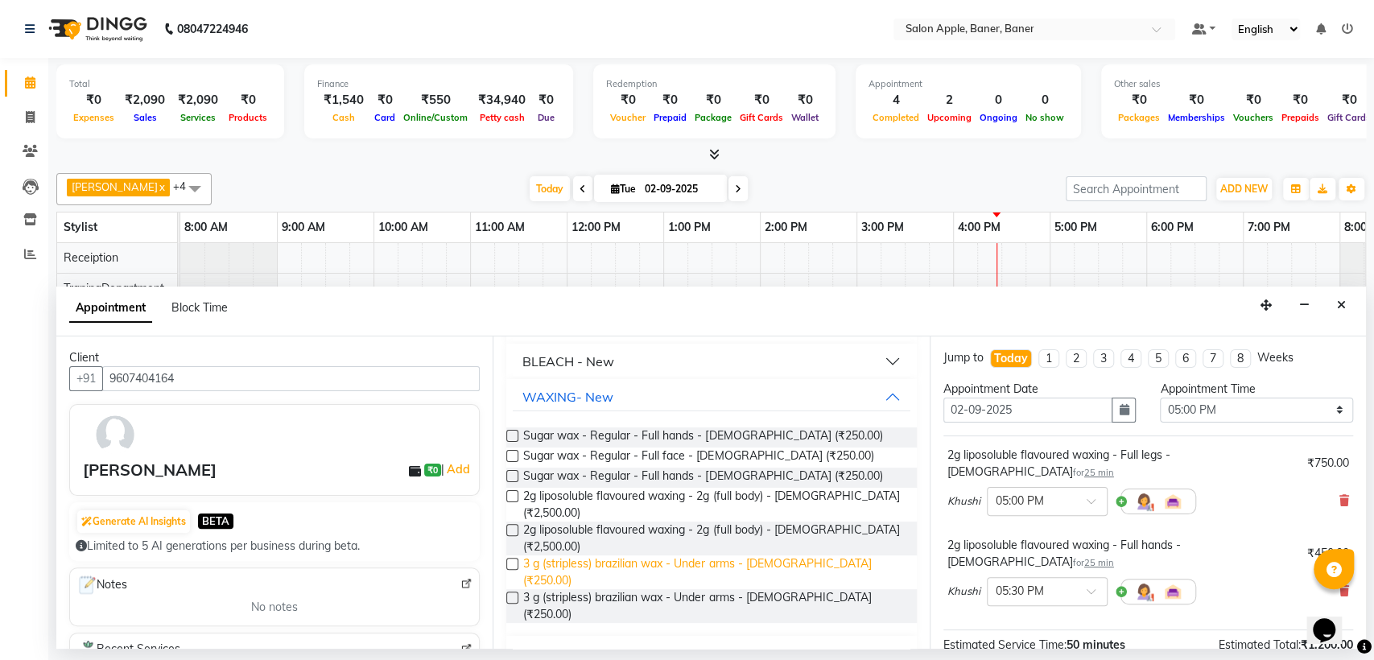
click at [774, 555] on span "3 g (stripless) brazilian wax - Under arms - [DEMOGRAPHIC_DATA] (₹250.00)" at bounding box center [713, 572] width 380 height 34
checkbox input "false"
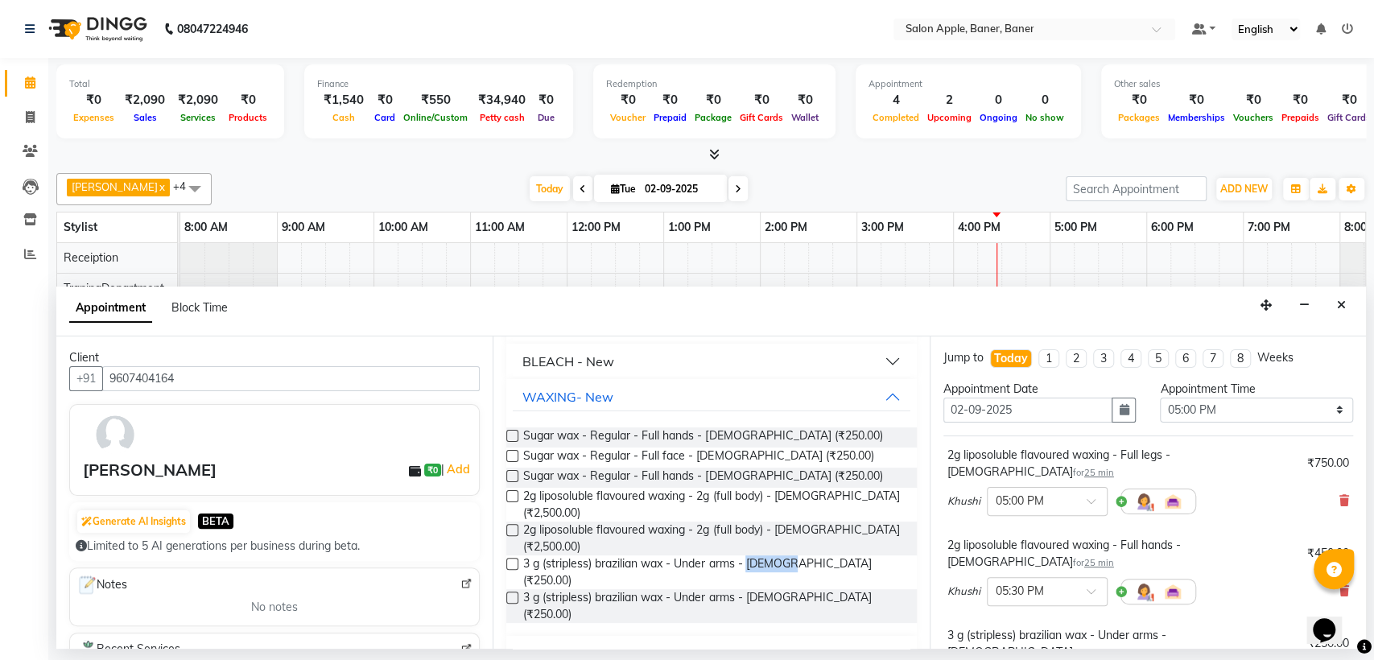
scroll to position [315, 0]
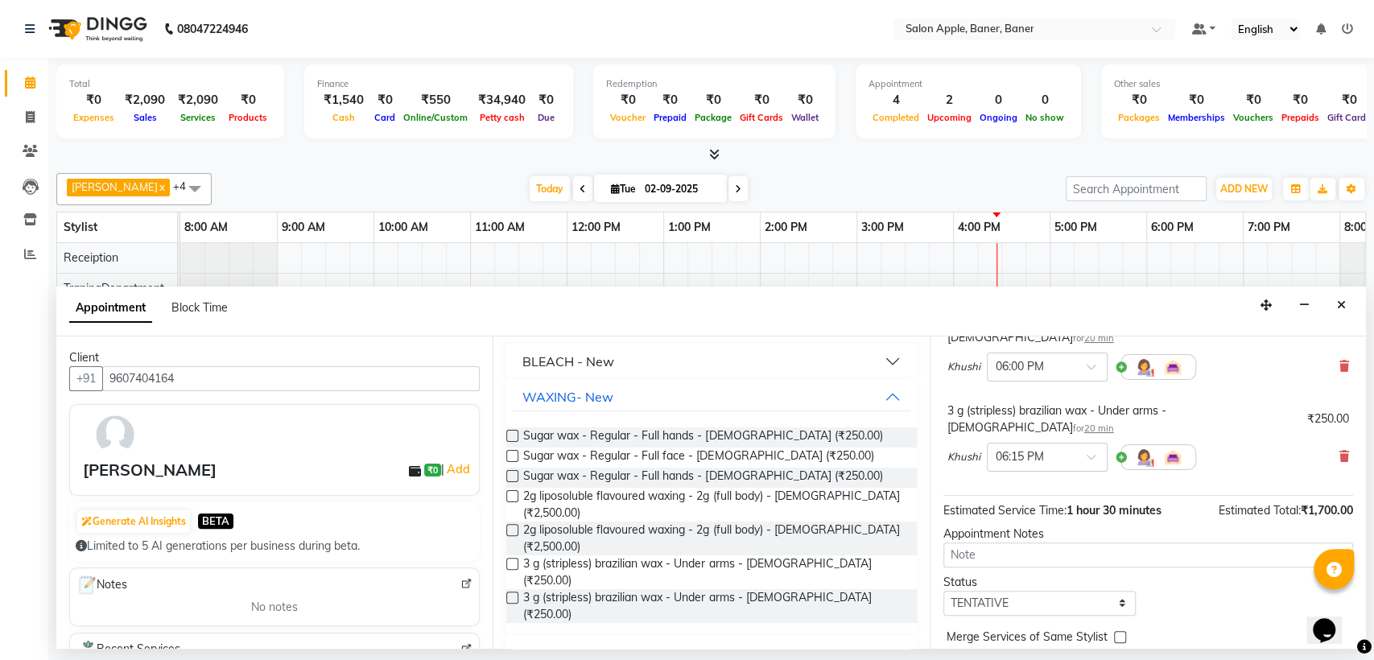
click at [1168, 651] on label at bounding box center [1167, 657] width 12 height 12
click at [1168, 654] on input "checkbox" at bounding box center [1166, 659] width 10 height 10
checkbox input "false"
click at [1108, 651] on label at bounding box center [1113, 657] width 12 height 12
click at [1108, 654] on input "checkbox" at bounding box center [1112, 659] width 10 height 10
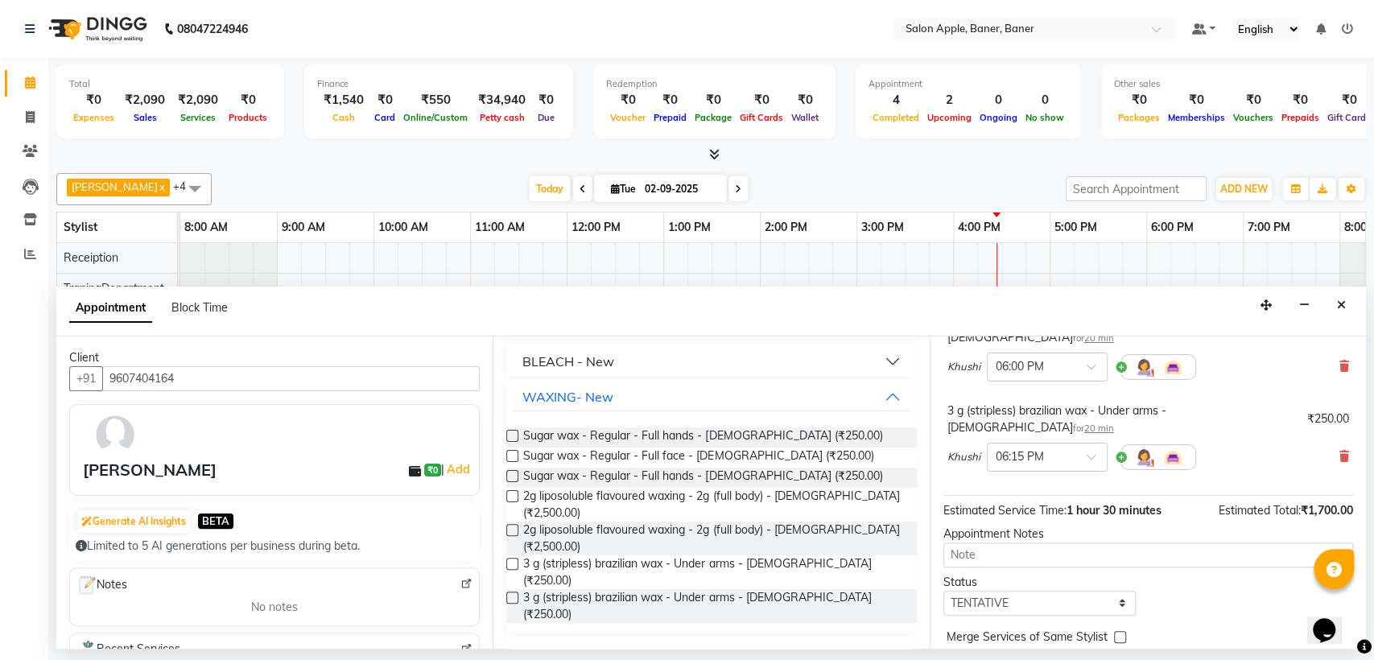
checkbox input "false"
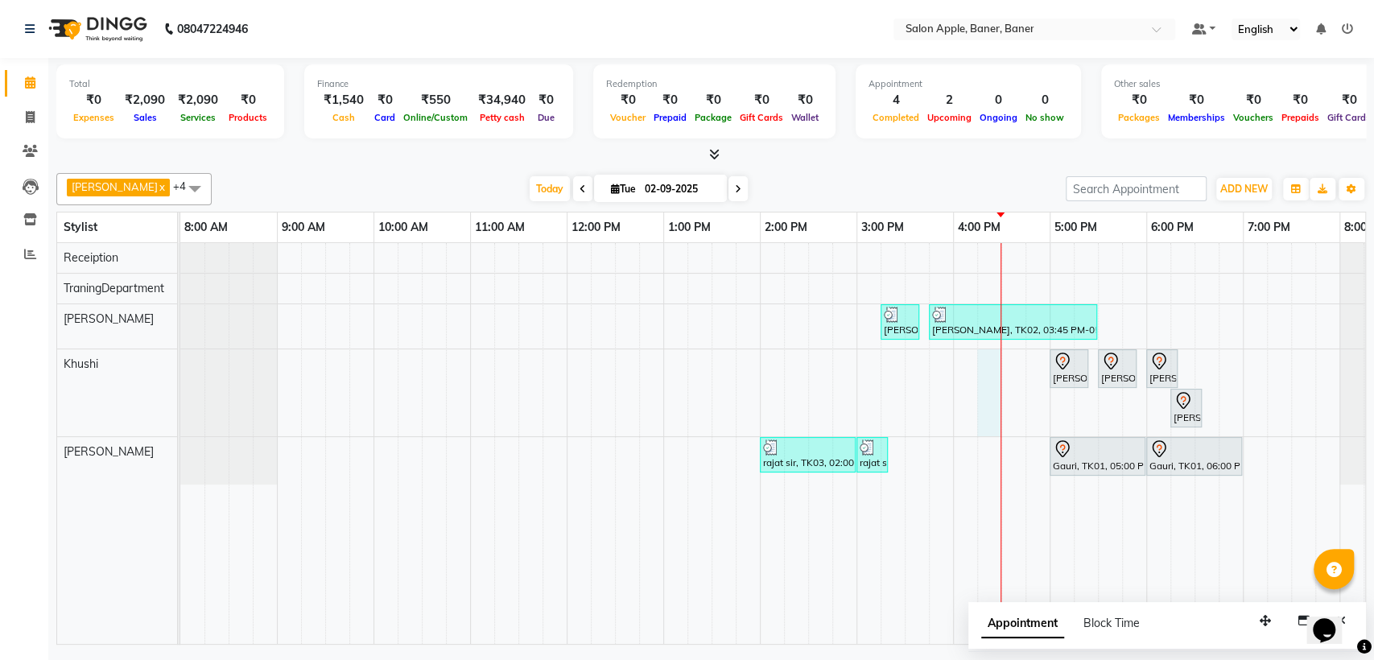
click at [995, 363] on div "[PERSON_NAME], TK02, 03:15 PM-03:40 PM, 2g liposoluble flavoured waxing - Full …" at bounding box center [808, 443] width 1256 height 401
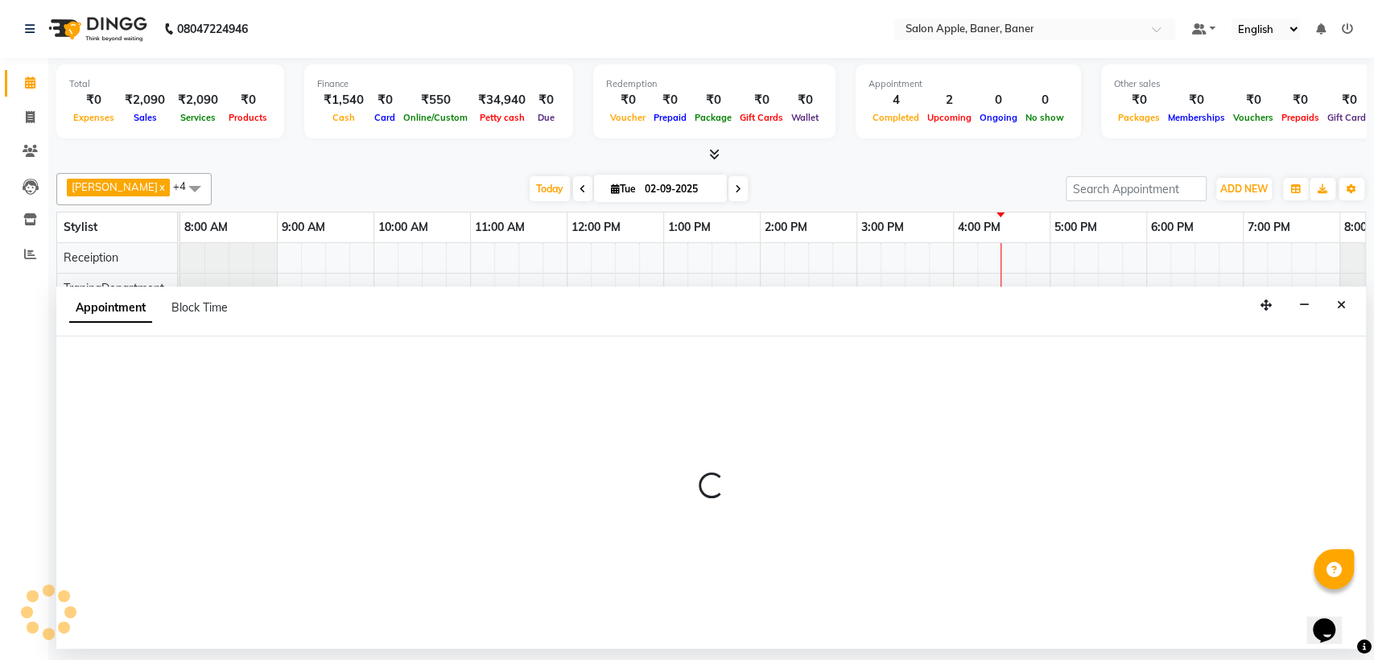
select select "84038"
select select "975"
select select "tentative"
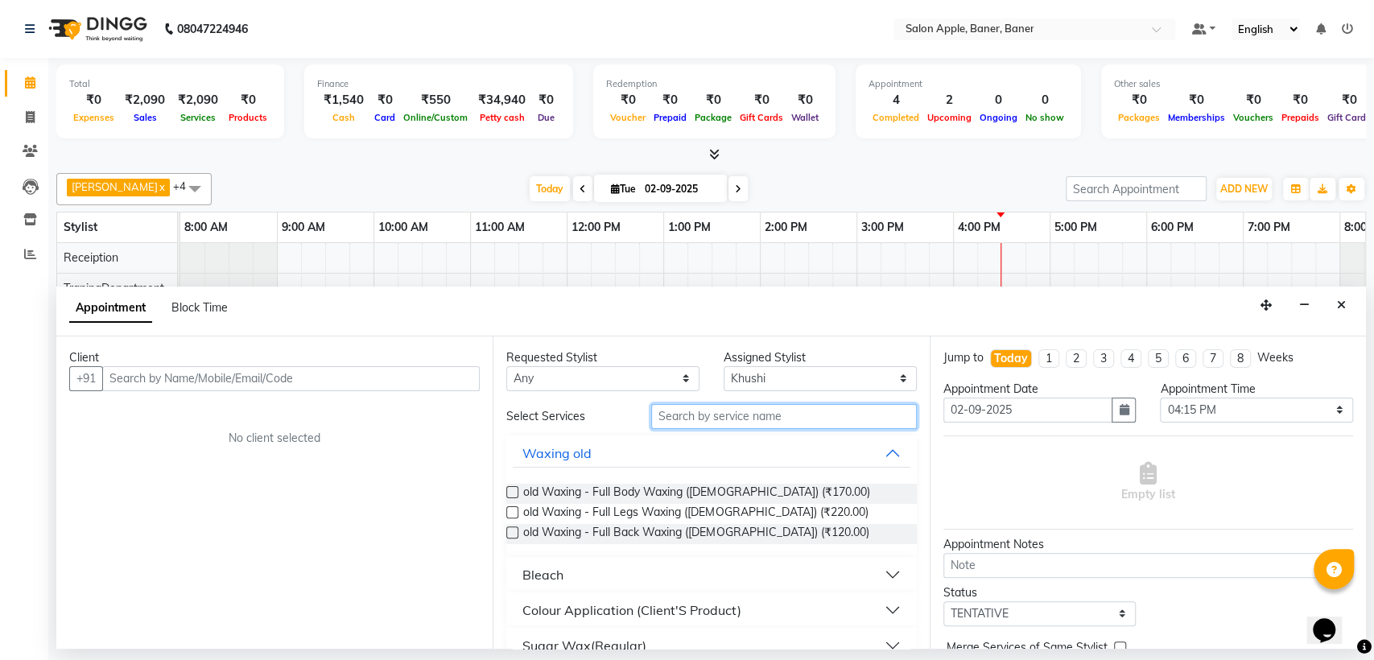
click at [697, 409] on input "text" at bounding box center [784, 416] width 266 height 25
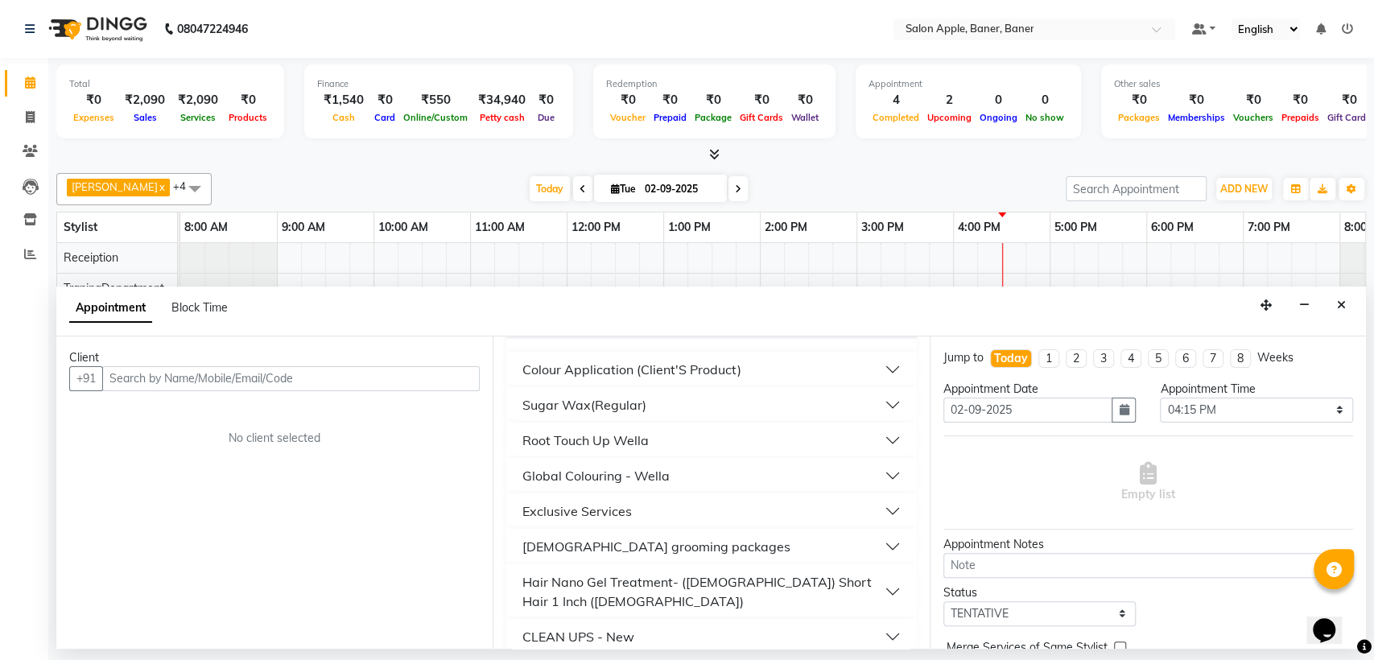
scroll to position [625, 0]
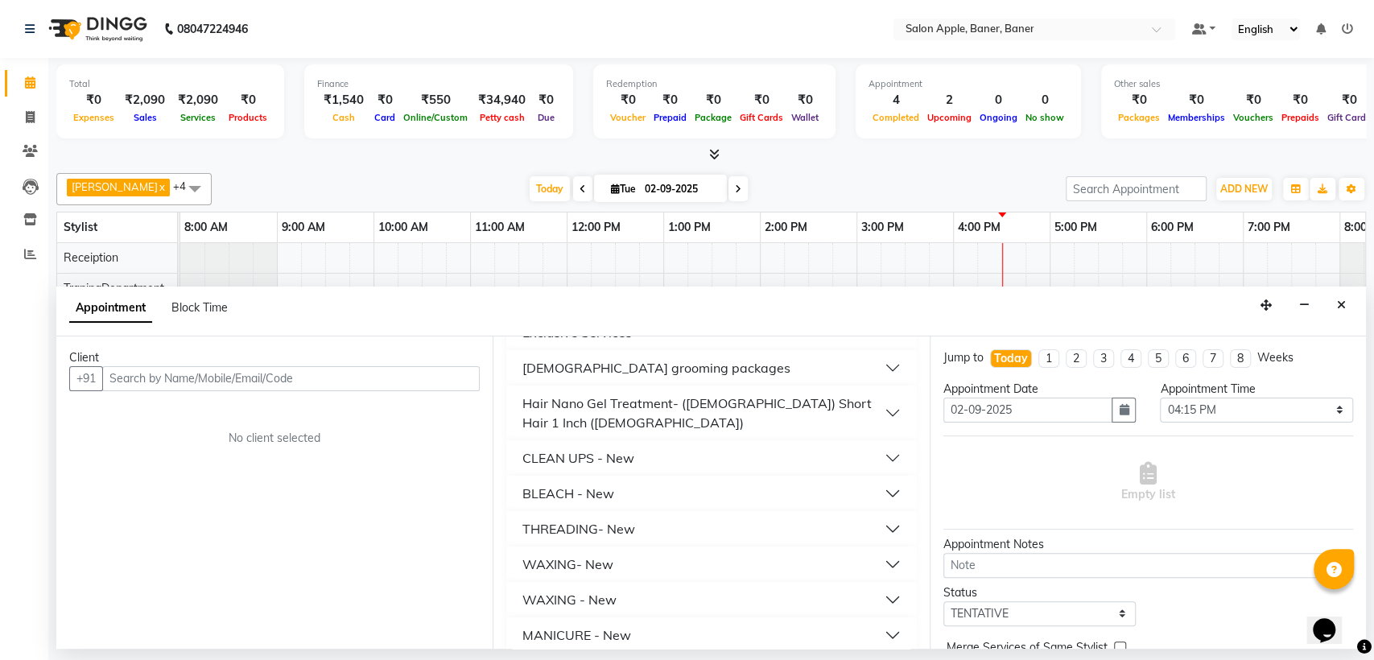
type input "50"
click at [682, 514] on button "THREADING- New" at bounding box center [711, 528] width 397 height 29
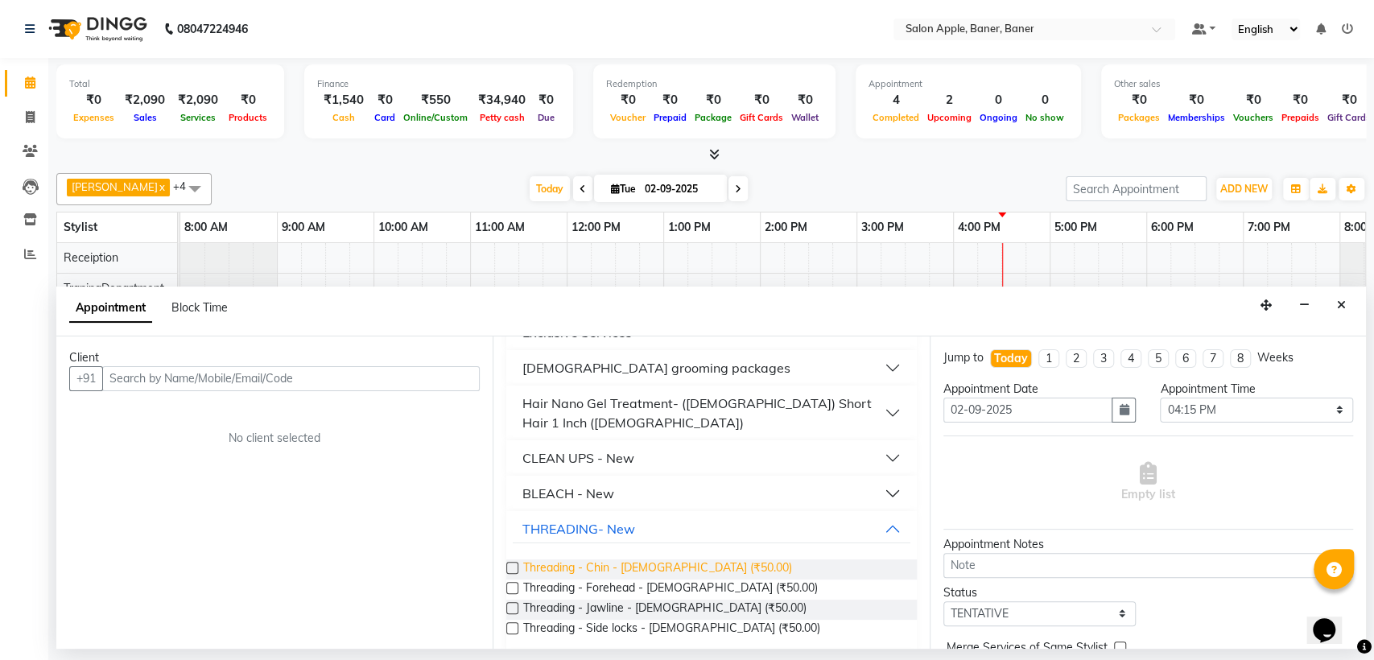
click at [641, 559] on span "Threading - Chin - [DEMOGRAPHIC_DATA] (₹50.00)" at bounding box center [657, 569] width 268 height 20
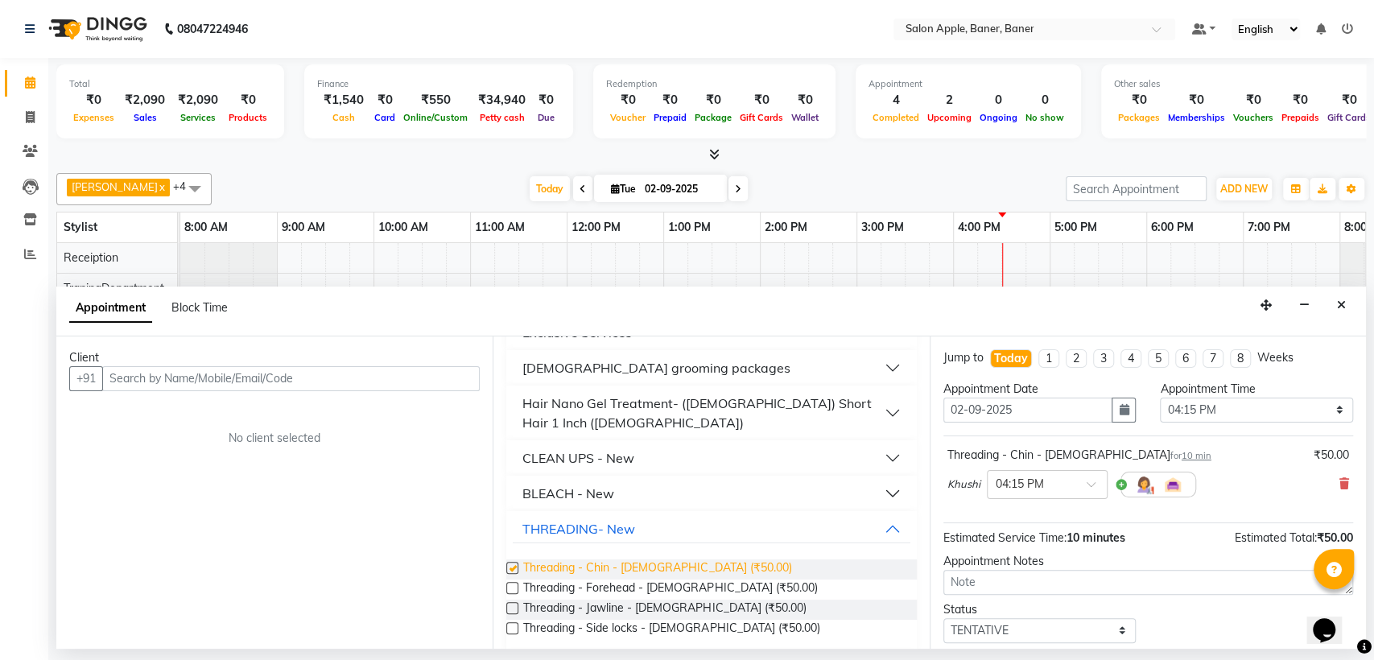
checkbox input "false"
click at [1352, 307] on div "Appointment Block Time" at bounding box center [710, 312] width 1309 height 50
click at [1334, 311] on button "Close" at bounding box center [1341, 305] width 23 height 25
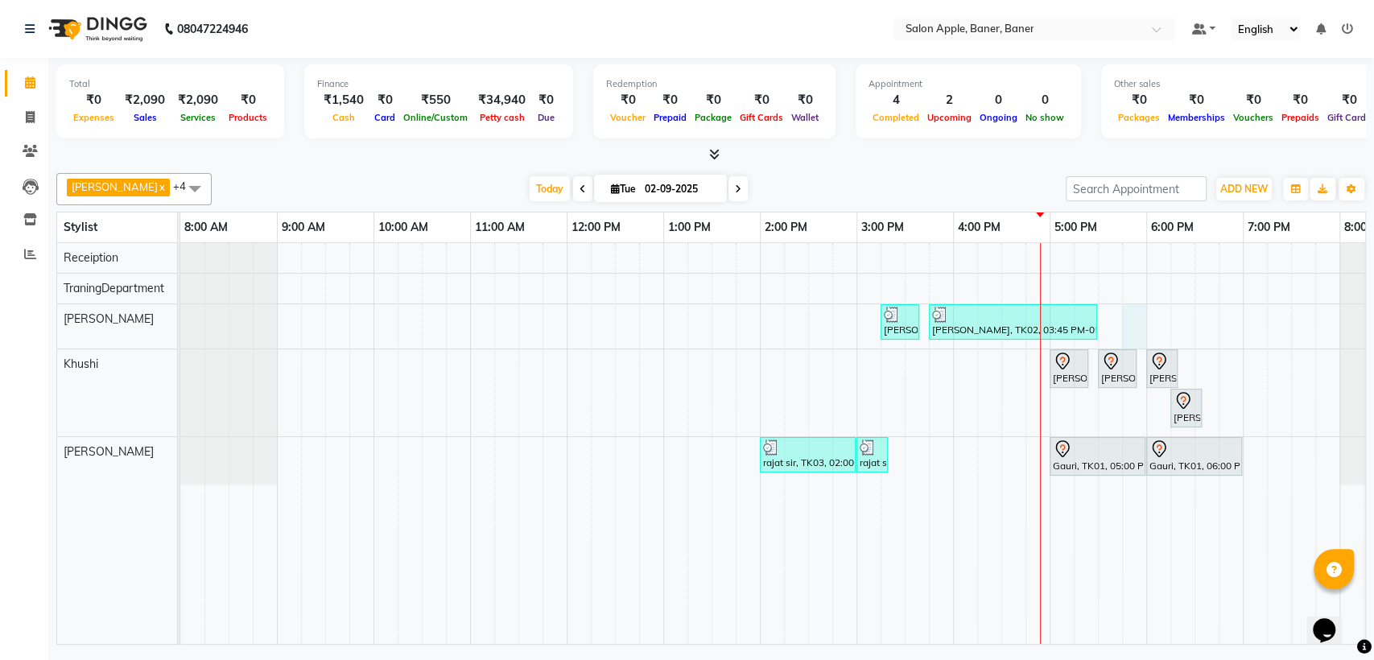
click at [1129, 311] on div "[PERSON_NAME], TK02, 03:15 PM-03:40 PM, 2g liposoluble flavoured waxing - Full …" at bounding box center [808, 443] width 1256 height 401
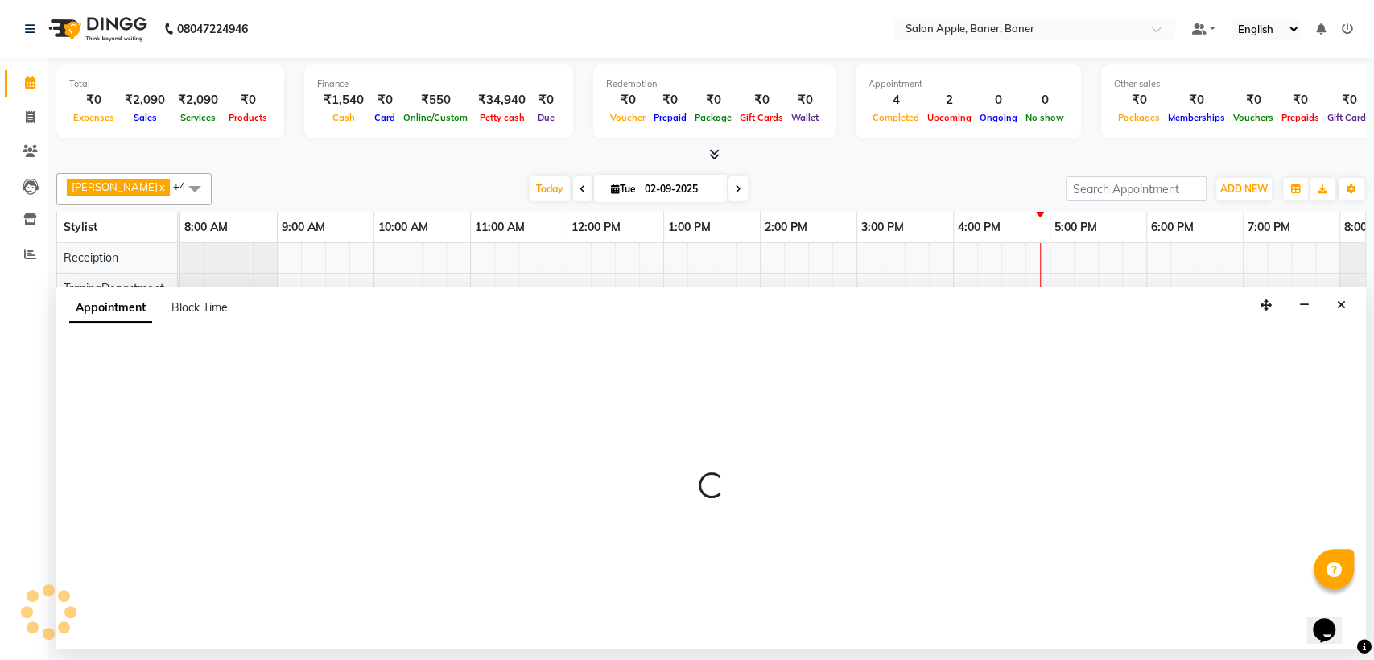
select select "84037"
select select "1065"
select select "tentative"
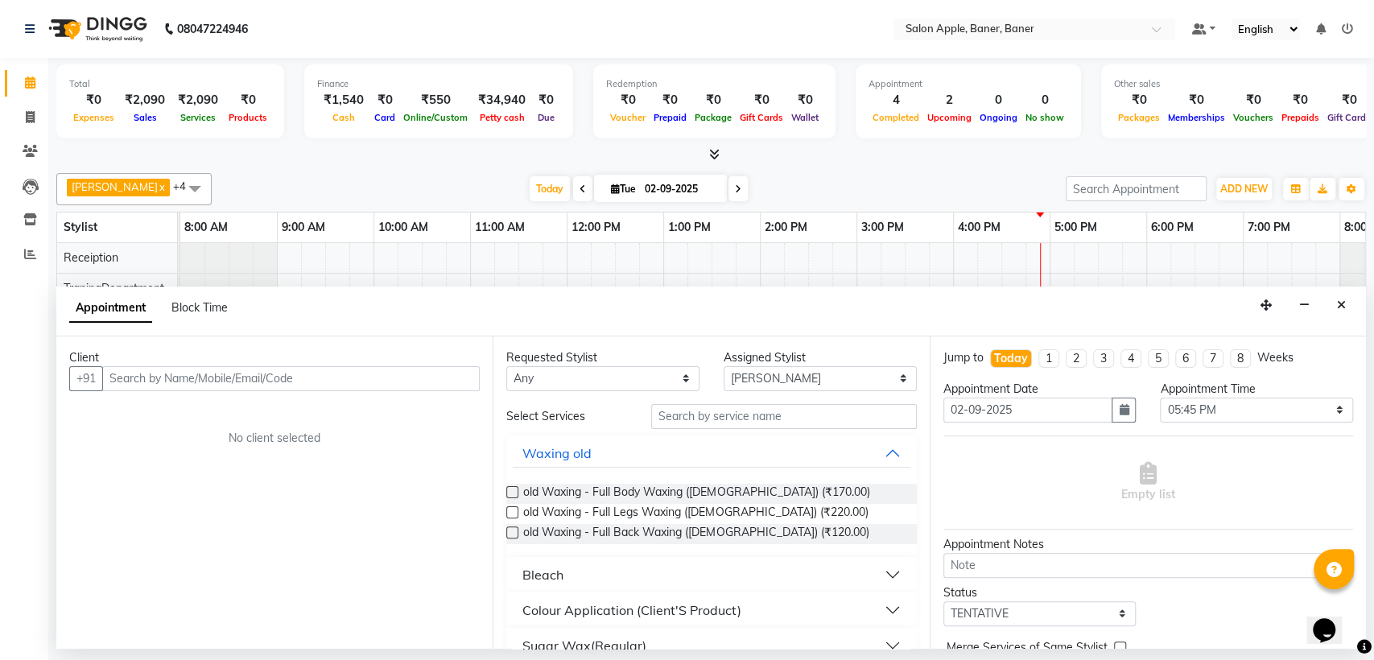
click at [295, 377] on input "text" at bounding box center [290, 378] width 377 height 25
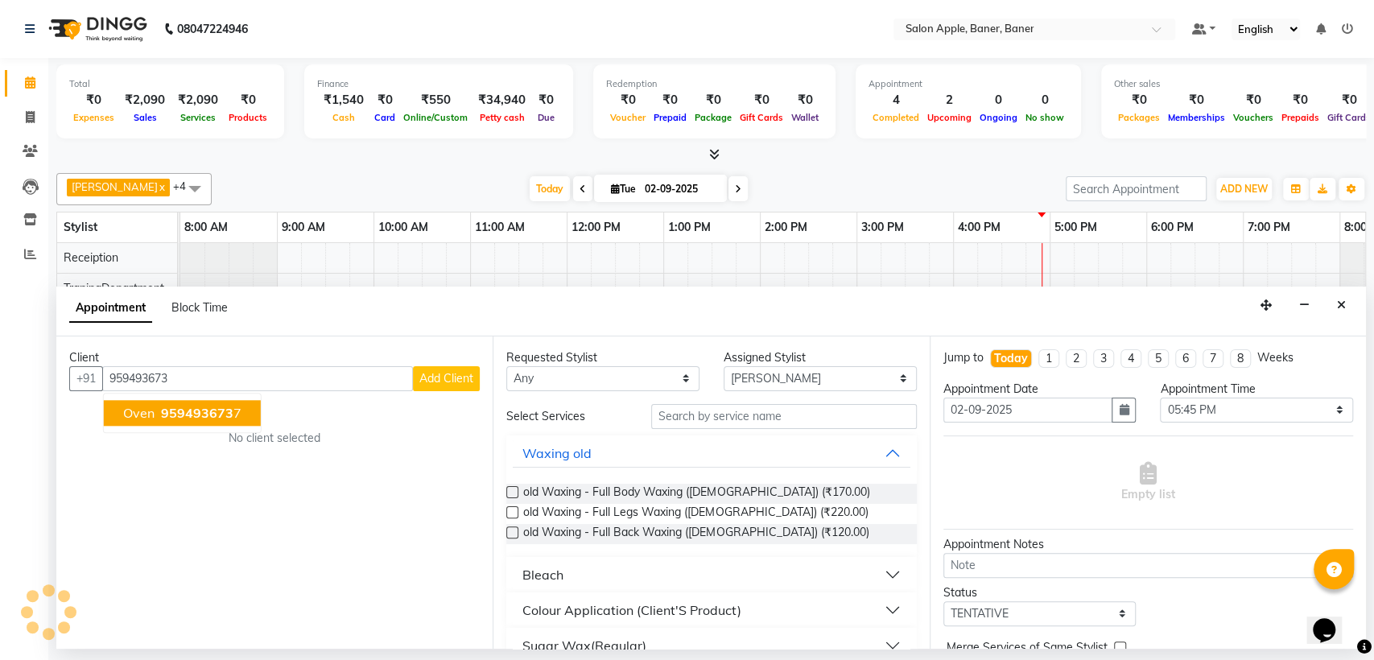
click at [221, 413] on span "959493673" at bounding box center [197, 413] width 72 height 16
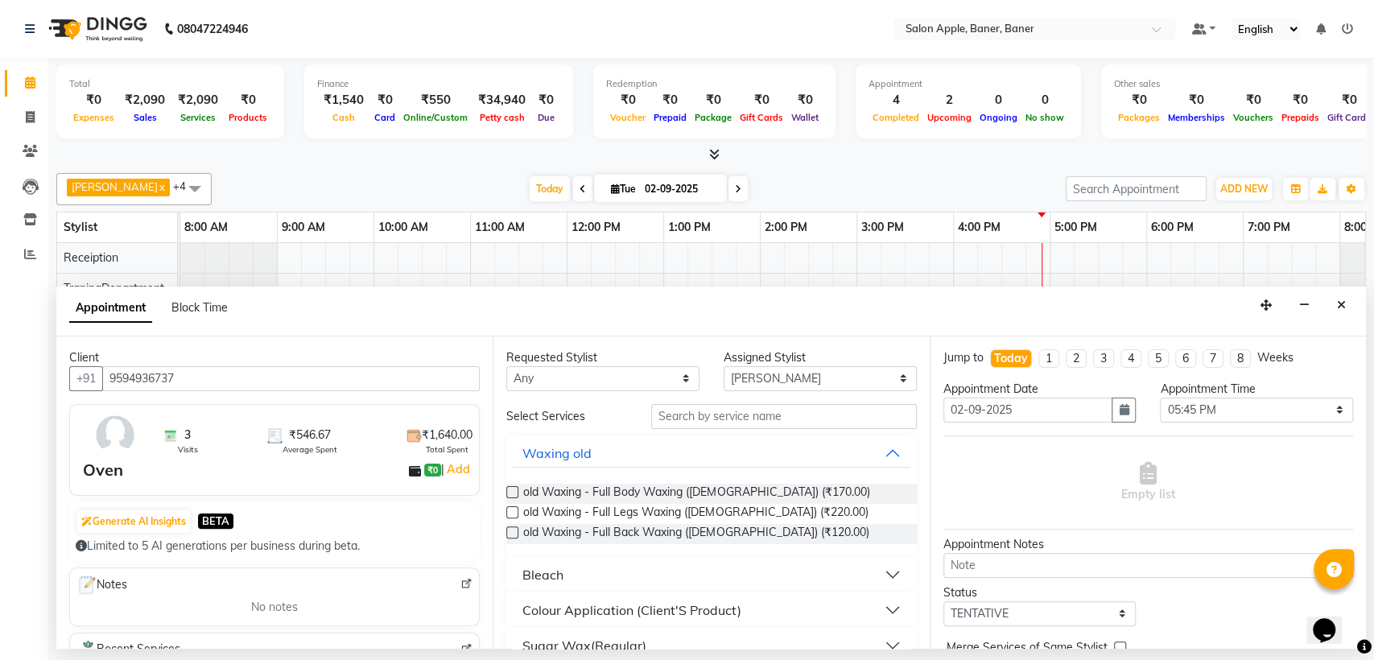
type input "9594936737"
click at [719, 410] on input "text" at bounding box center [784, 416] width 266 height 25
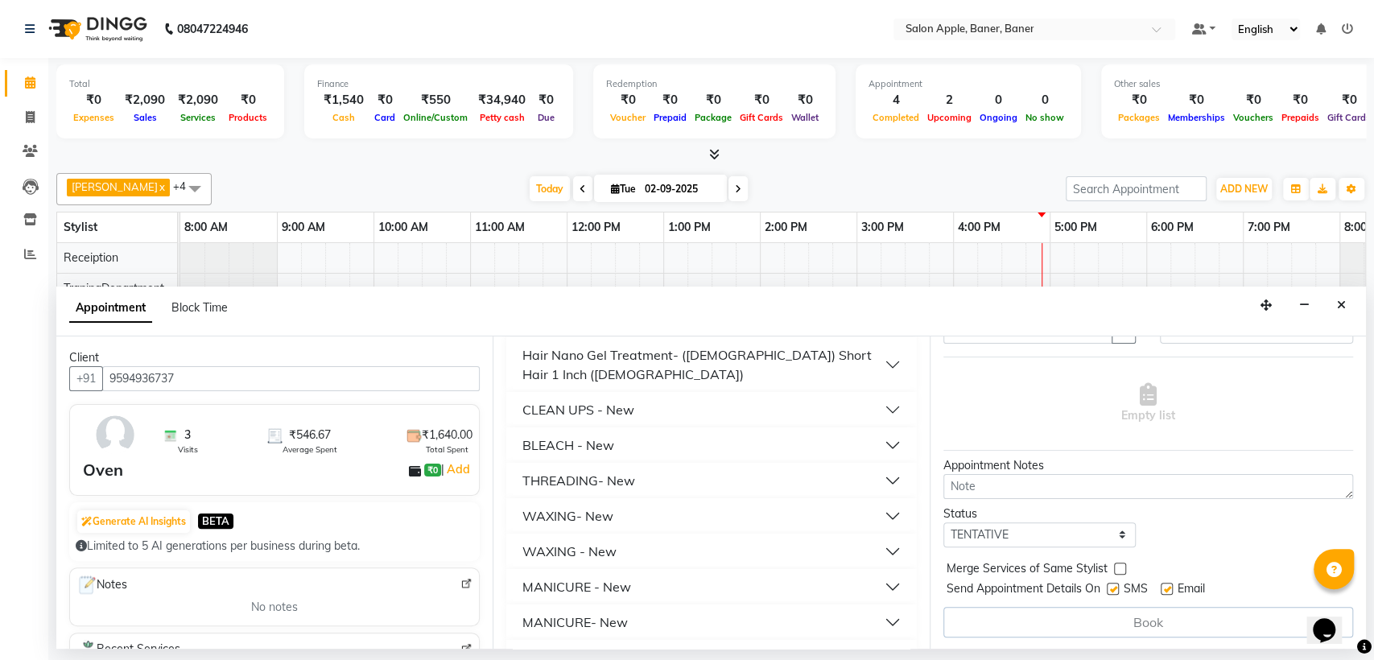
scroll to position [715, 0]
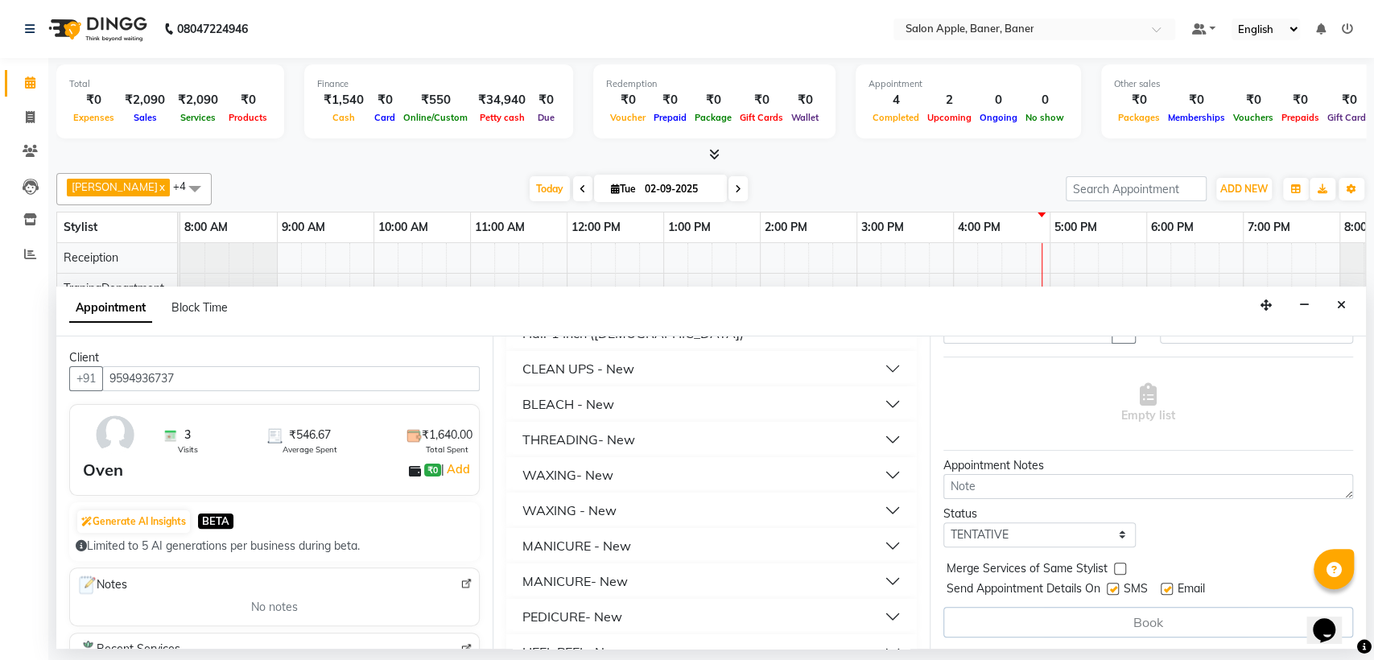
type input "50"
click at [586, 430] on div "THREADING- New" at bounding box center [578, 439] width 113 height 19
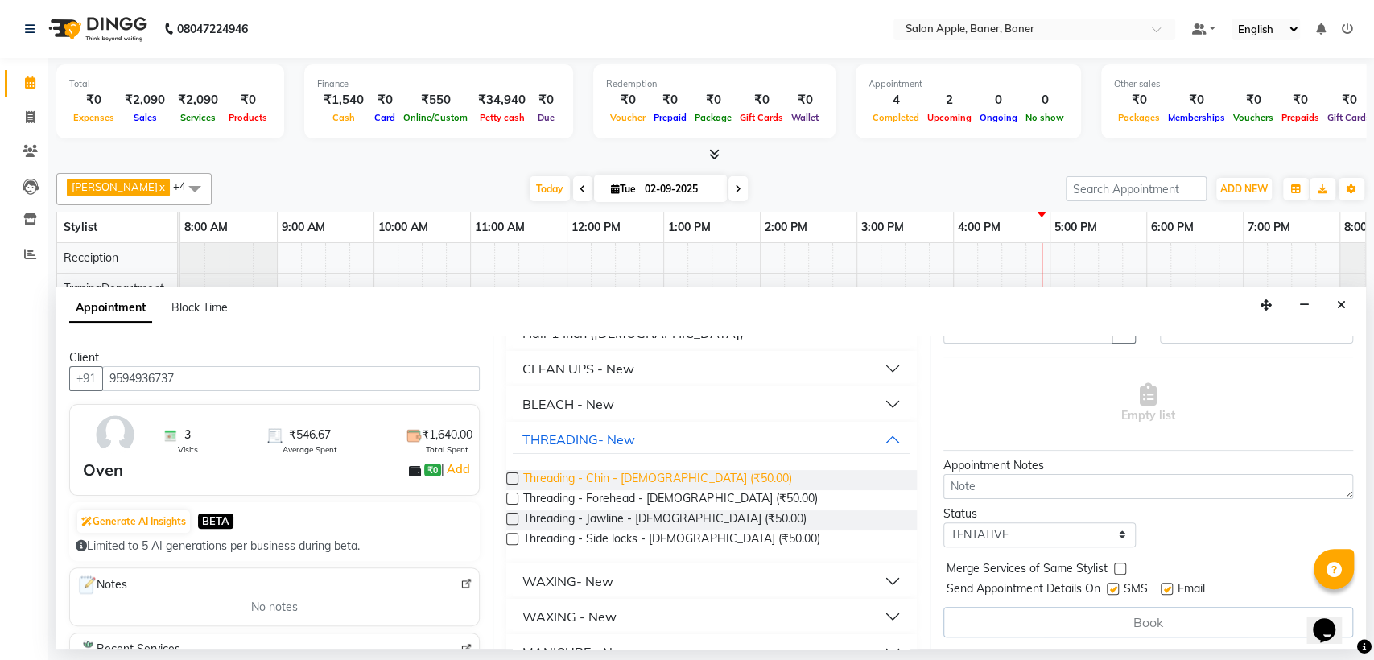
click at [609, 470] on span "Threading - Chin - [DEMOGRAPHIC_DATA] (₹50.00)" at bounding box center [657, 480] width 268 height 20
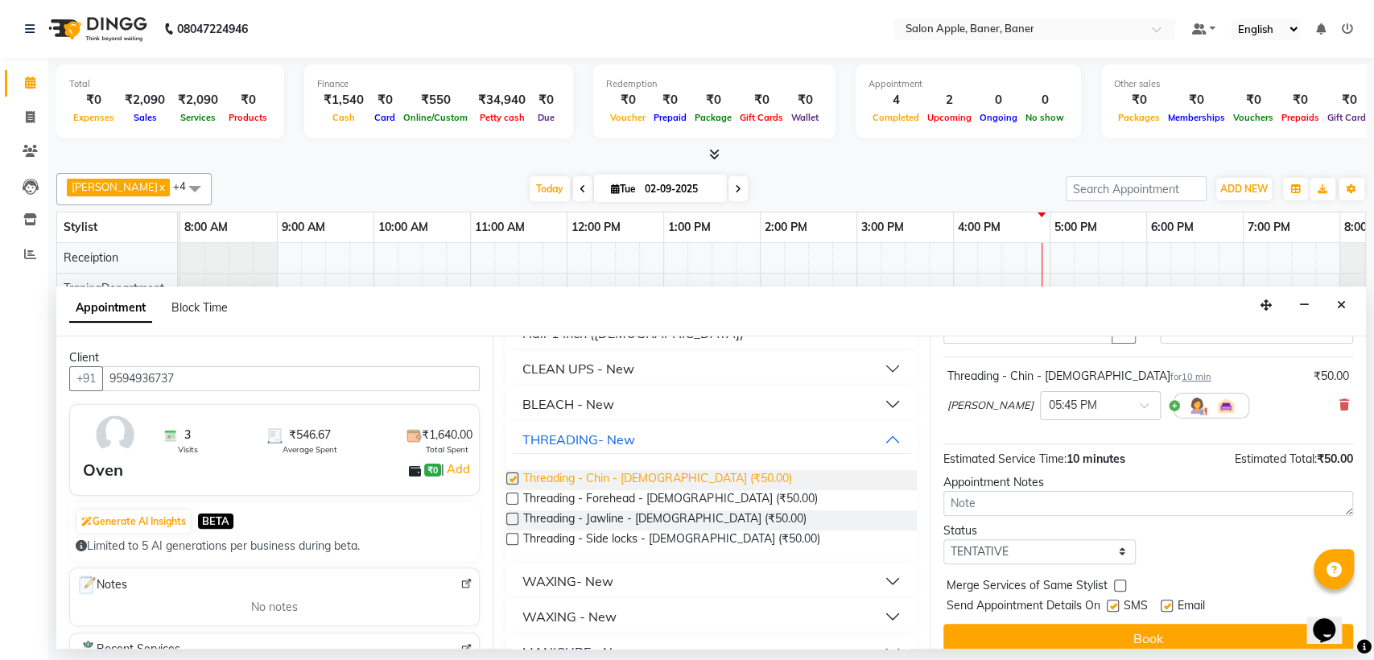
checkbox input "false"
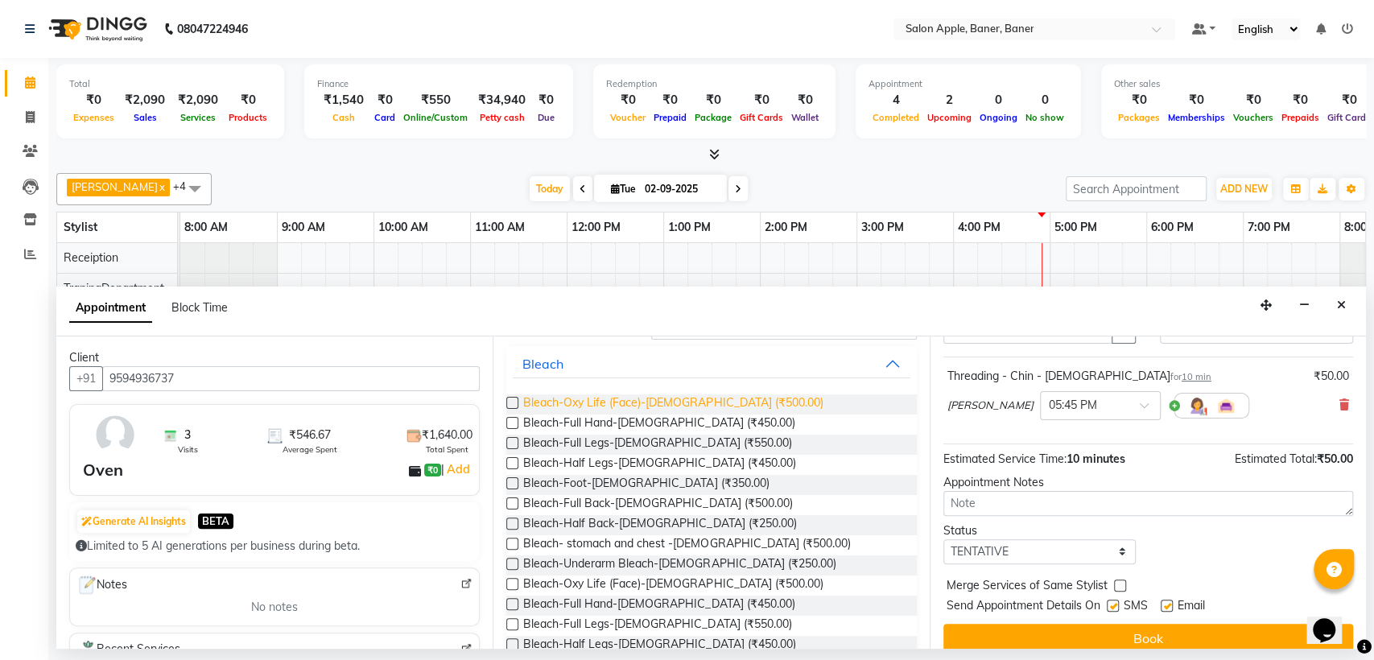
scroll to position [0, 0]
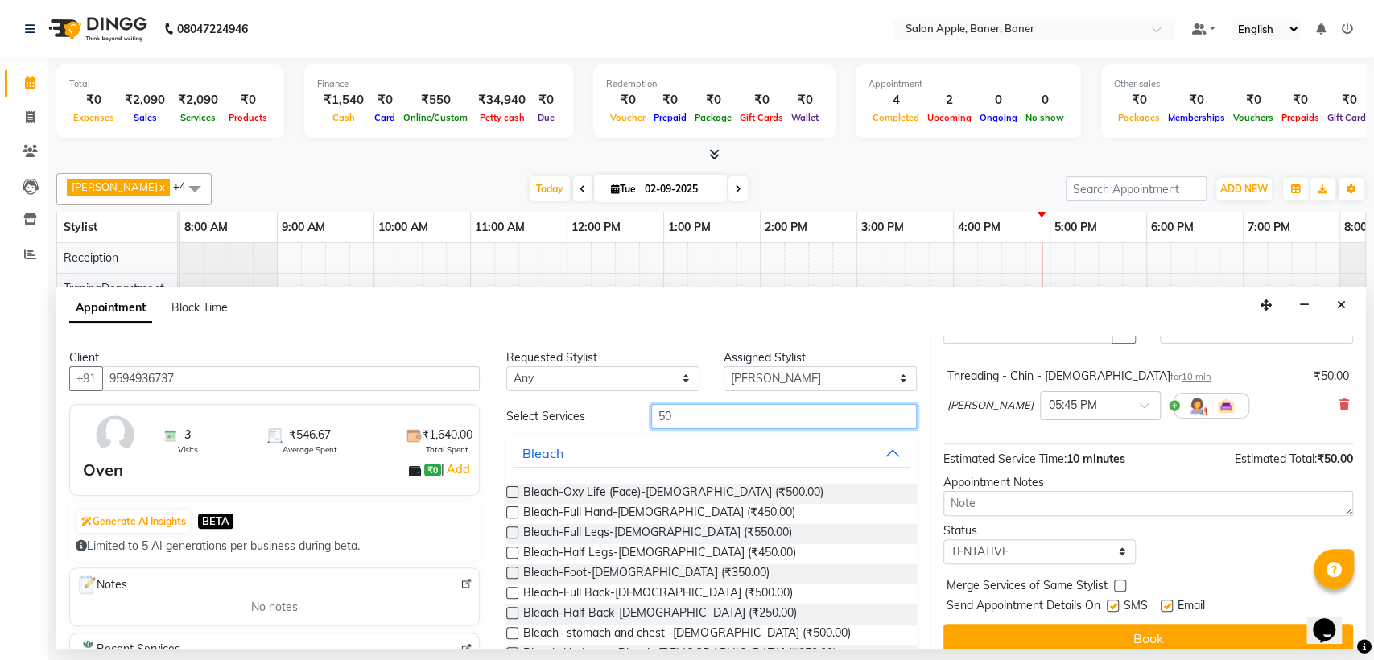
click at [732, 424] on input "50" at bounding box center [784, 416] width 266 height 25
type input "5"
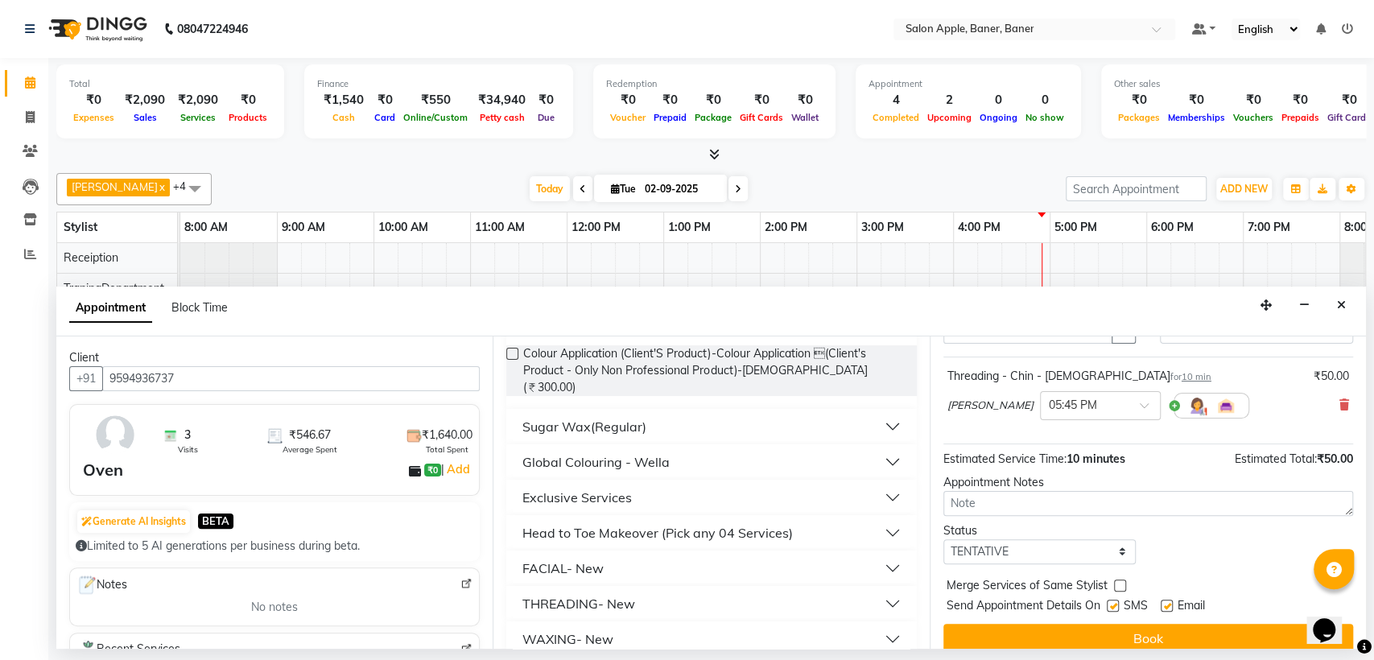
scroll to position [268, 0]
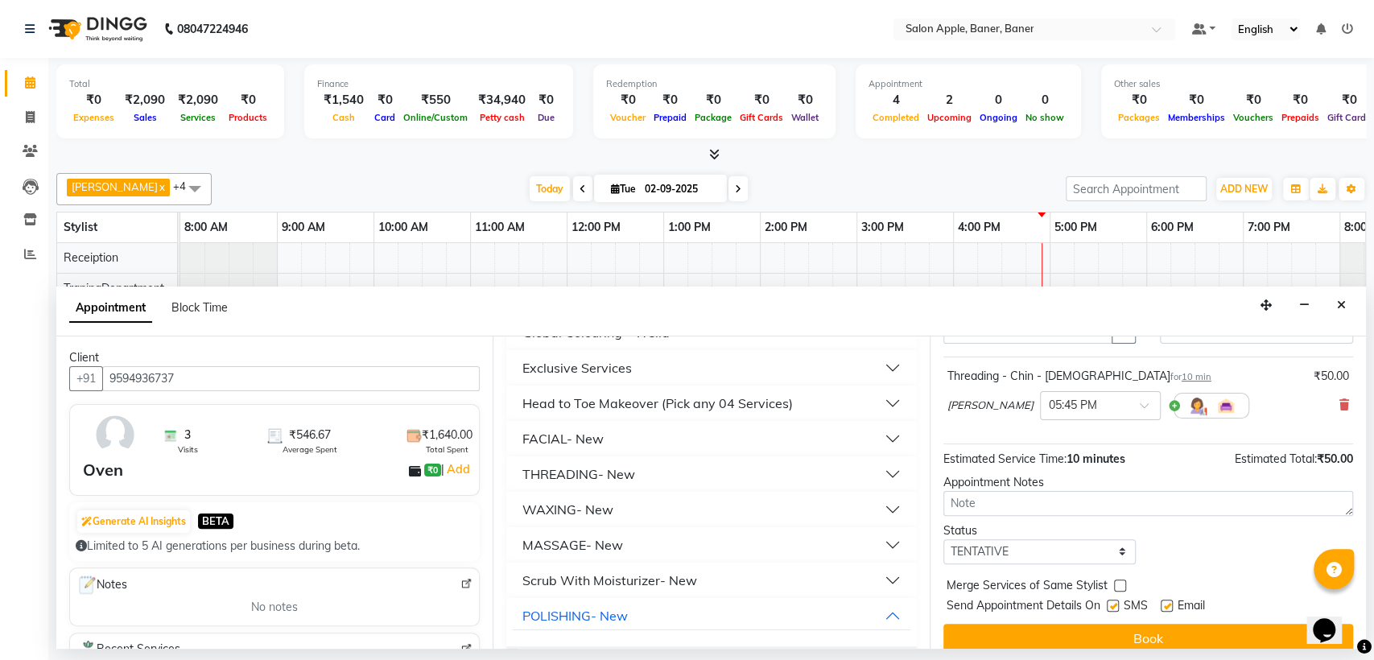
type input "30"
click at [663, 461] on button "THREADING- New" at bounding box center [711, 474] width 397 height 29
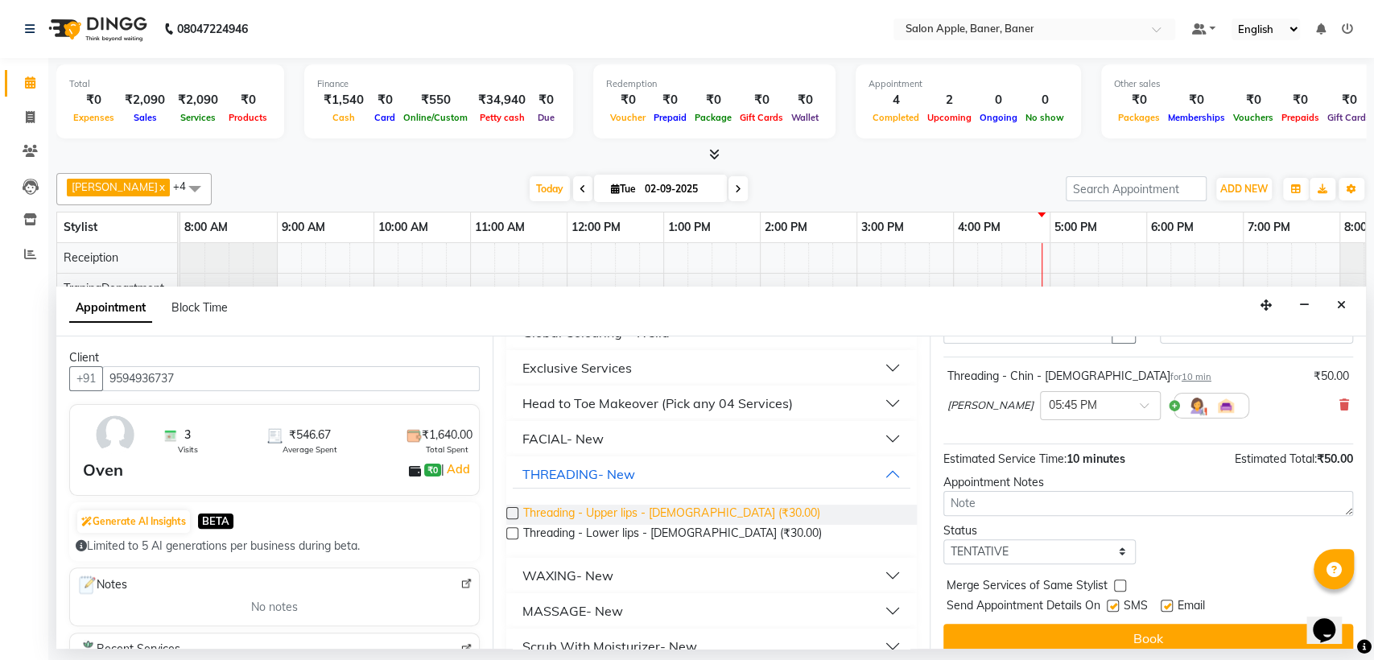
click at [674, 505] on span "Threading - Upper lips - [DEMOGRAPHIC_DATA] (₹30.00)" at bounding box center [671, 515] width 296 height 20
checkbox input "false"
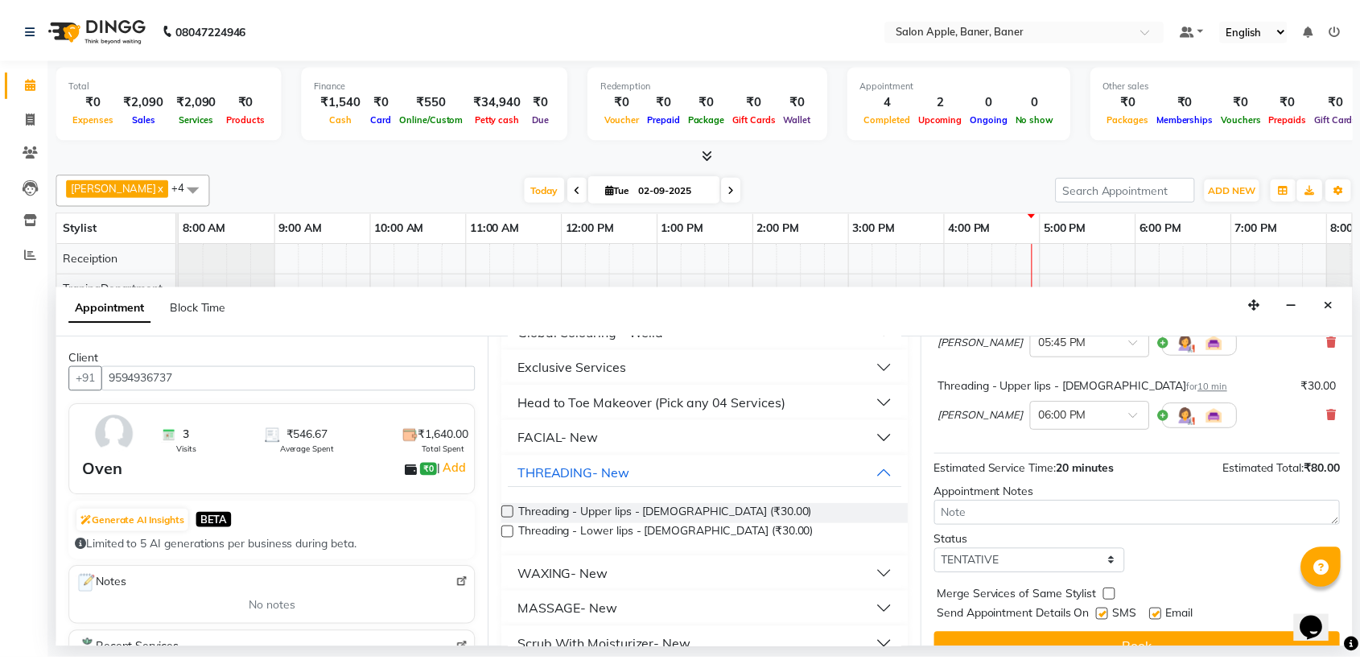
scroll to position [167, 0]
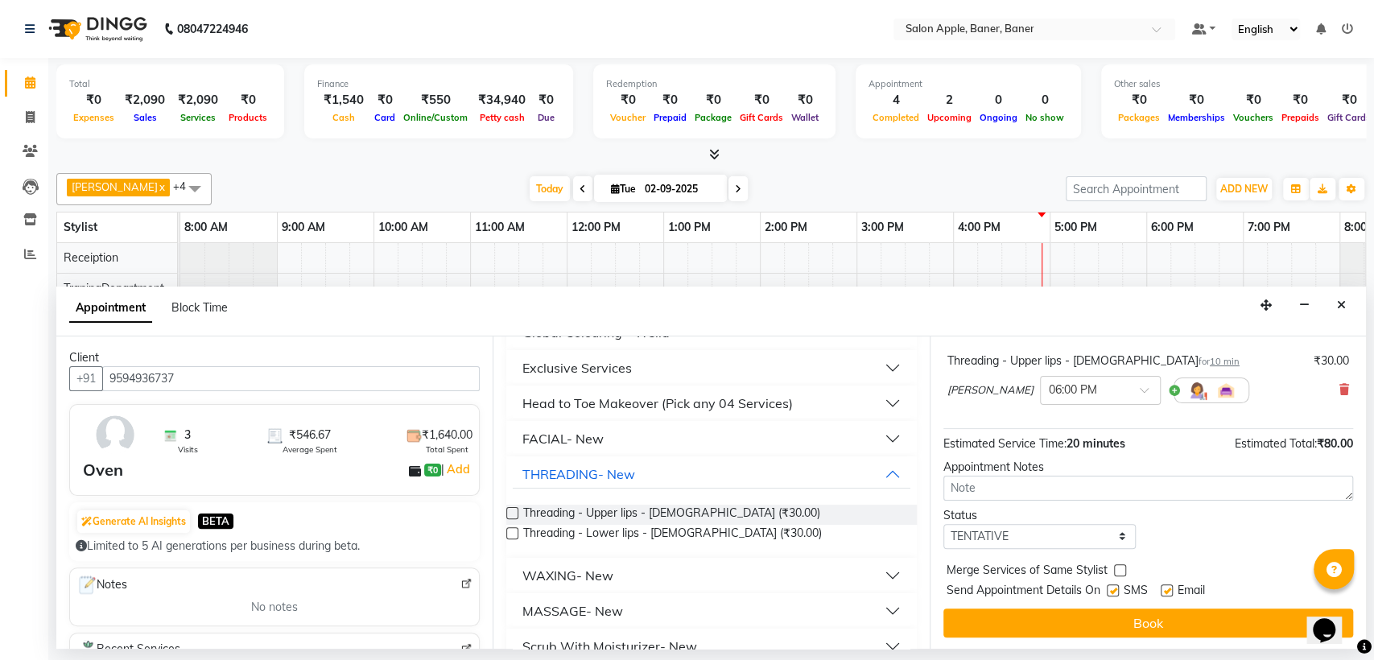
click at [1162, 591] on label at bounding box center [1167, 590] width 12 height 12
click at [1162, 591] on input "checkbox" at bounding box center [1166, 592] width 10 height 10
checkbox input "false"
click at [1115, 588] on label at bounding box center [1113, 590] width 12 height 12
click at [1115, 588] on input "checkbox" at bounding box center [1112, 592] width 10 height 10
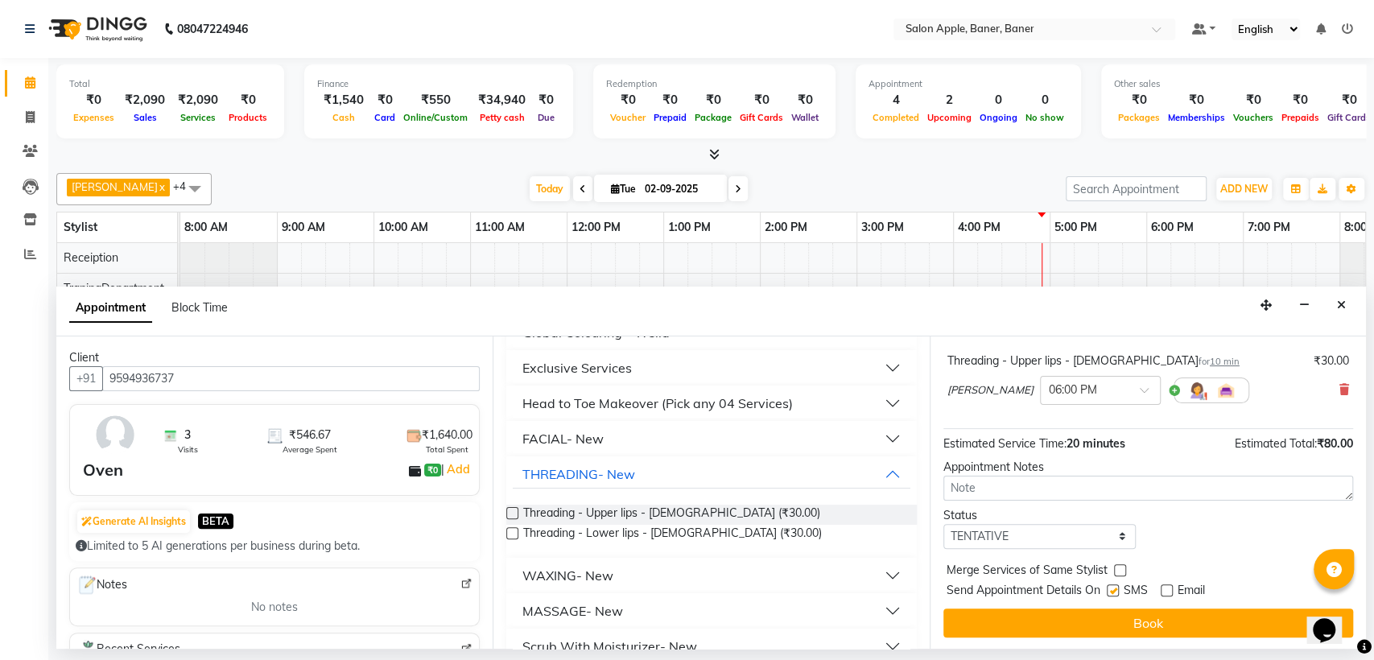
checkbox input "false"
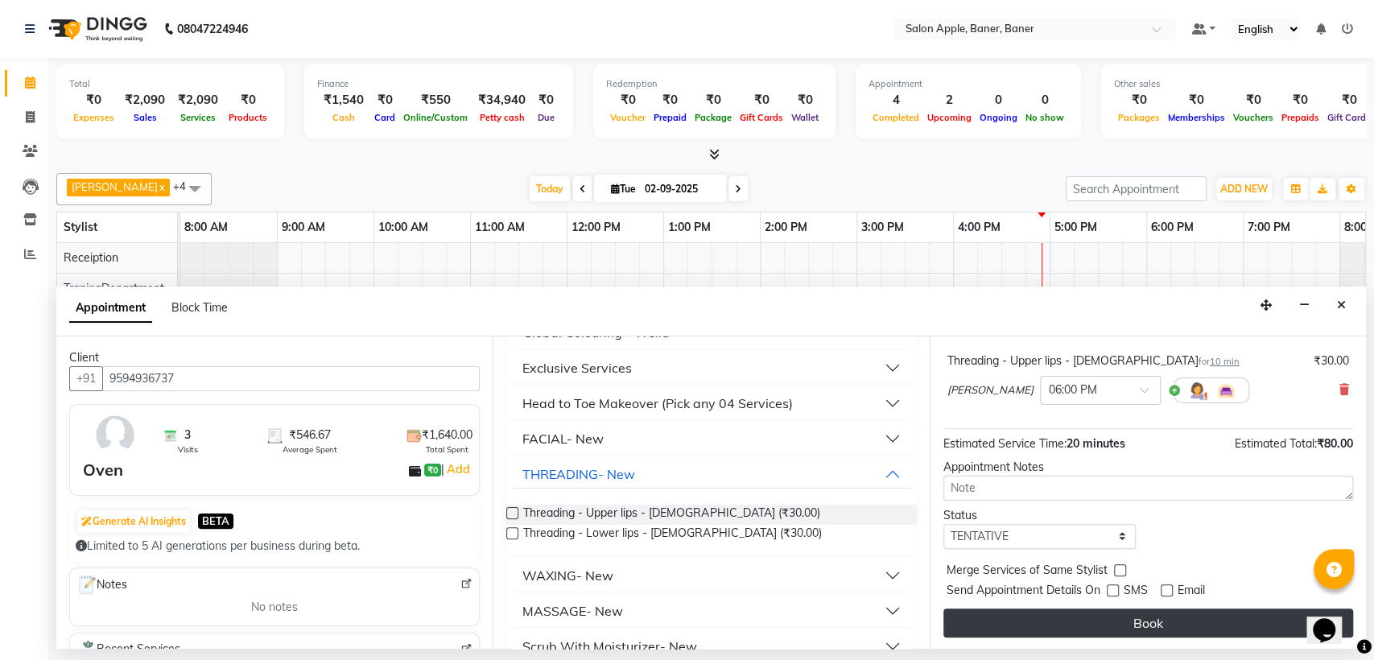
click at [1145, 614] on button "Book" at bounding box center [1148, 622] width 410 height 29
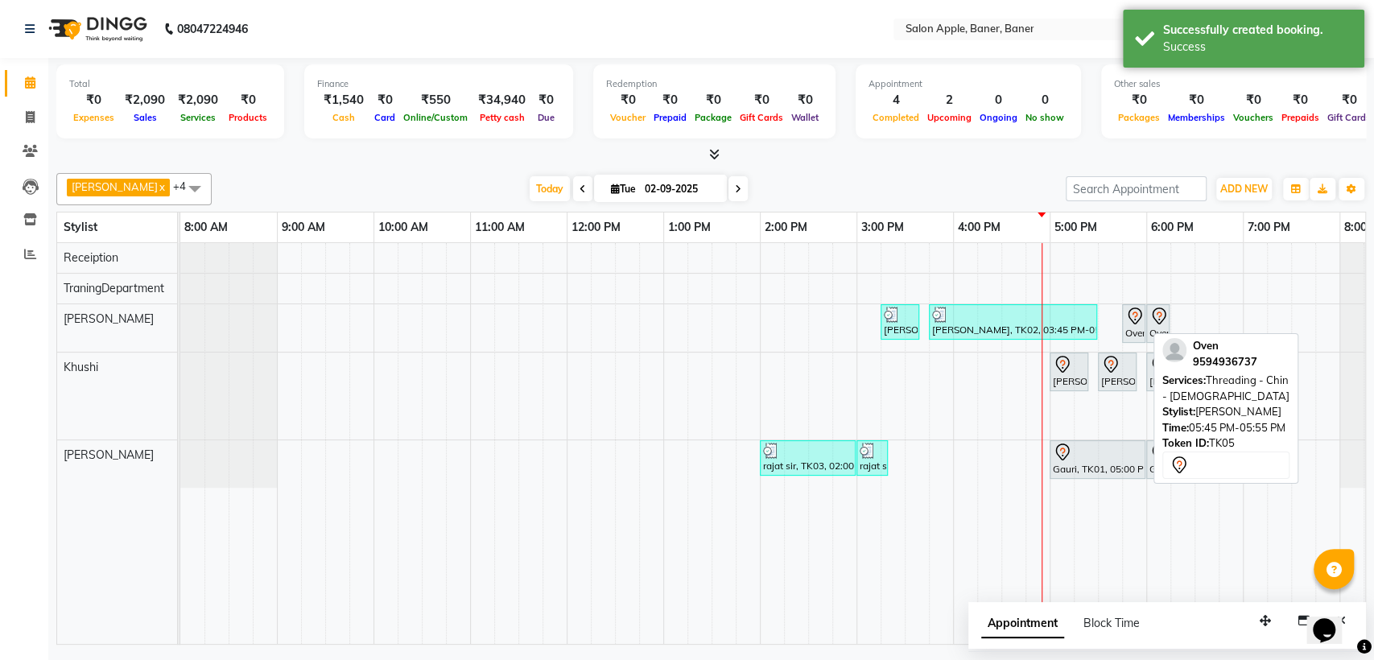
click at [1141, 321] on div at bounding box center [1144, 323] width 6 height 37
select select "7"
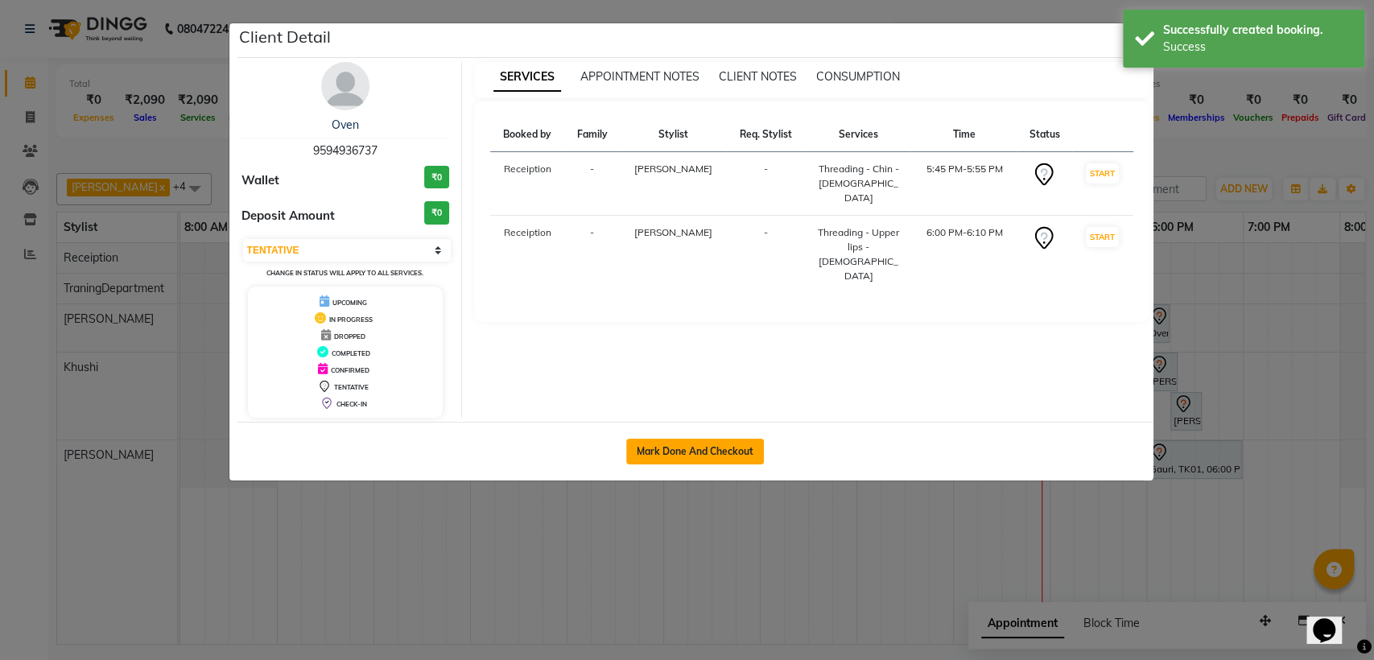
click at [715, 451] on button "Mark Done And Checkout" at bounding box center [695, 452] width 138 height 26
select select "771"
select select "service"
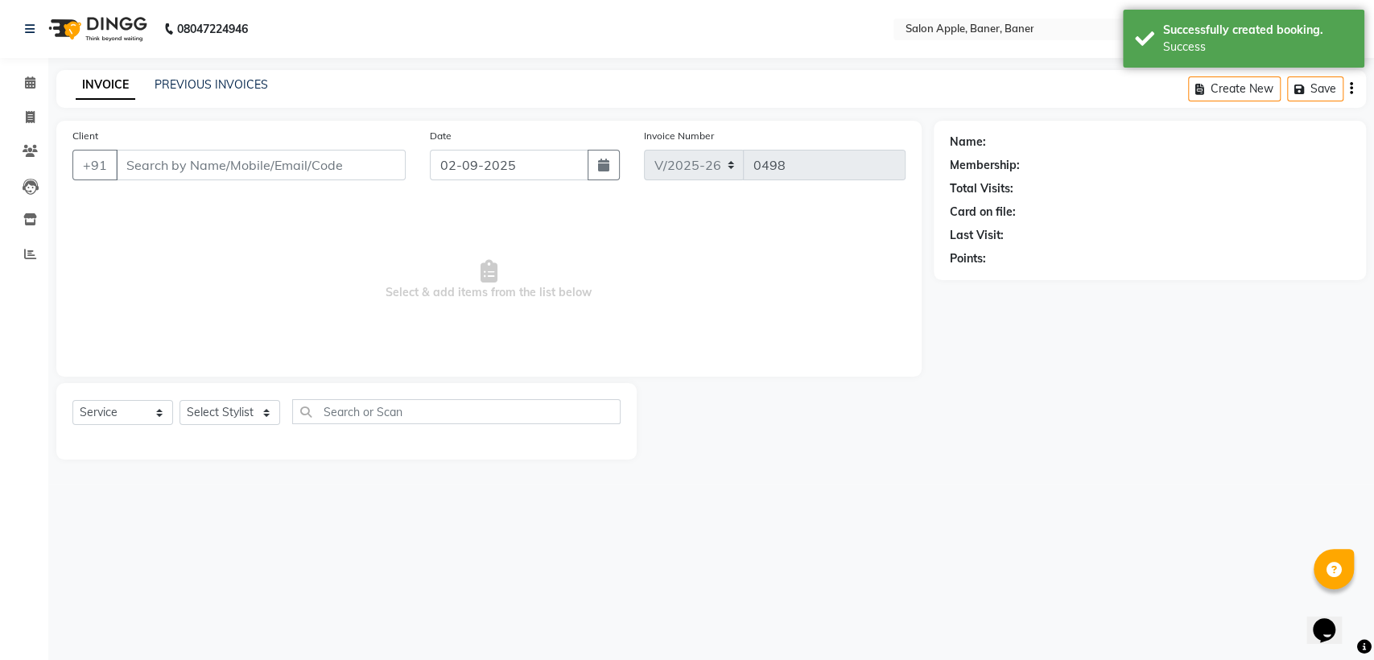
type input "9594936737"
select select "84037"
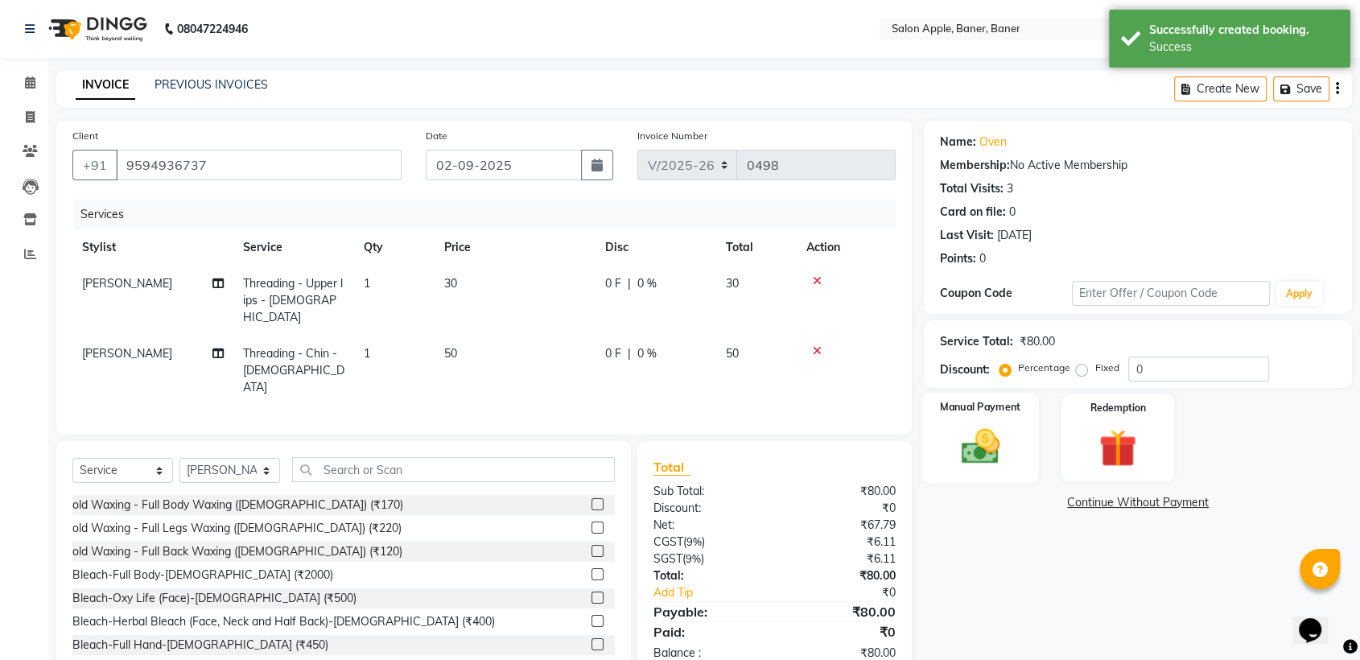
click at [987, 469] on div "Manual Payment" at bounding box center [981, 438] width 118 height 90
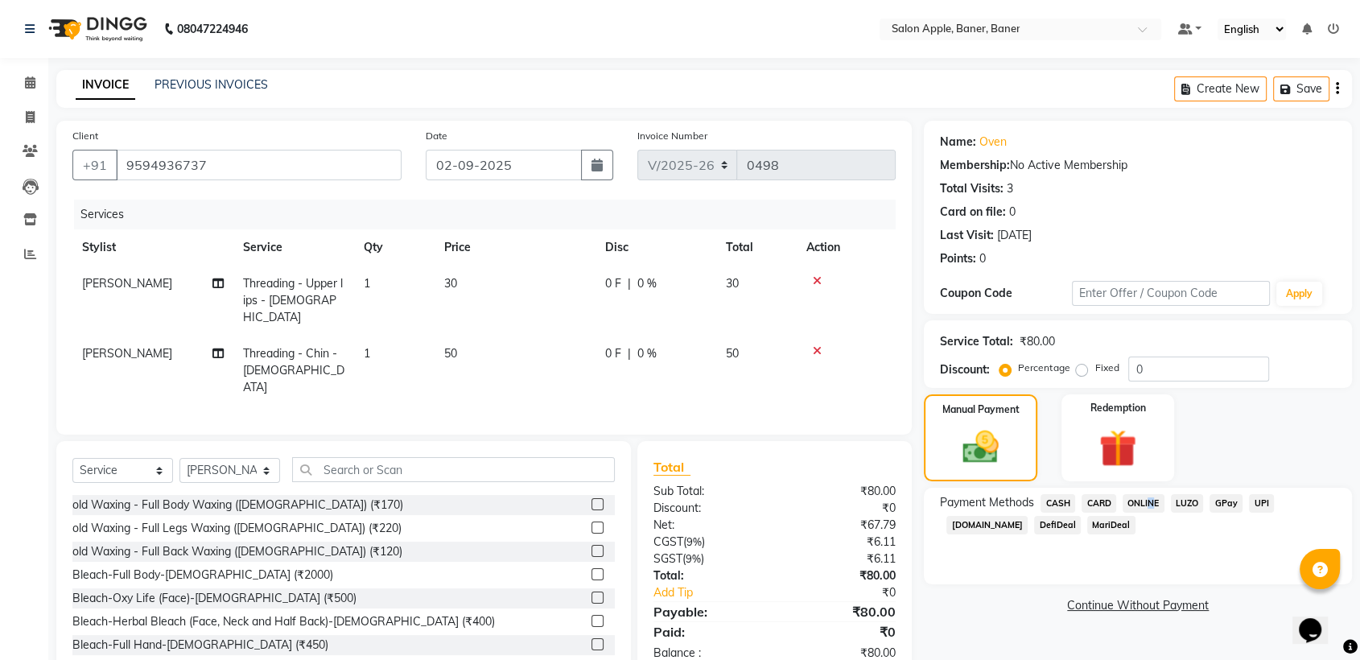
click at [1148, 503] on span "ONLINE" at bounding box center [1144, 503] width 42 height 19
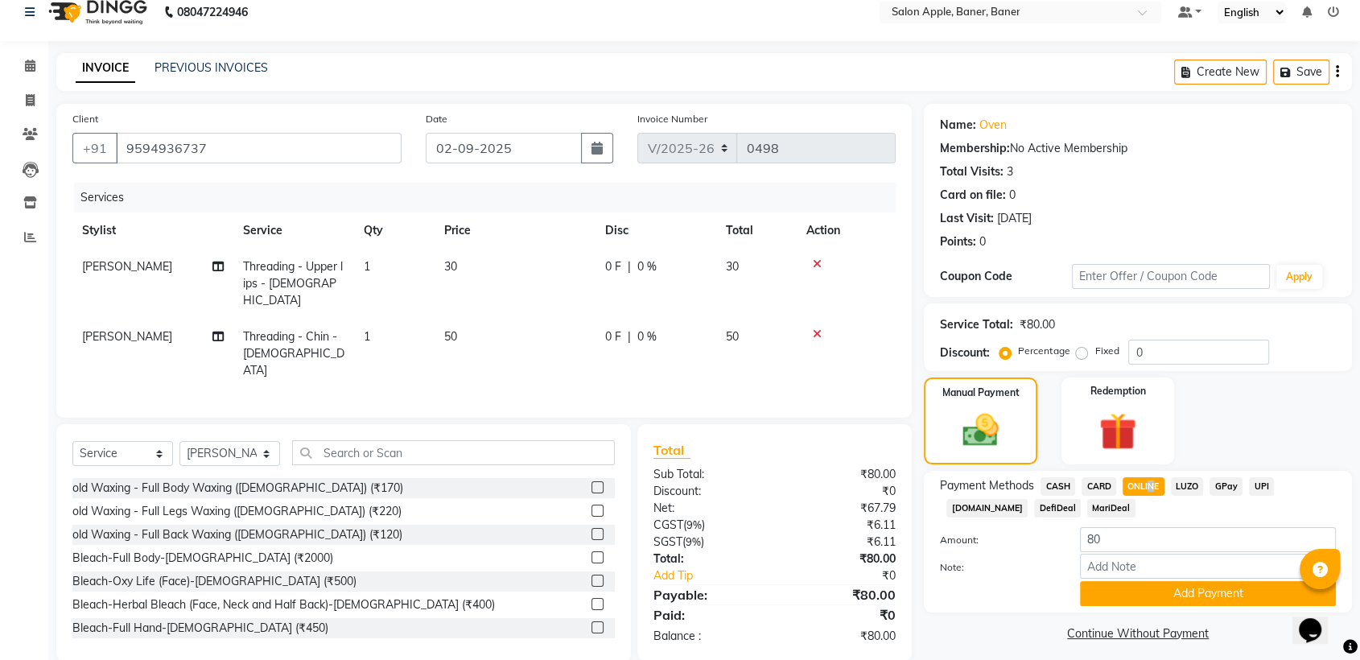
scroll to position [26, 0]
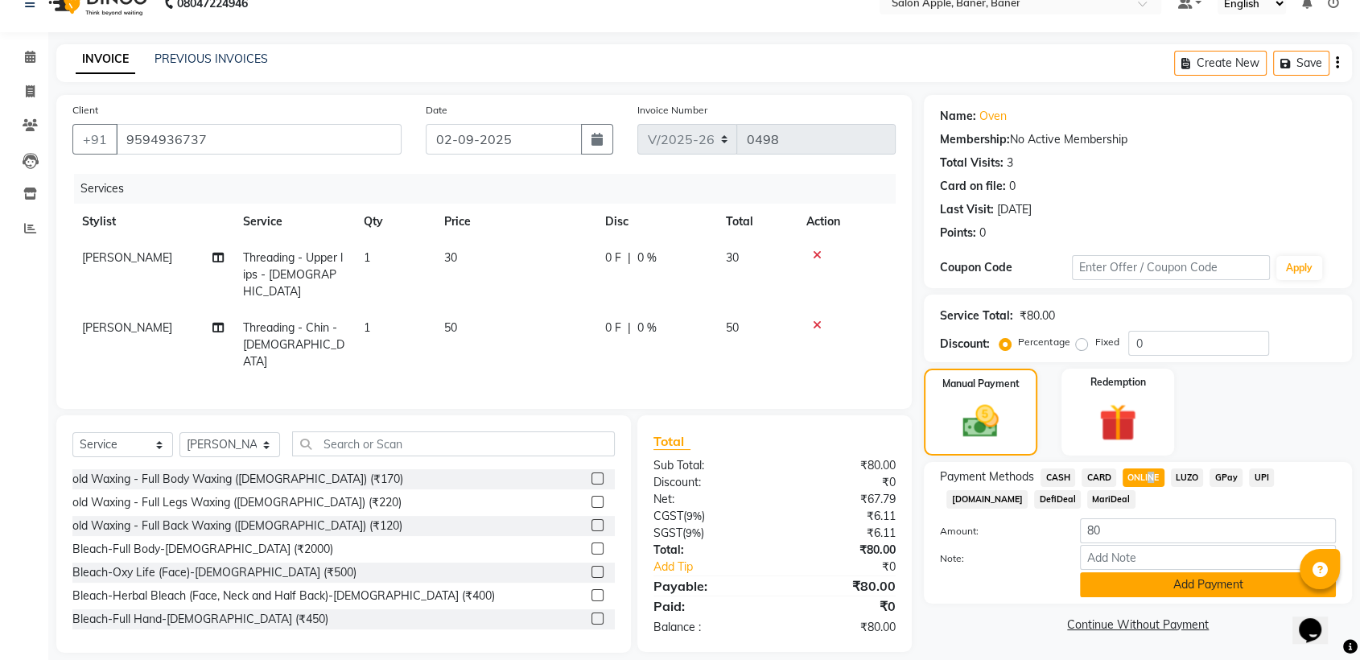
click at [1215, 586] on button "Add Payment" at bounding box center [1208, 584] width 256 height 25
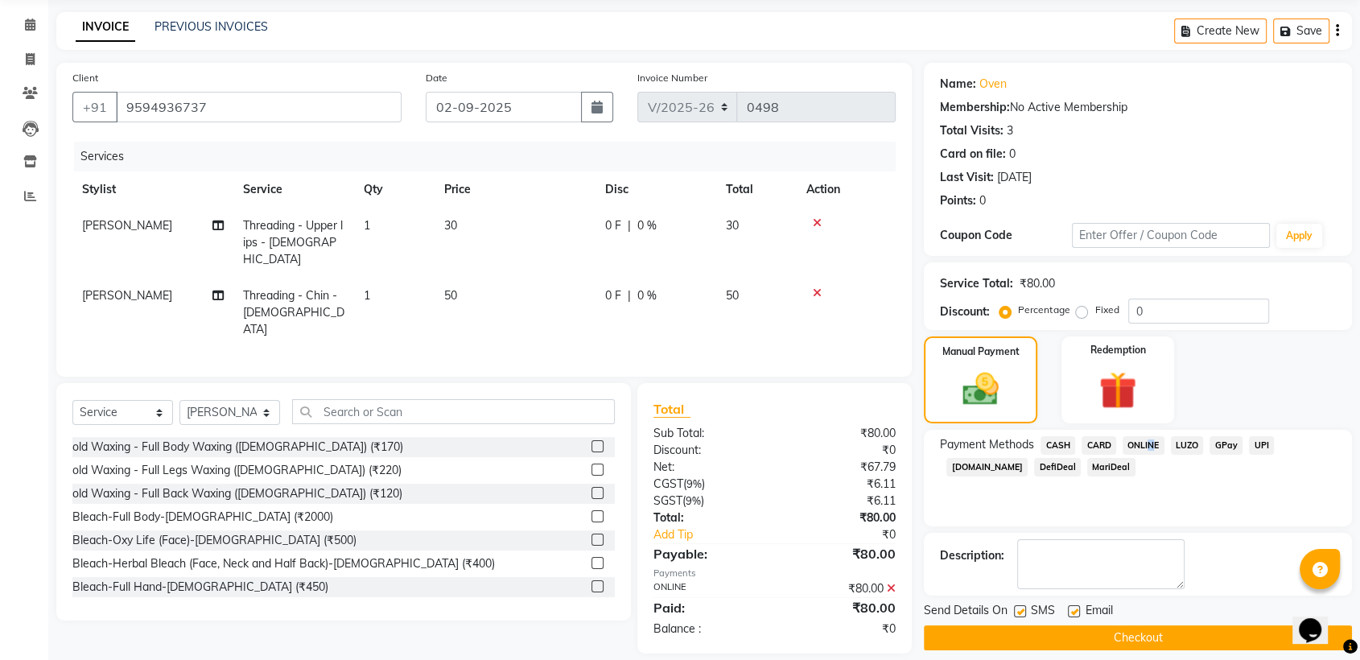
scroll to position [72, 0]
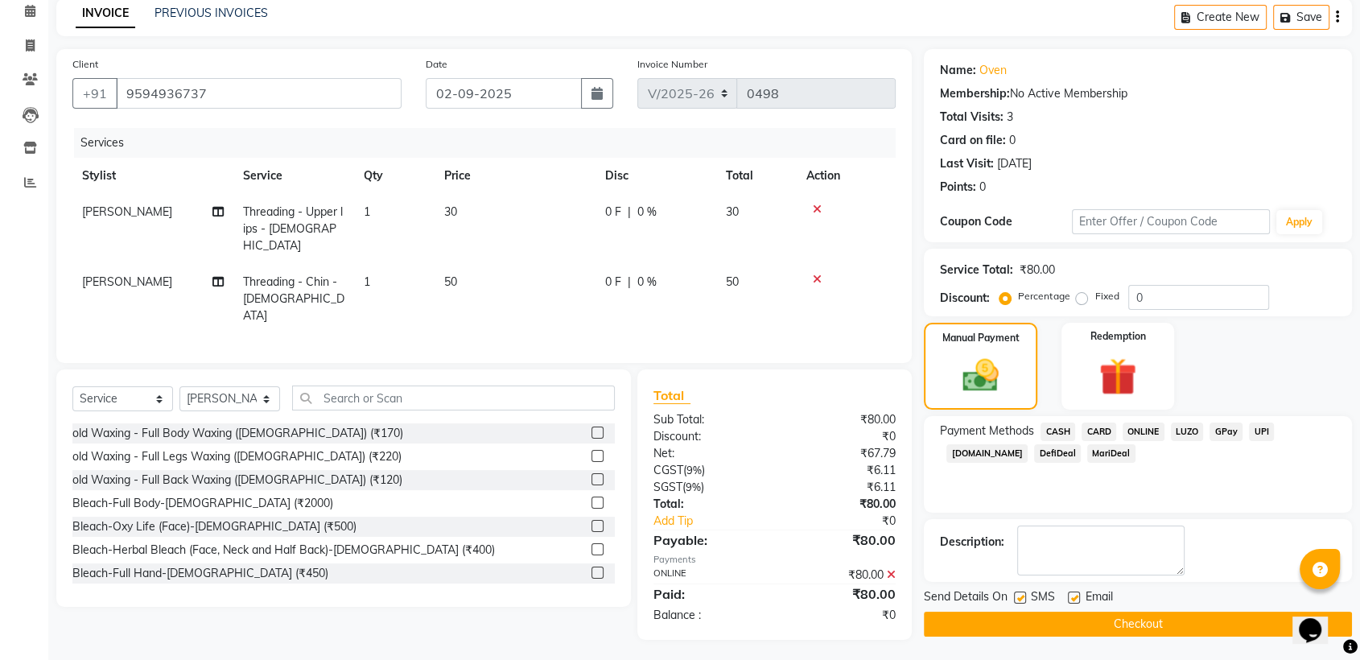
click at [1078, 596] on label at bounding box center [1074, 598] width 12 height 12
click at [1078, 596] on input "checkbox" at bounding box center [1073, 598] width 10 height 10
checkbox input "false"
click at [1022, 600] on label at bounding box center [1020, 598] width 12 height 12
click at [1022, 600] on input "checkbox" at bounding box center [1019, 598] width 10 height 10
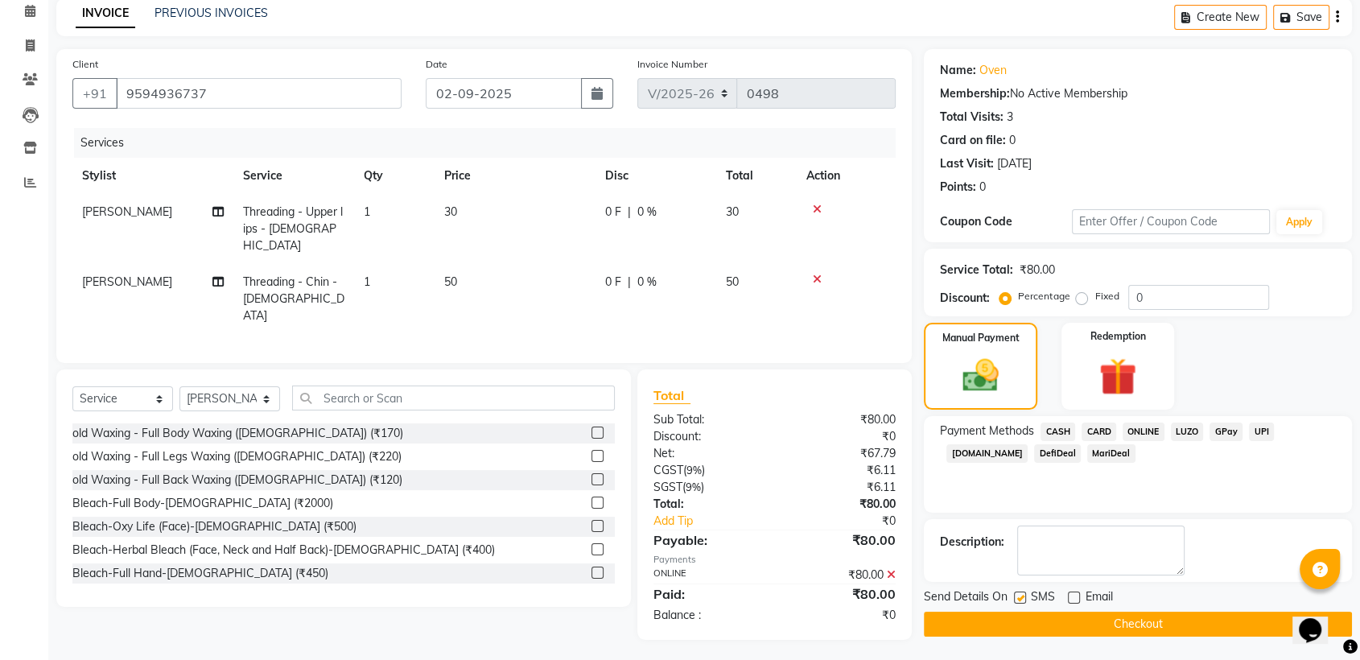
checkbox input "false"
click at [1066, 621] on button "Checkout" at bounding box center [1138, 624] width 428 height 25
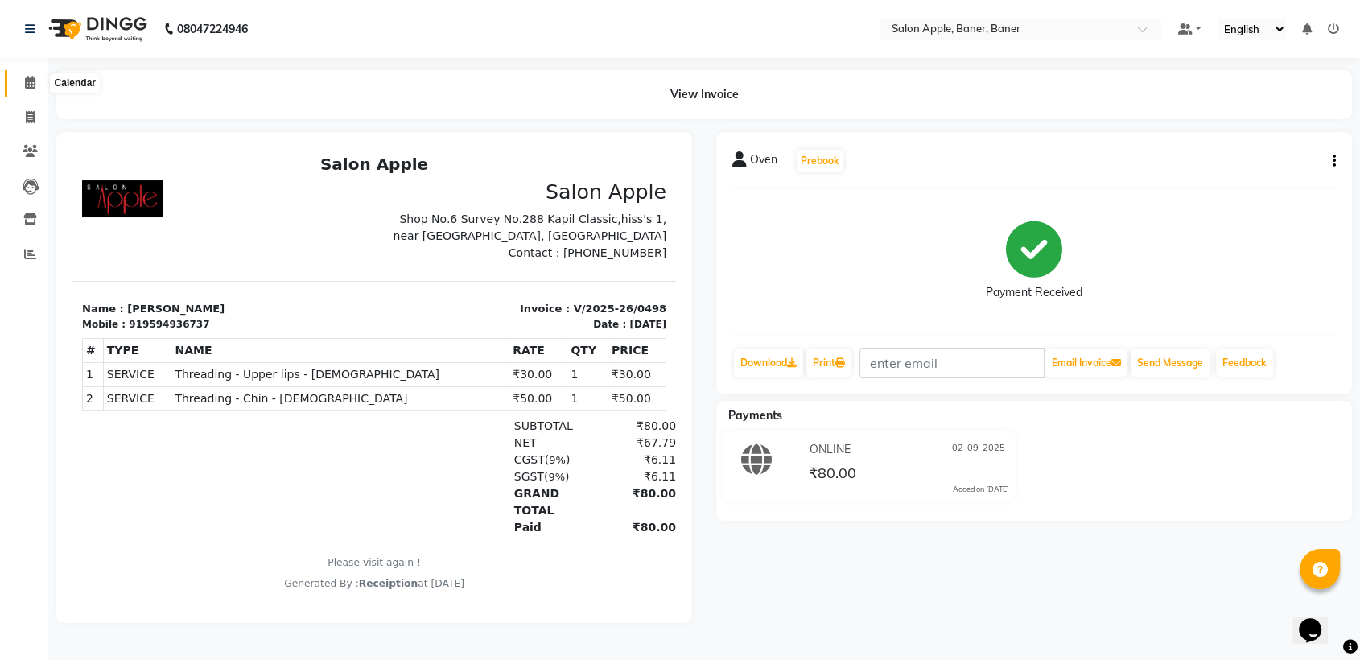
click at [33, 83] on icon at bounding box center [30, 82] width 10 height 12
